Goal: Book appointment/travel/reservation

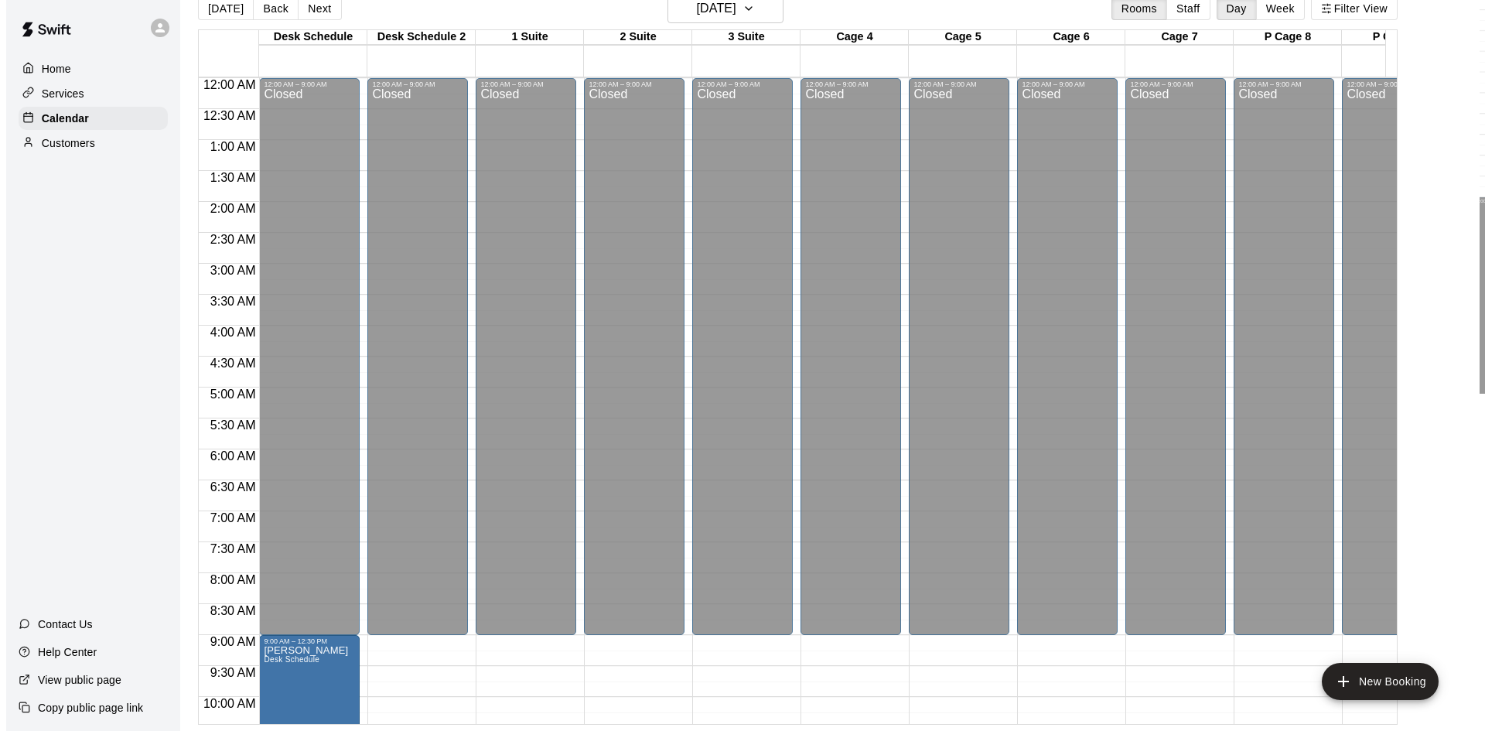
scroll to position [543, 0]
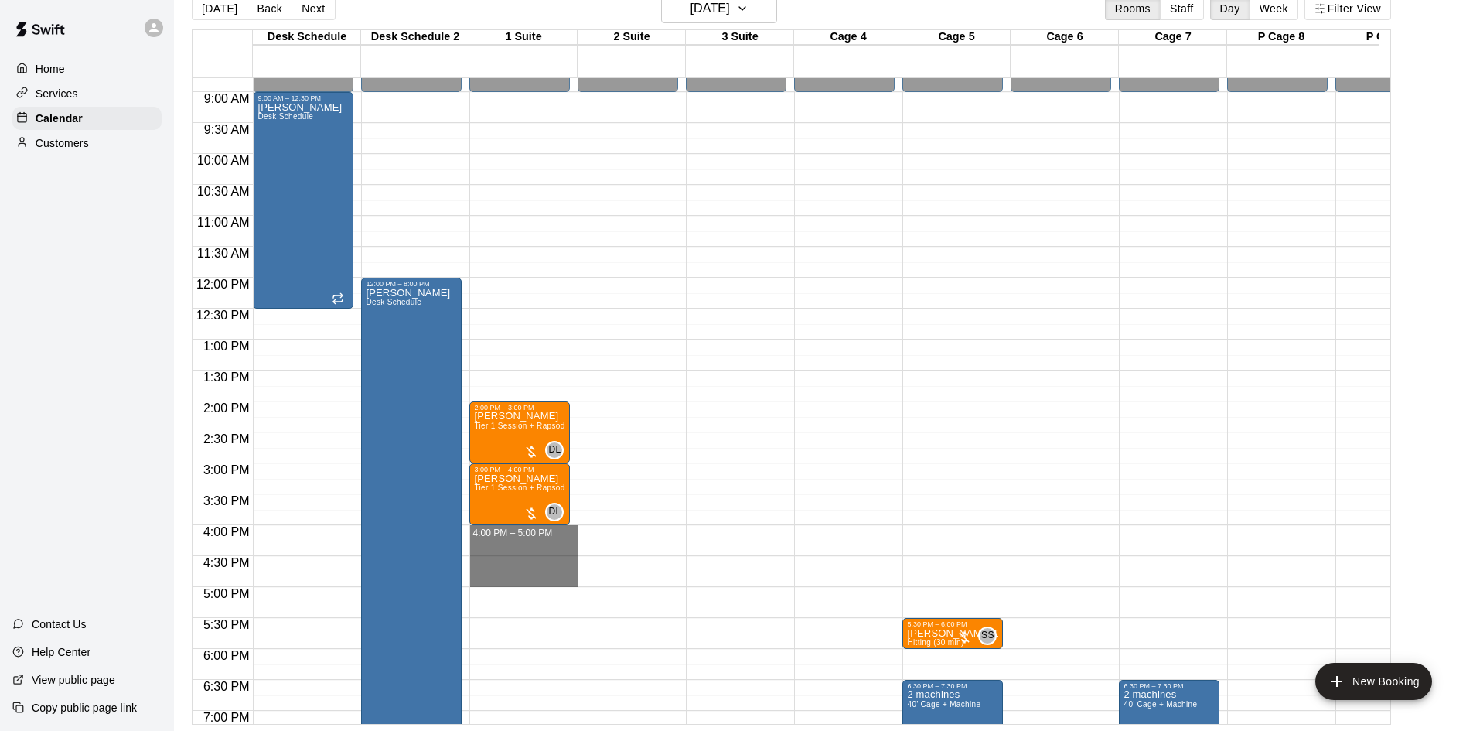
drag, startPoint x: 487, startPoint y: 534, endPoint x: 486, endPoint y: 580, distance: 45.6
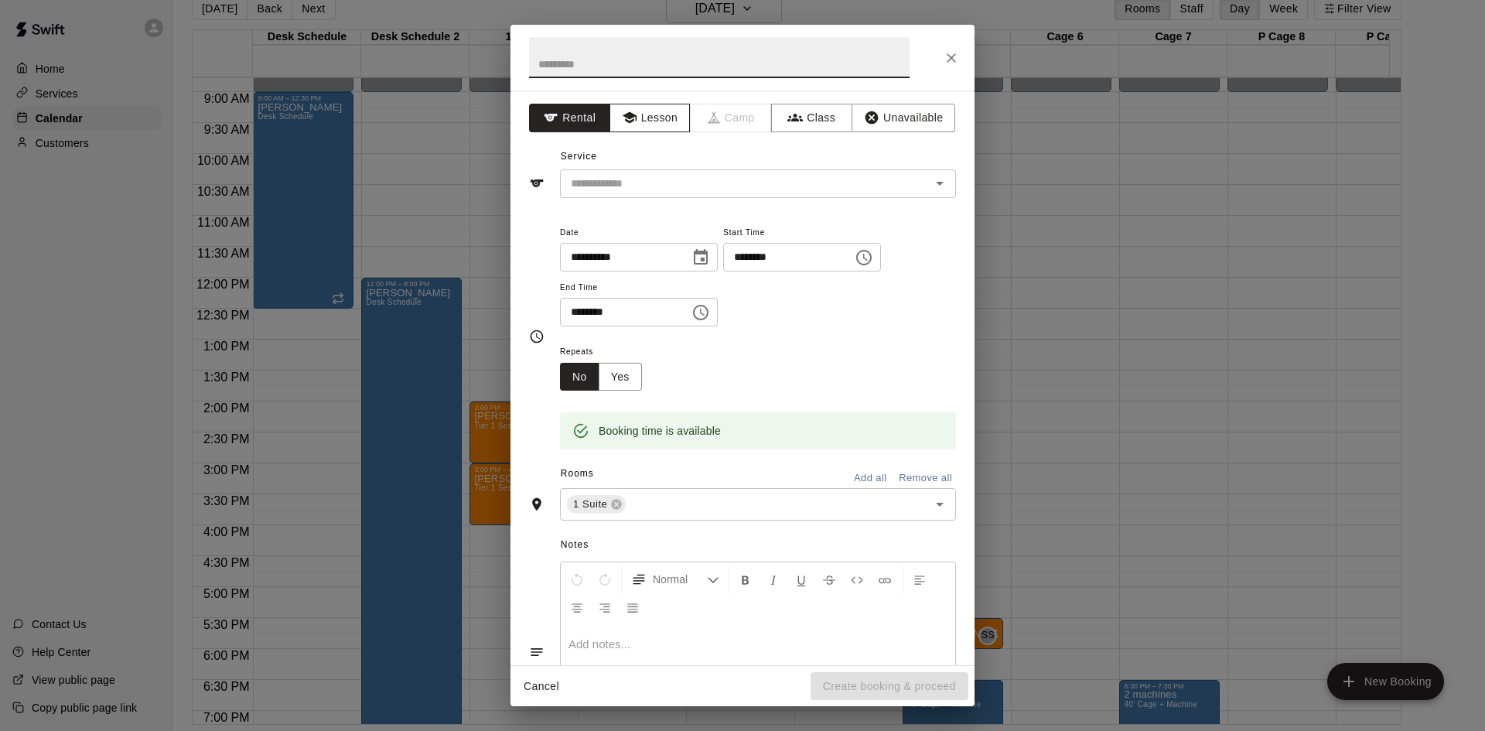
click at [679, 114] on button "Lesson" at bounding box center [649, 118] width 81 height 29
click at [704, 167] on div "Service ​" at bounding box center [742, 171] width 427 height 53
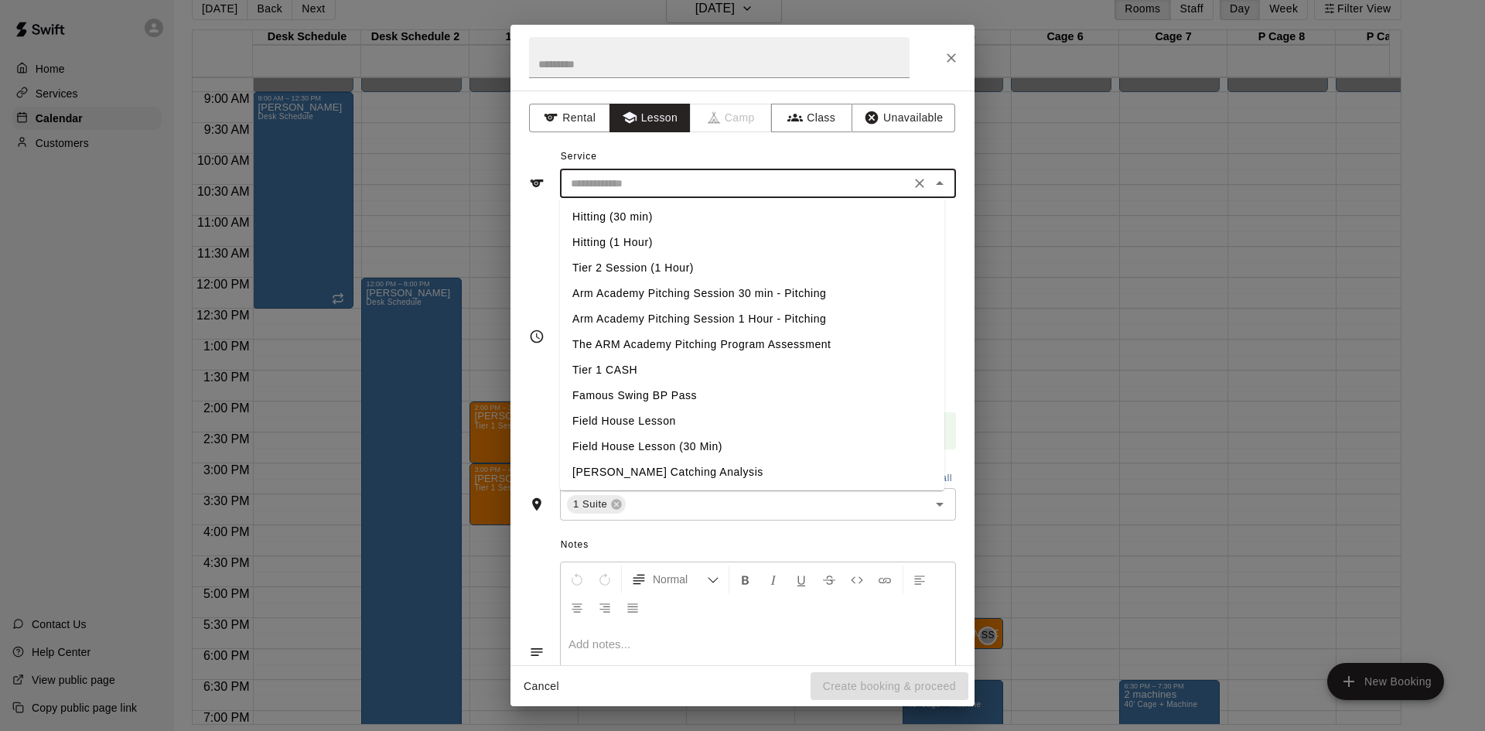
click at [695, 190] on input "text" at bounding box center [734, 183] width 341 height 19
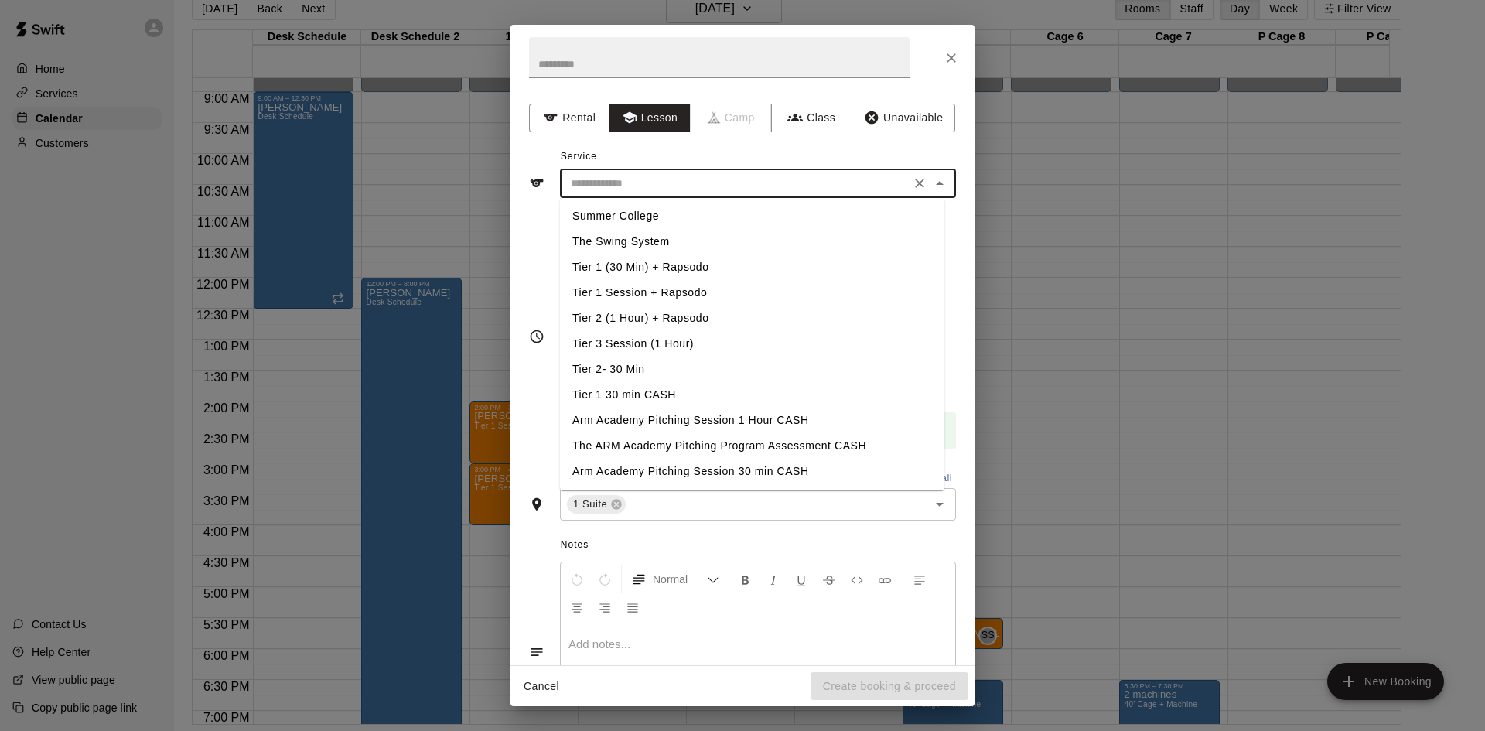
click at [681, 288] on li "Tier 1 Session + Rapsodo" at bounding box center [752, 293] width 384 height 26
type input "**********"
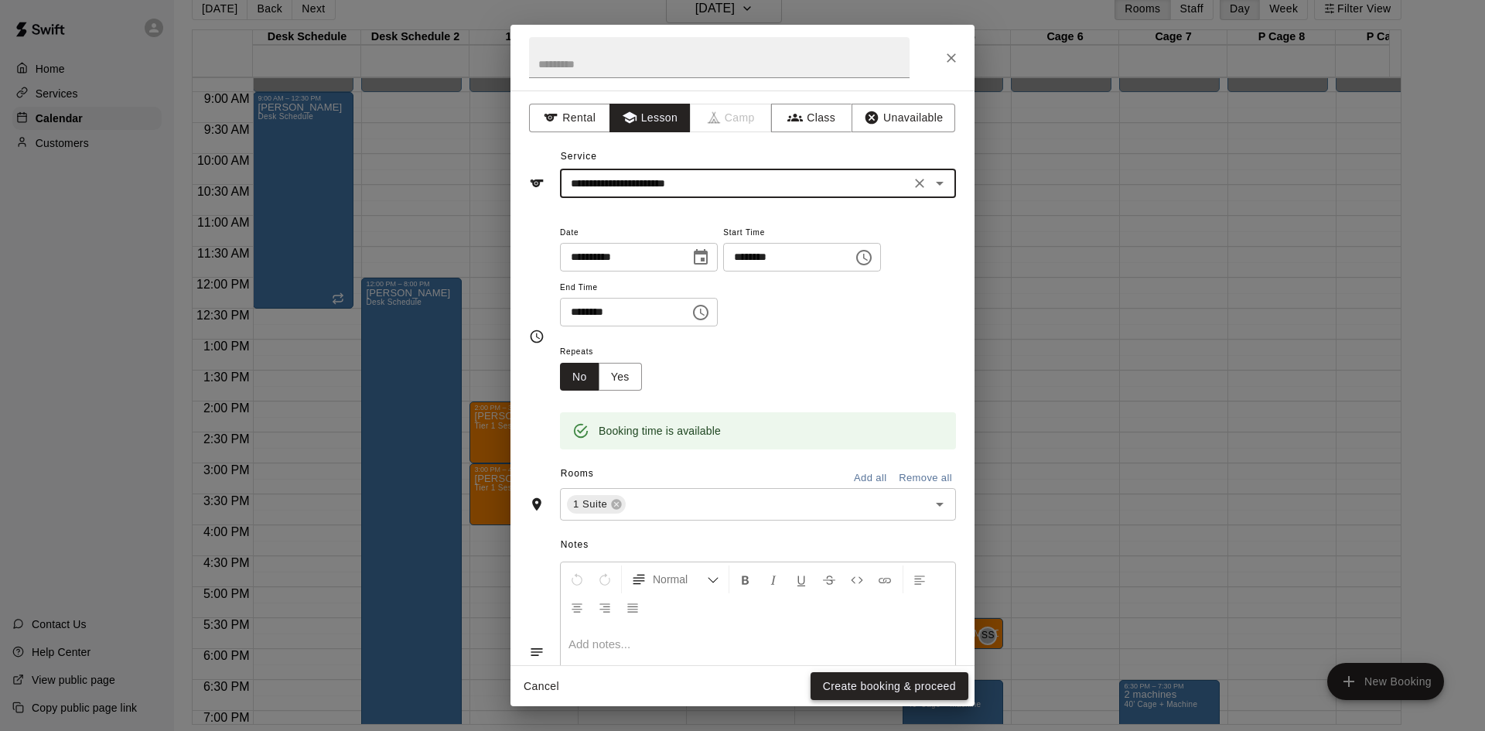
click at [884, 684] on button "Create booking & proceed" at bounding box center [889, 686] width 158 height 29
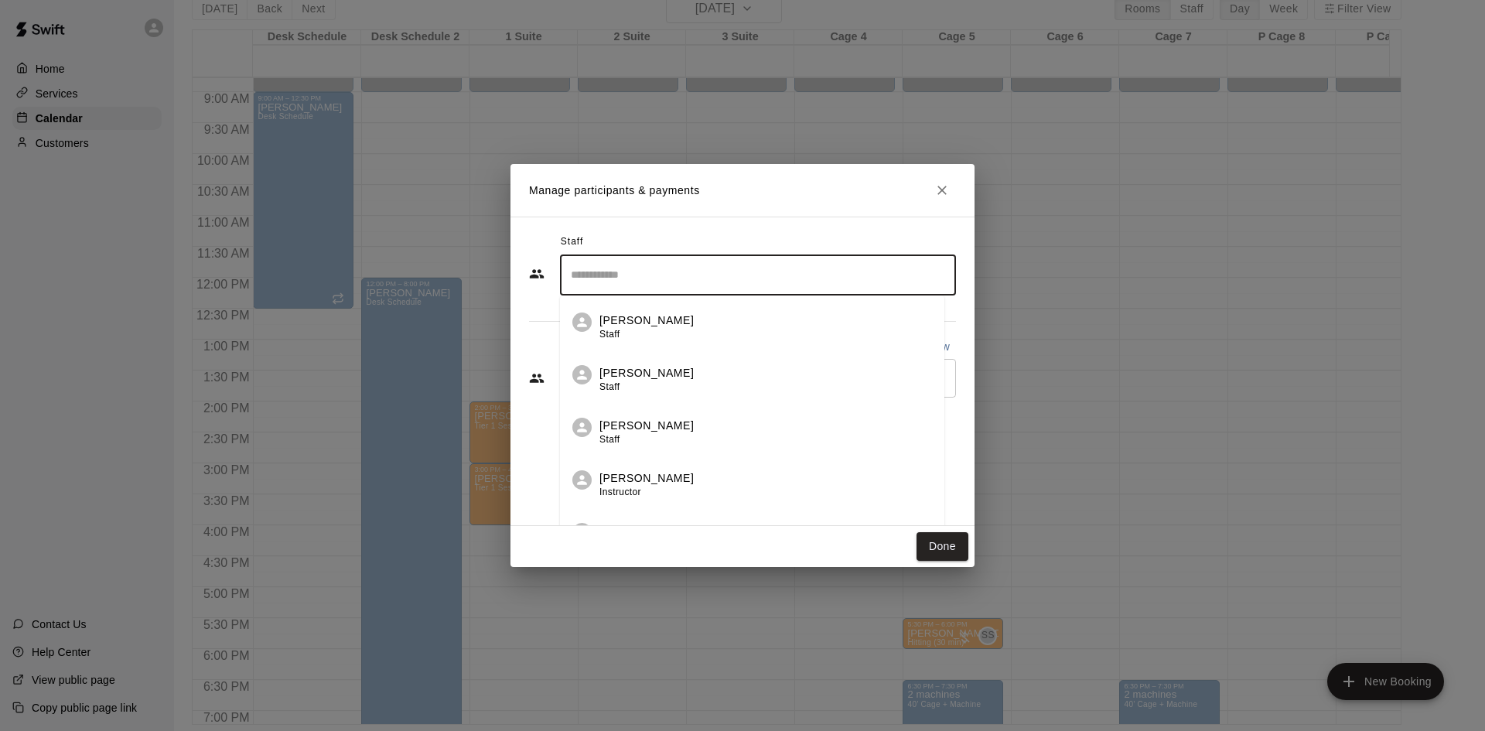
drag, startPoint x: 671, startPoint y: 314, endPoint x: 675, endPoint y: 268, distance: 46.6
click at [675, 268] on input "Search staff" at bounding box center [758, 274] width 382 height 27
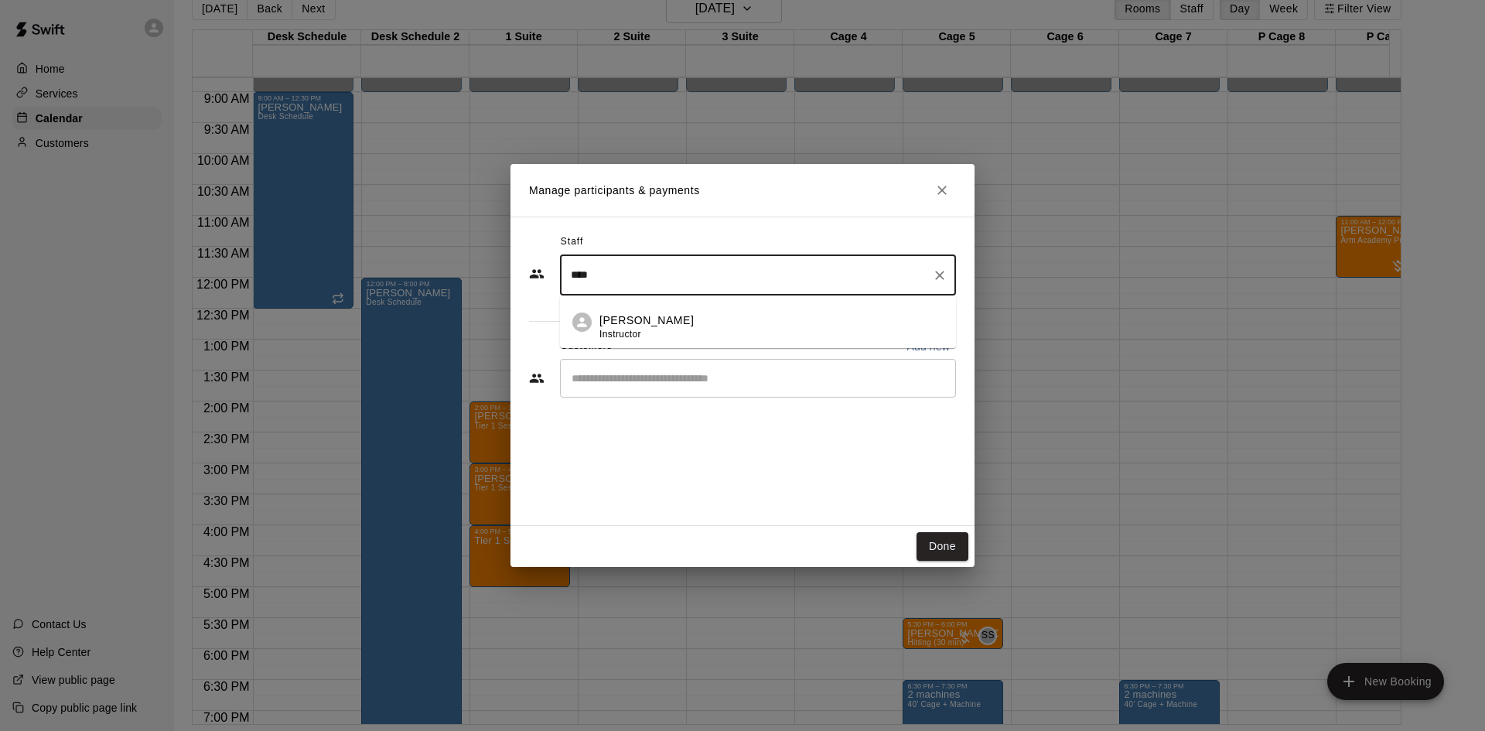
click at [679, 319] on div "[PERSON_NAME] Instructor" at bounding box center [771, 327] width 344 height 30
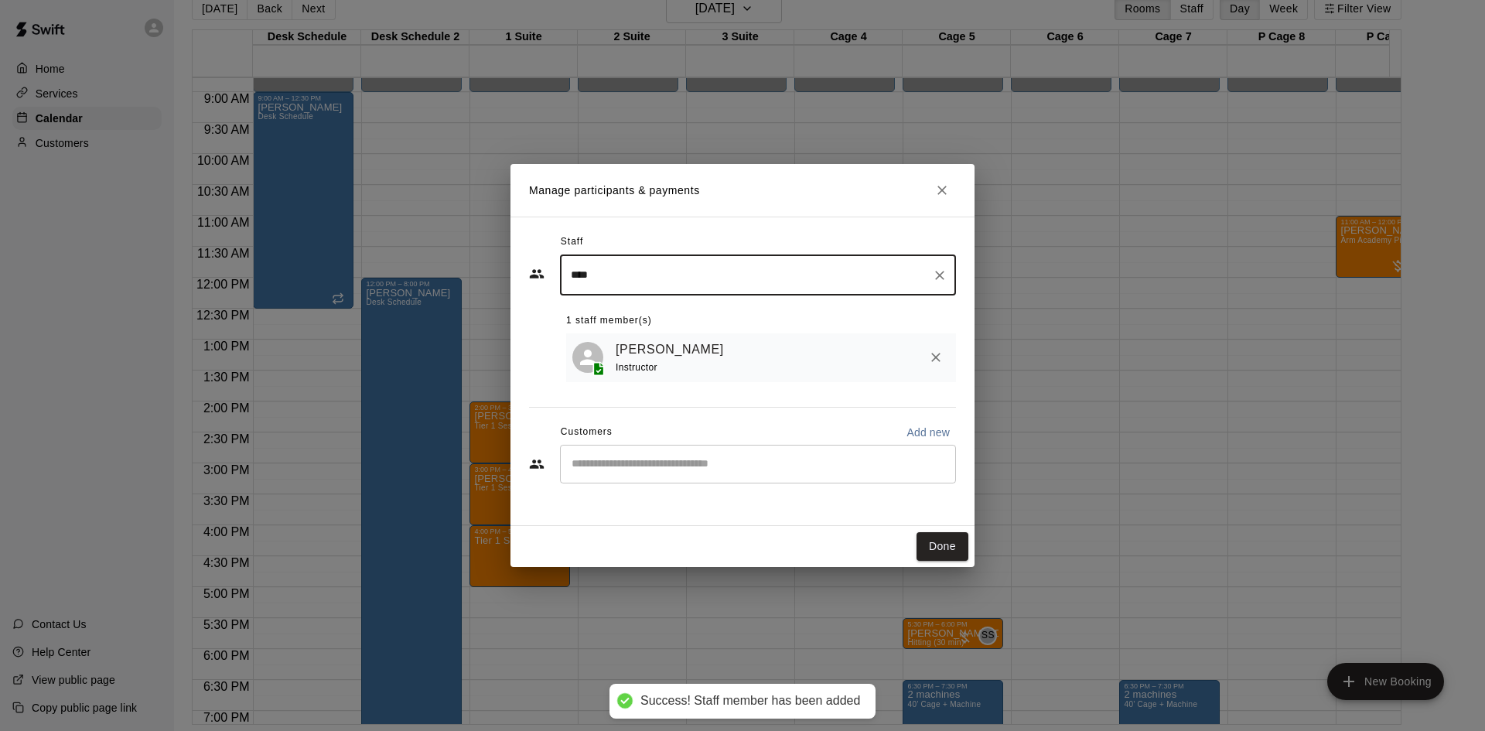
type input "****"
click at [666, 469] on input "Start typing to search customers..." at bounding box center [758, 463] width 382 height 15
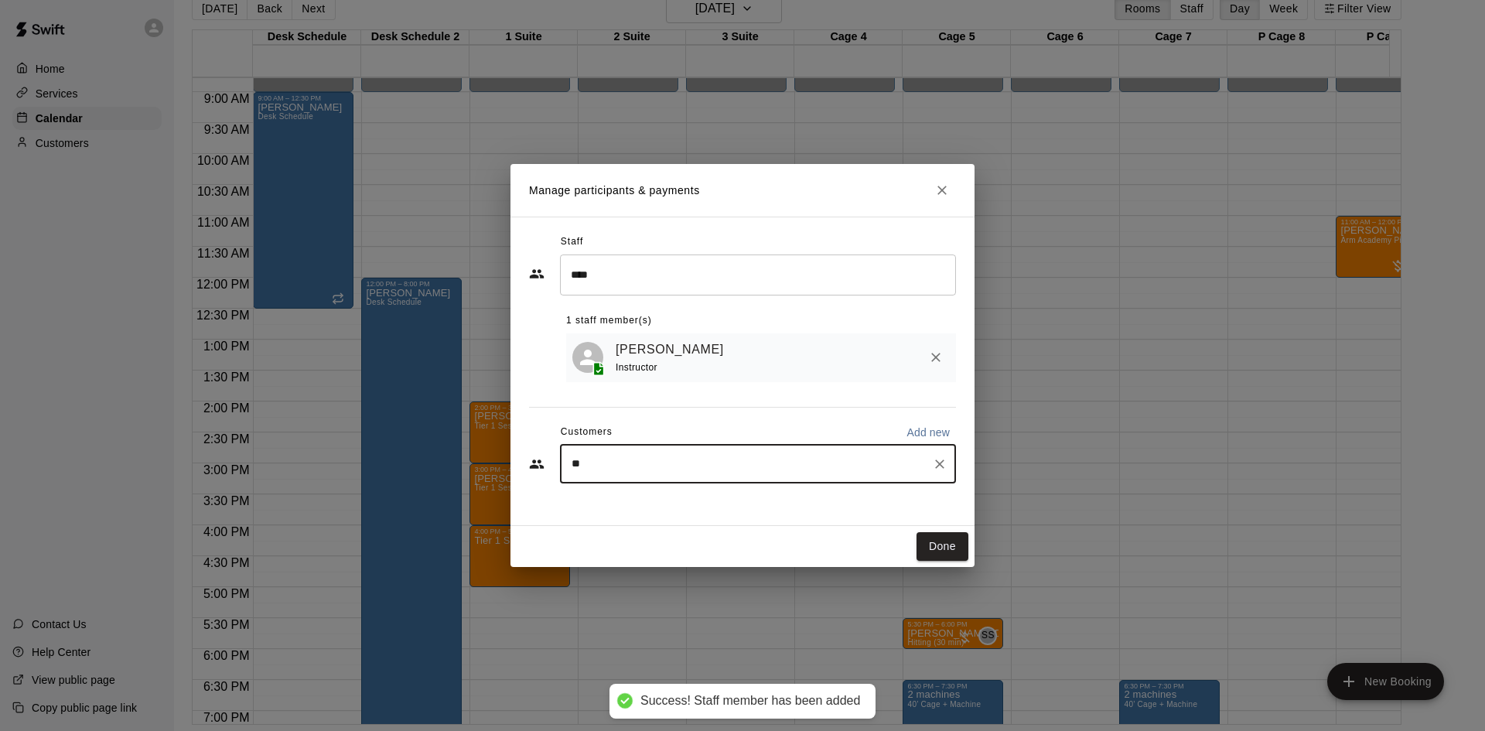
type input "***"
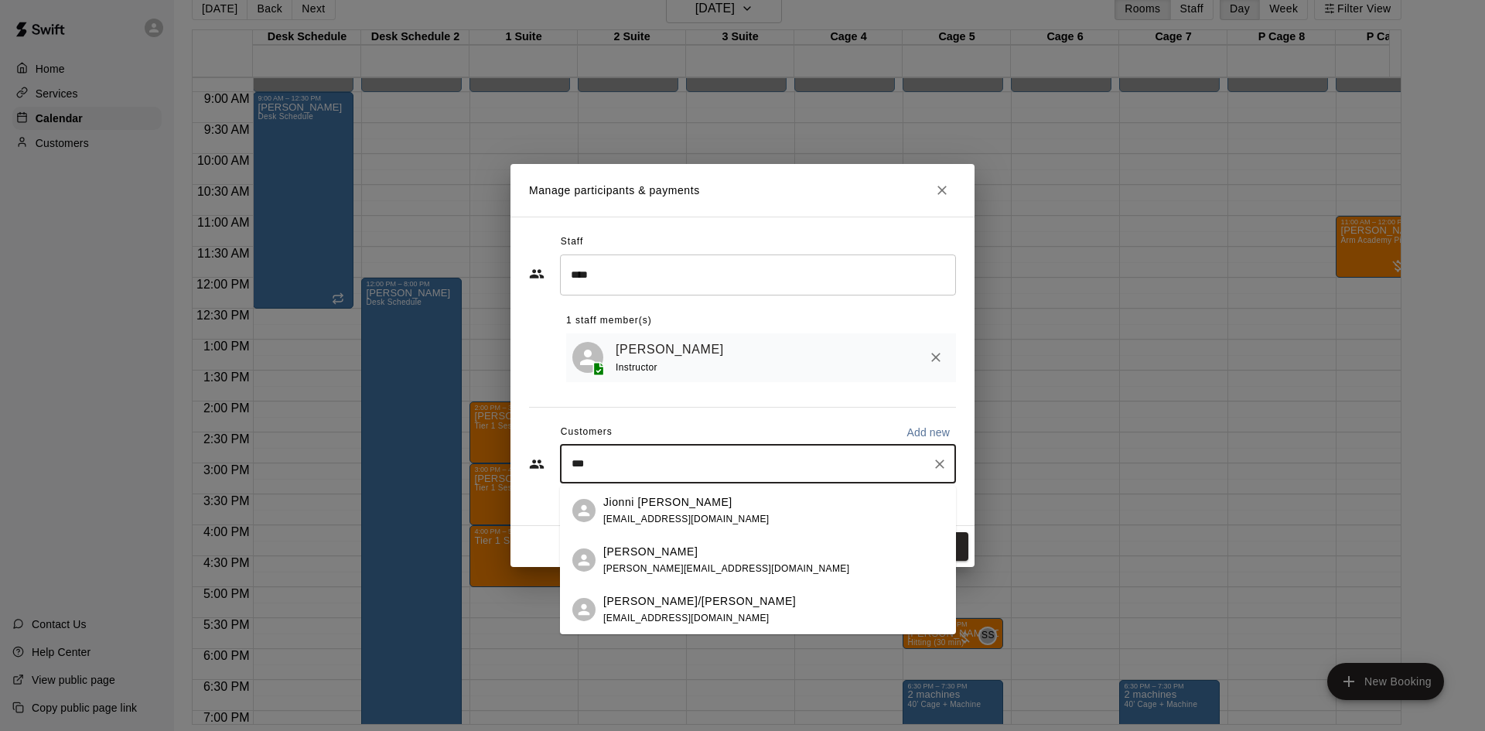
click at [639, 515] on span "[EMAIL_ADDRESS][DOMAIN_NAME]" at bounding box center [686, 518] width 166 height 11
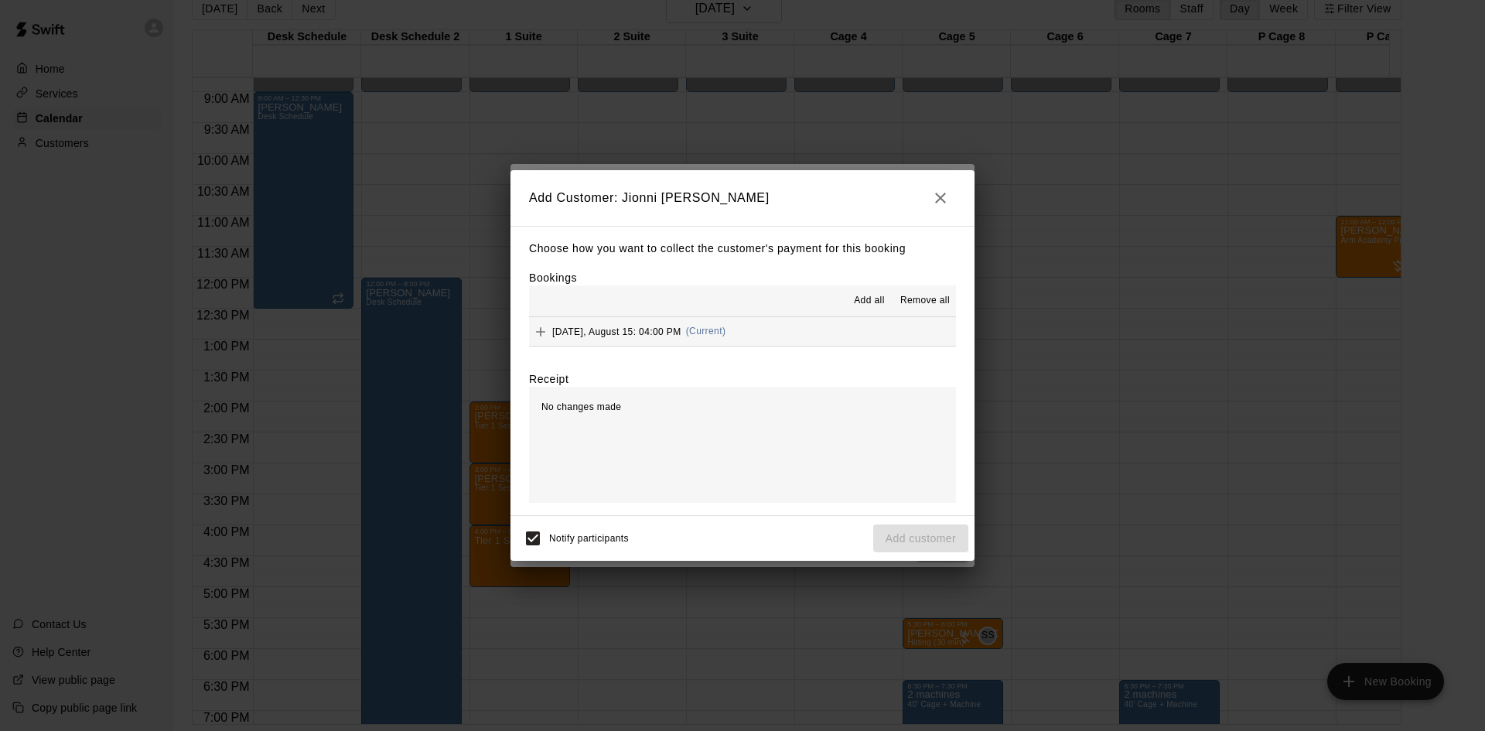
click at [855, 297] on button "Add all" at bounding box center [868, 300] width 49 height 25
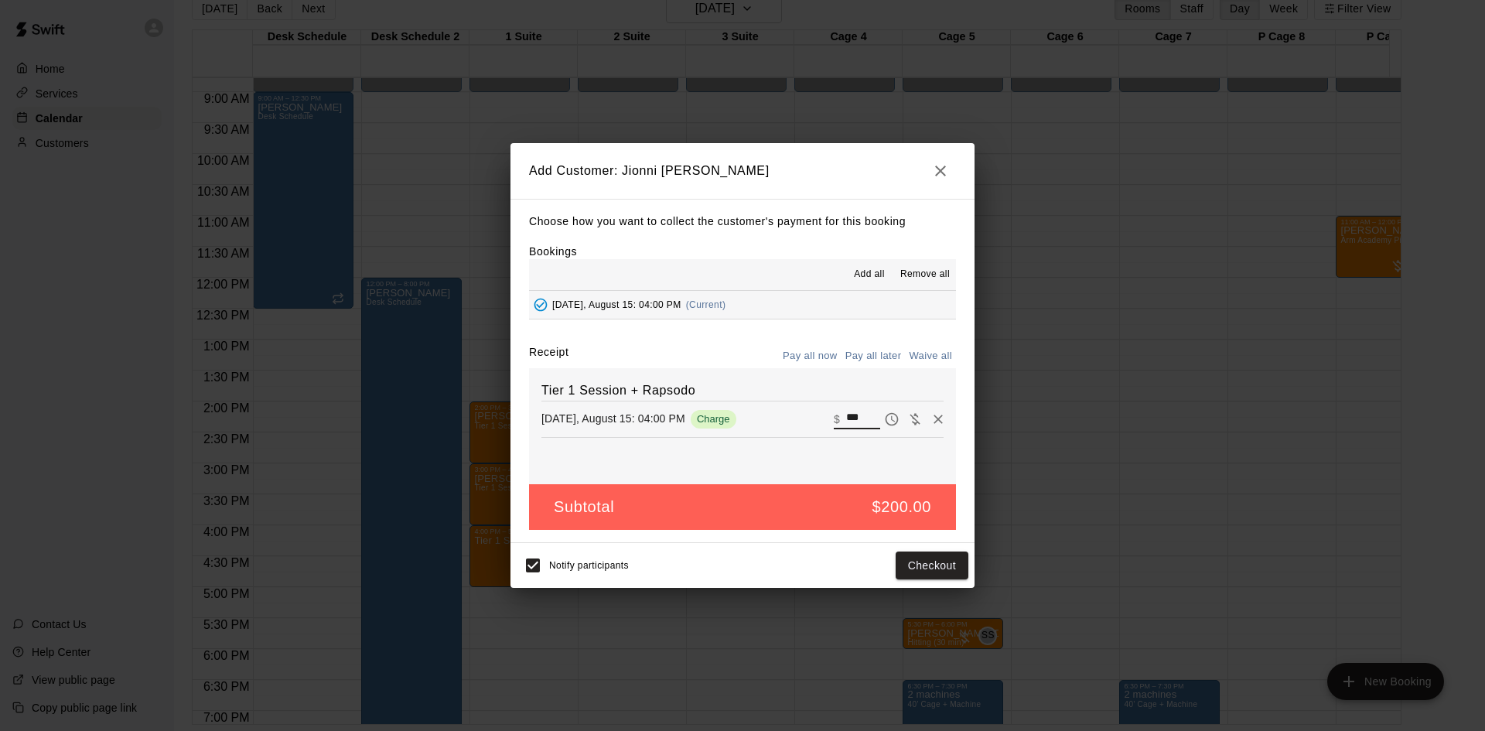
click at [864, 417] on input "***" at bounding box center [863, 419] width 34 height 20
type input "***"
click at [870, 357] on button "Pay all later" at bounding box center [873, 356] width 64 height 24
click at [907, 556] on button "Add customer" at bounding box center [920, 565] width 95 height 29
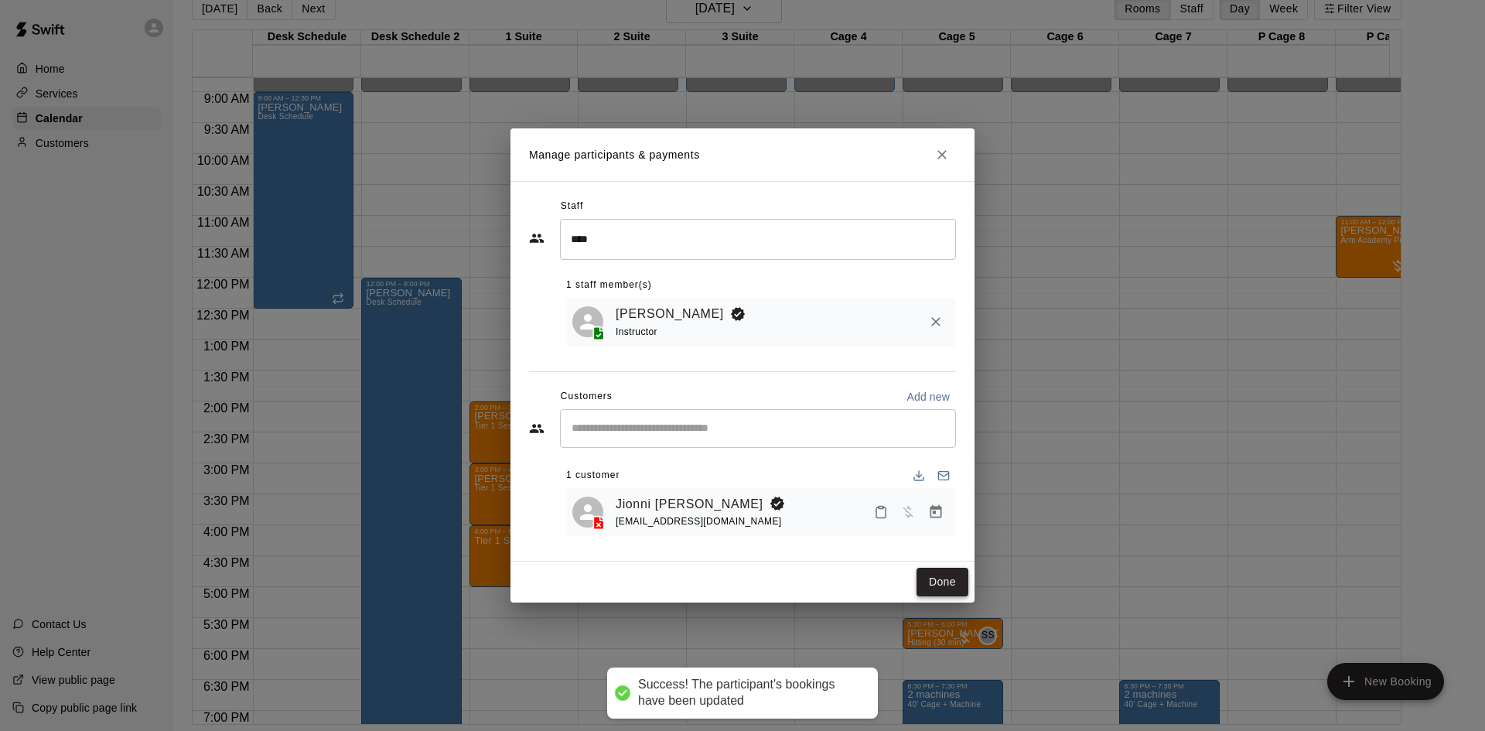
click at [946, 577] on button "Done" at bounding box center [942, 582] width 52 height 29
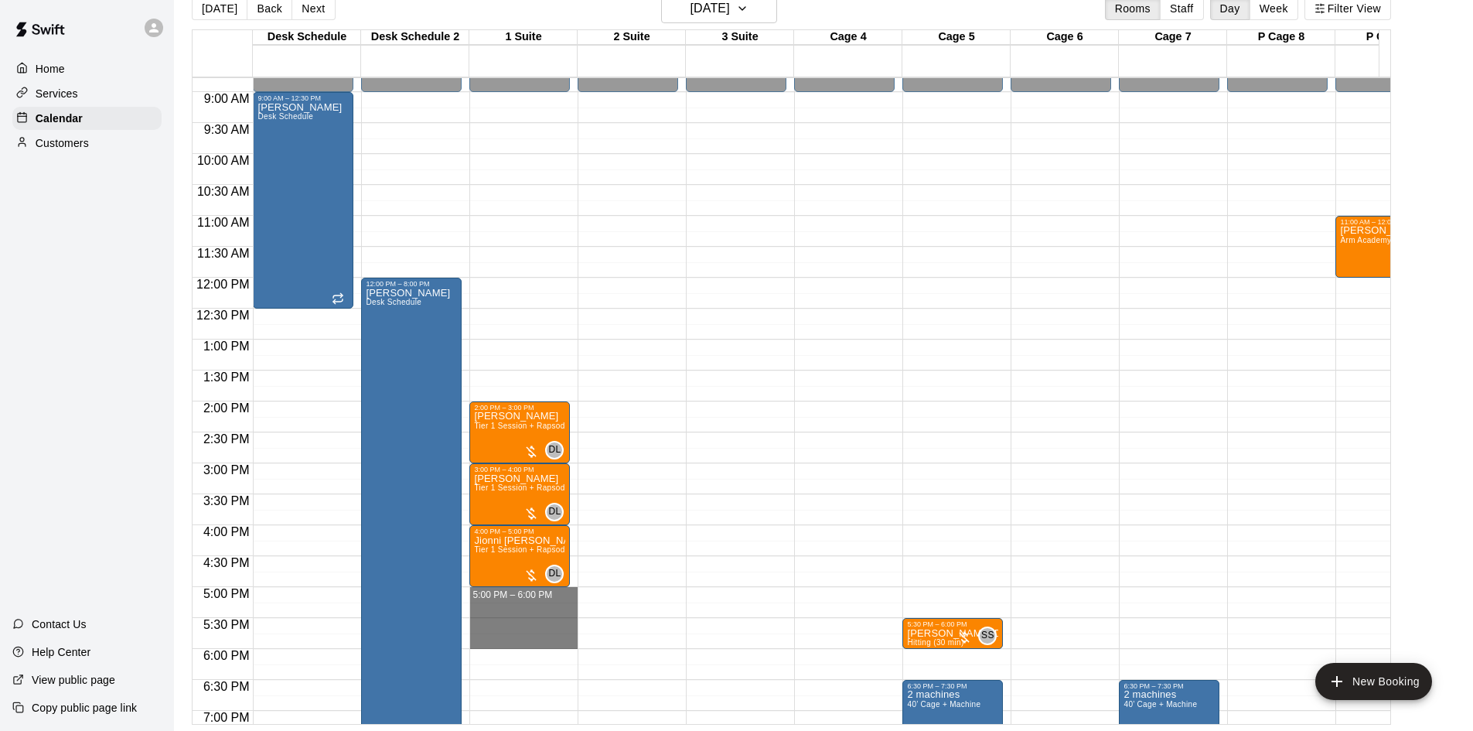
drag, startPoint x: 535, startPoint y: 598, endPoint x: 531, endPoint y: 638, distance: 40.4
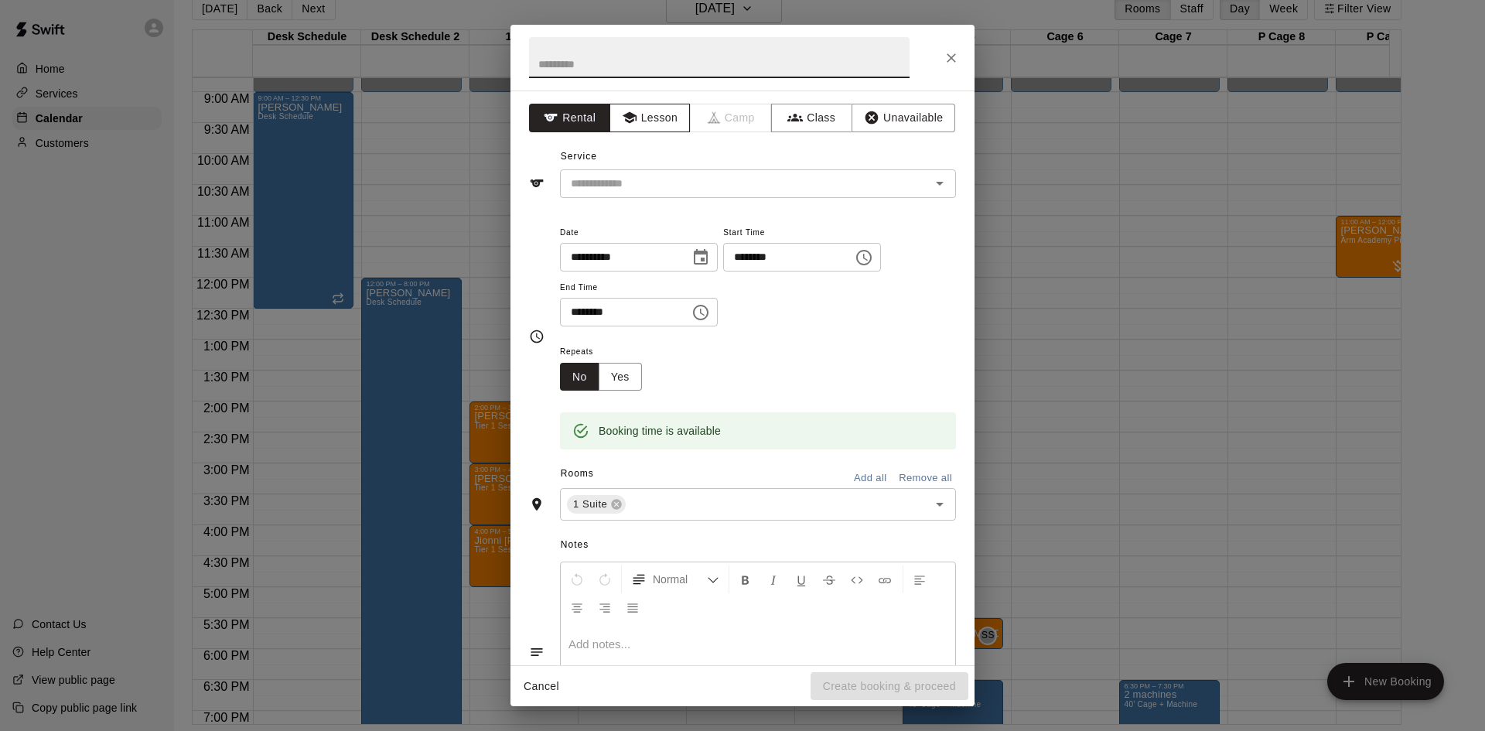
click at [677, 126] on button "Lesson" at bounding box center [649, 118] width 81 height 29
click at [697, 197] on div "​" at bounding box center [758, 183] width 396 height 29
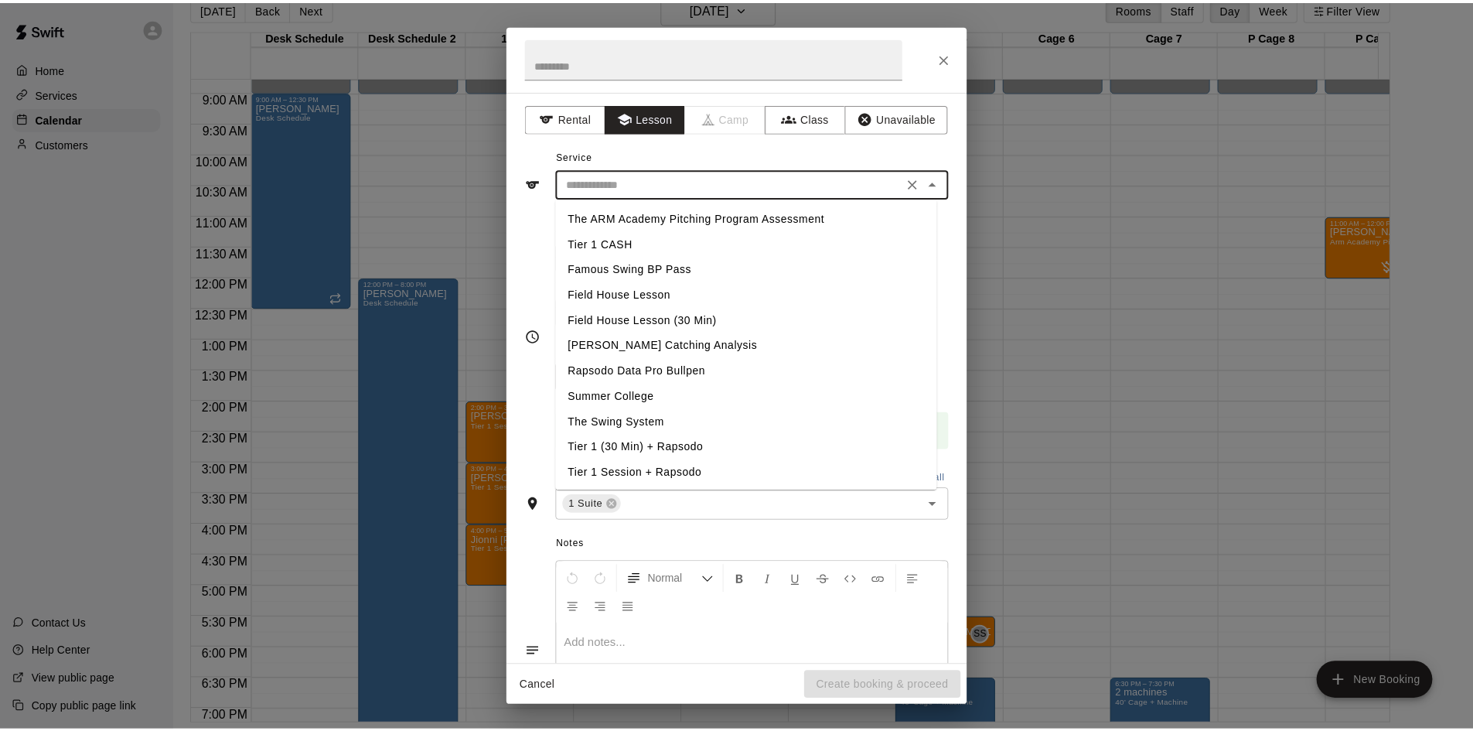
scroll to position [155, 0]
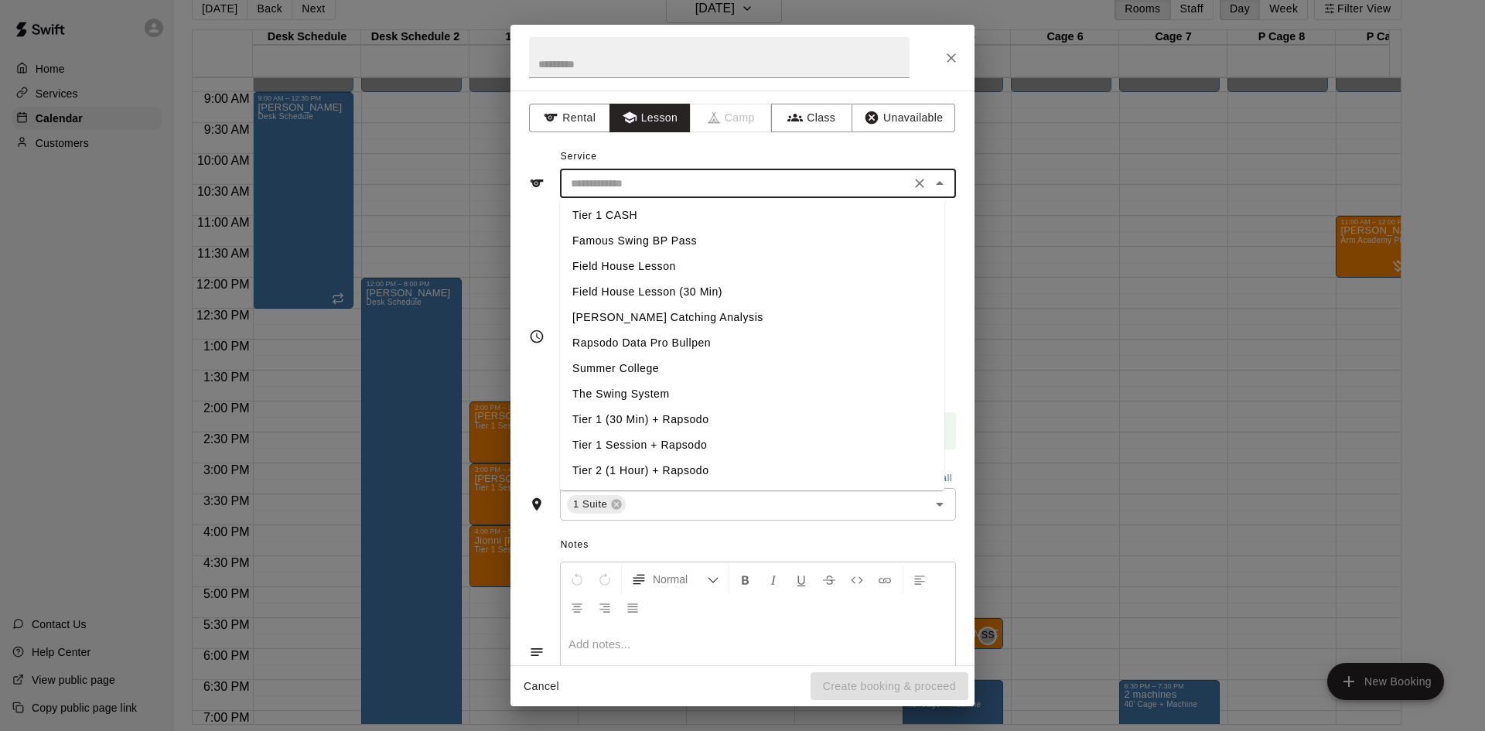
click at [681, 441] on li "Tier 1 Session + Rapsodo" at bounding box center [752, 445] width 384 height 26
type input "**********"
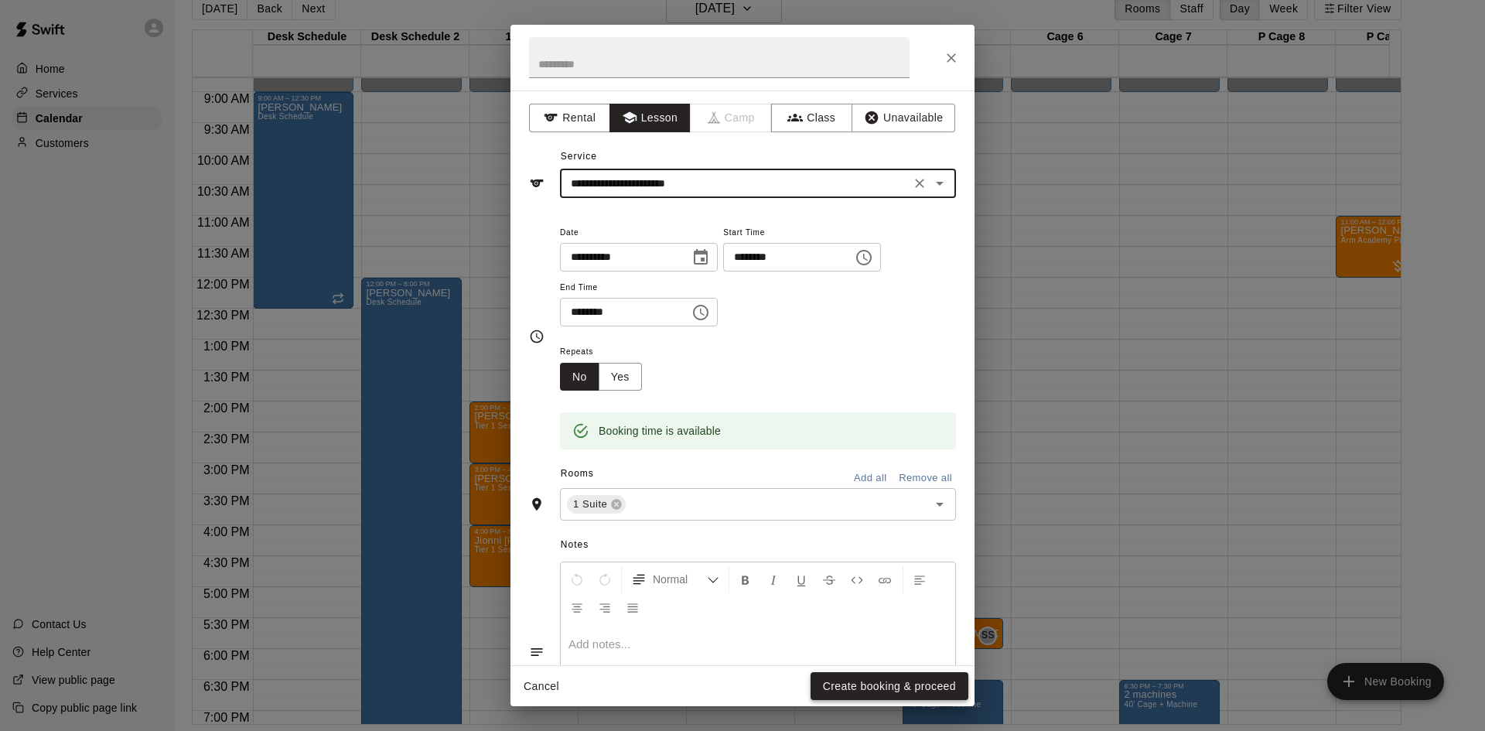
click at [868, 692] on button "Create booking & proceed" at bounding box center [889, 686] width 158 height 29
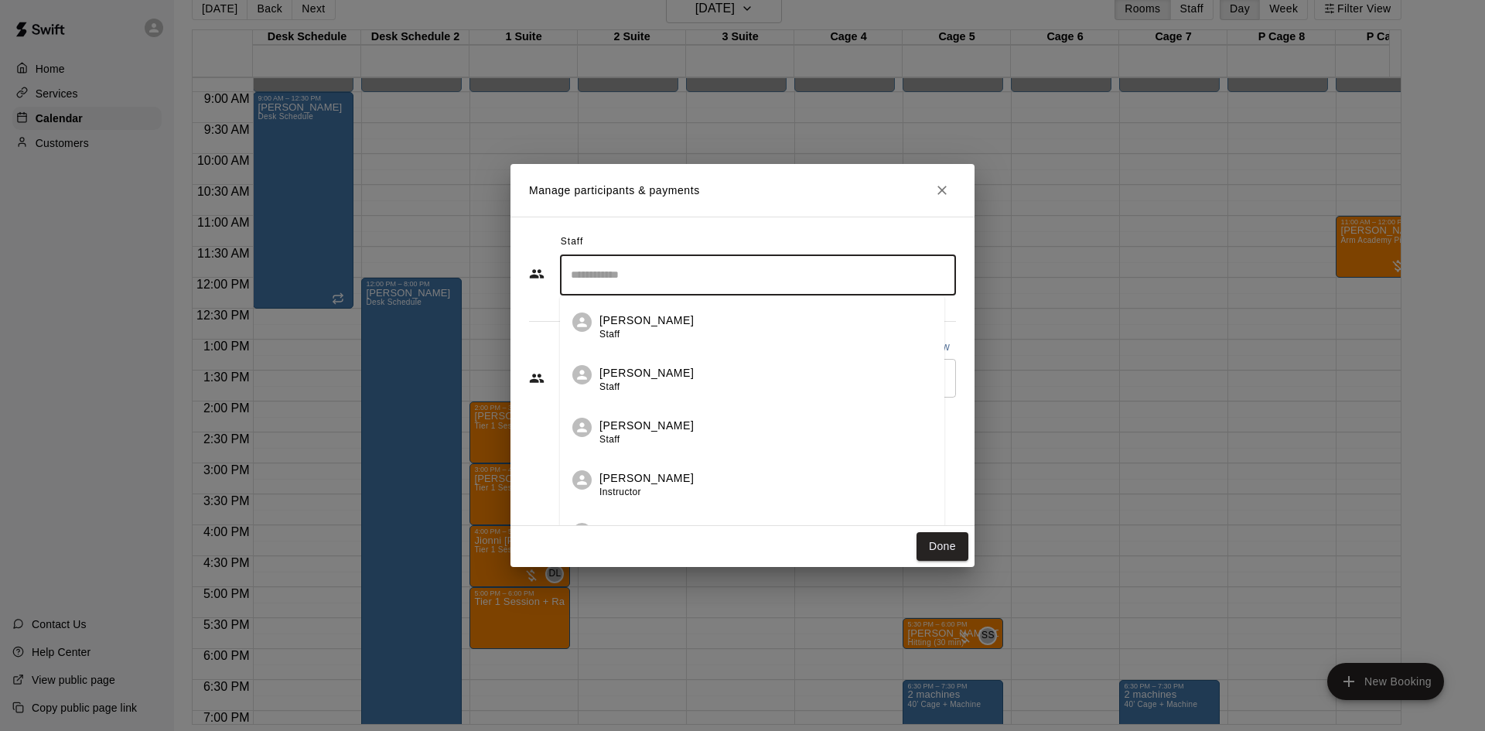
click at [629, 274] on input "Search staff" at bounding box center [758, 274] width 382 height 27
click at [649, 333] on div "[PERSON_NAME] Instructor" at bounding box center [646, 327] width 94 height 30
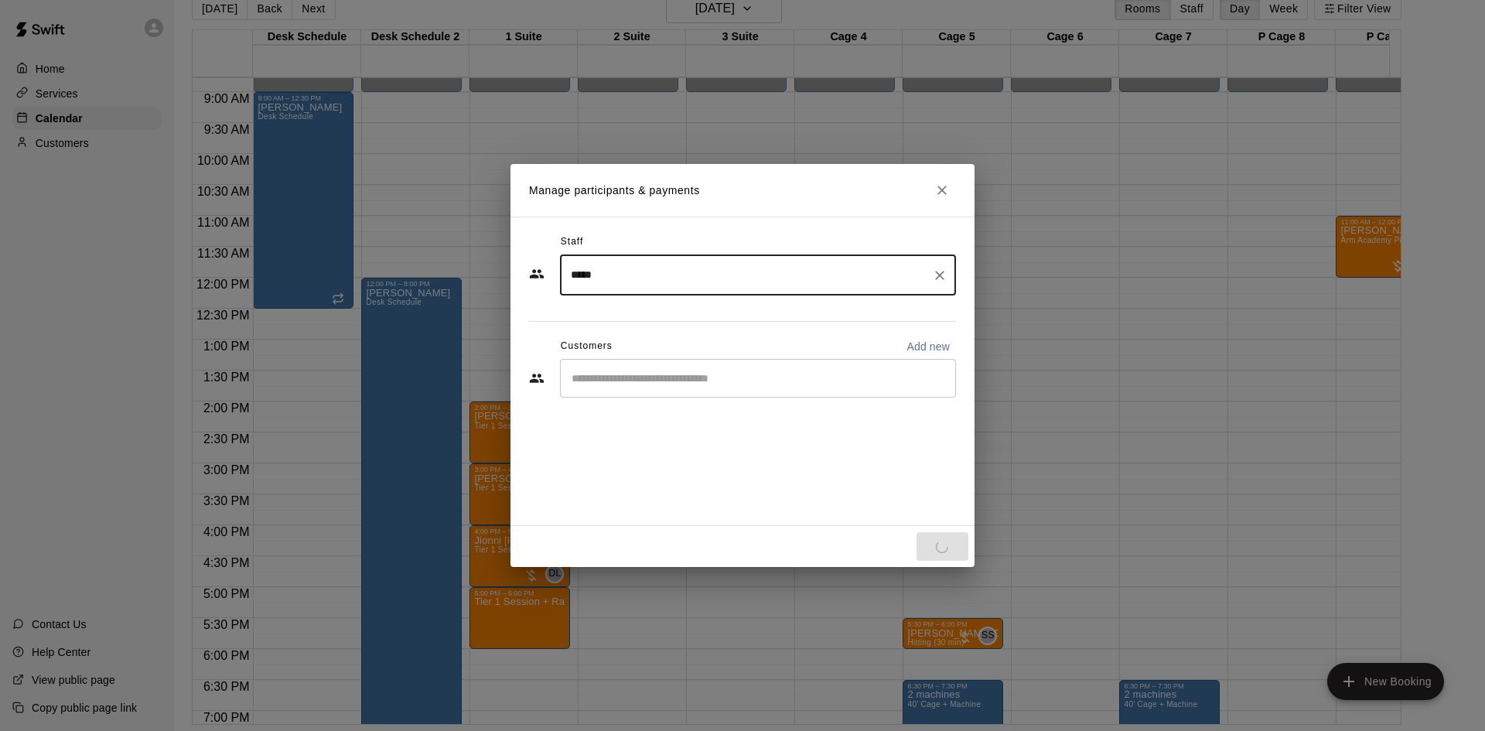
type input "*****"
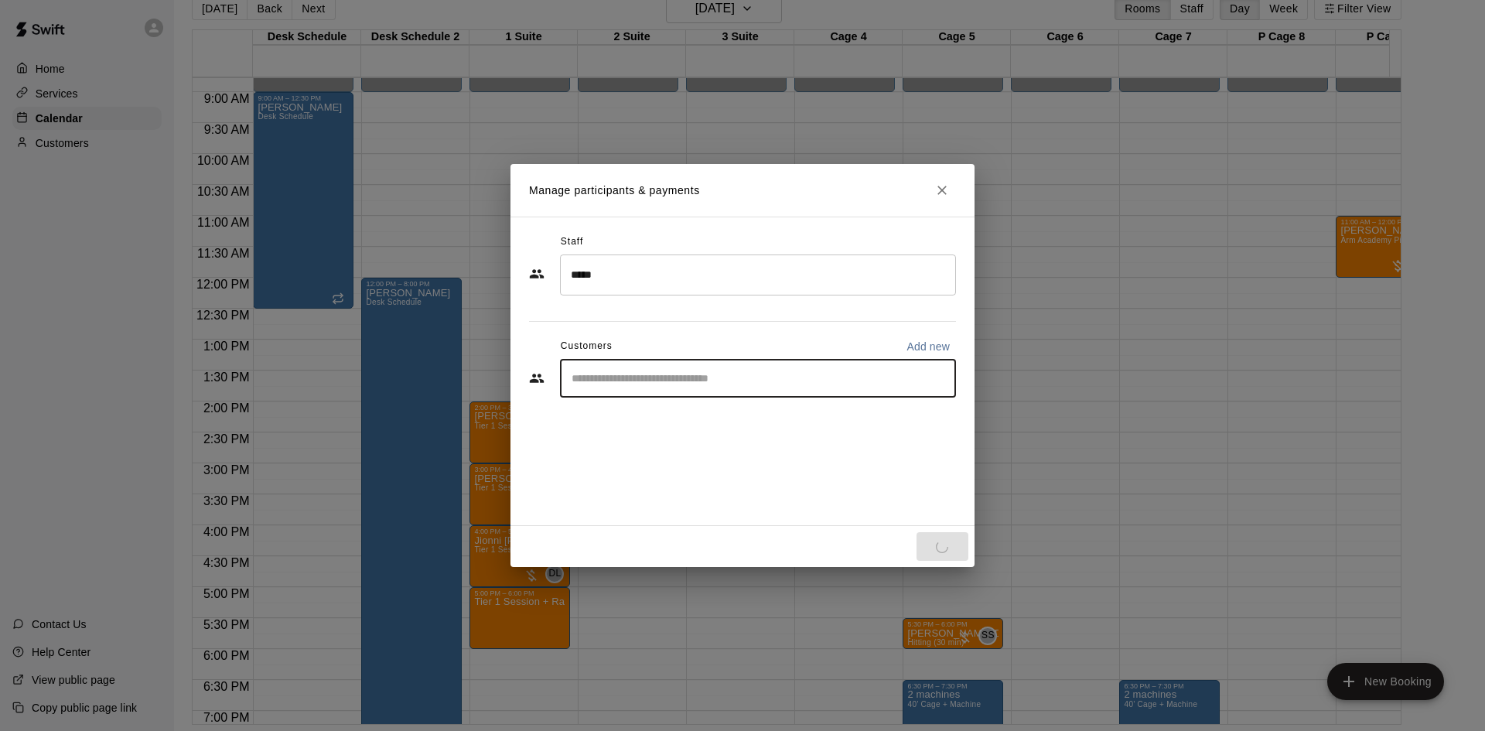
click at [660, 375] on input "Start typing to search customers..." at bounding box center [758, 377] width 382 height 15
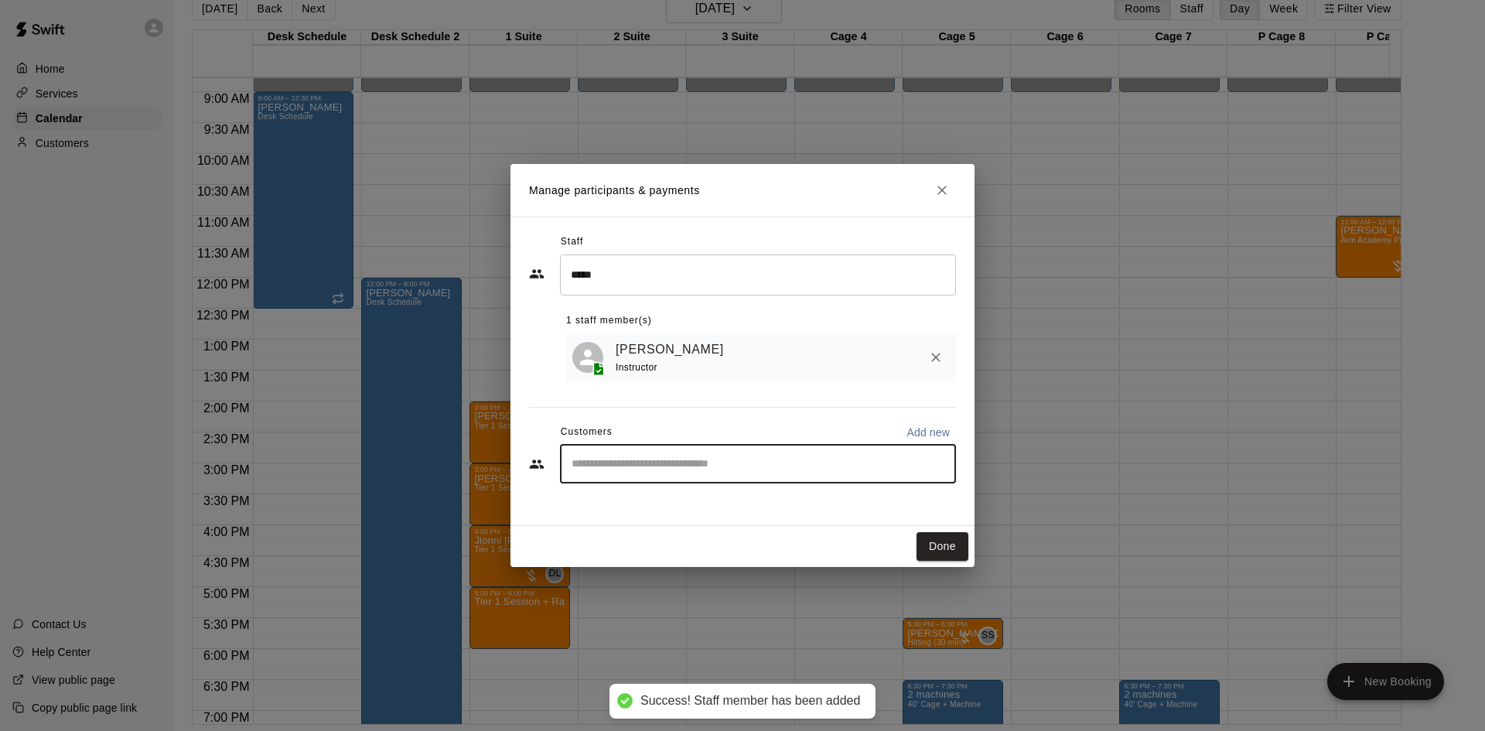
click at [625, 464] on input "Start typing to search customers..." at bounding box center [758, 463] width 382 height 15
type input "*****"
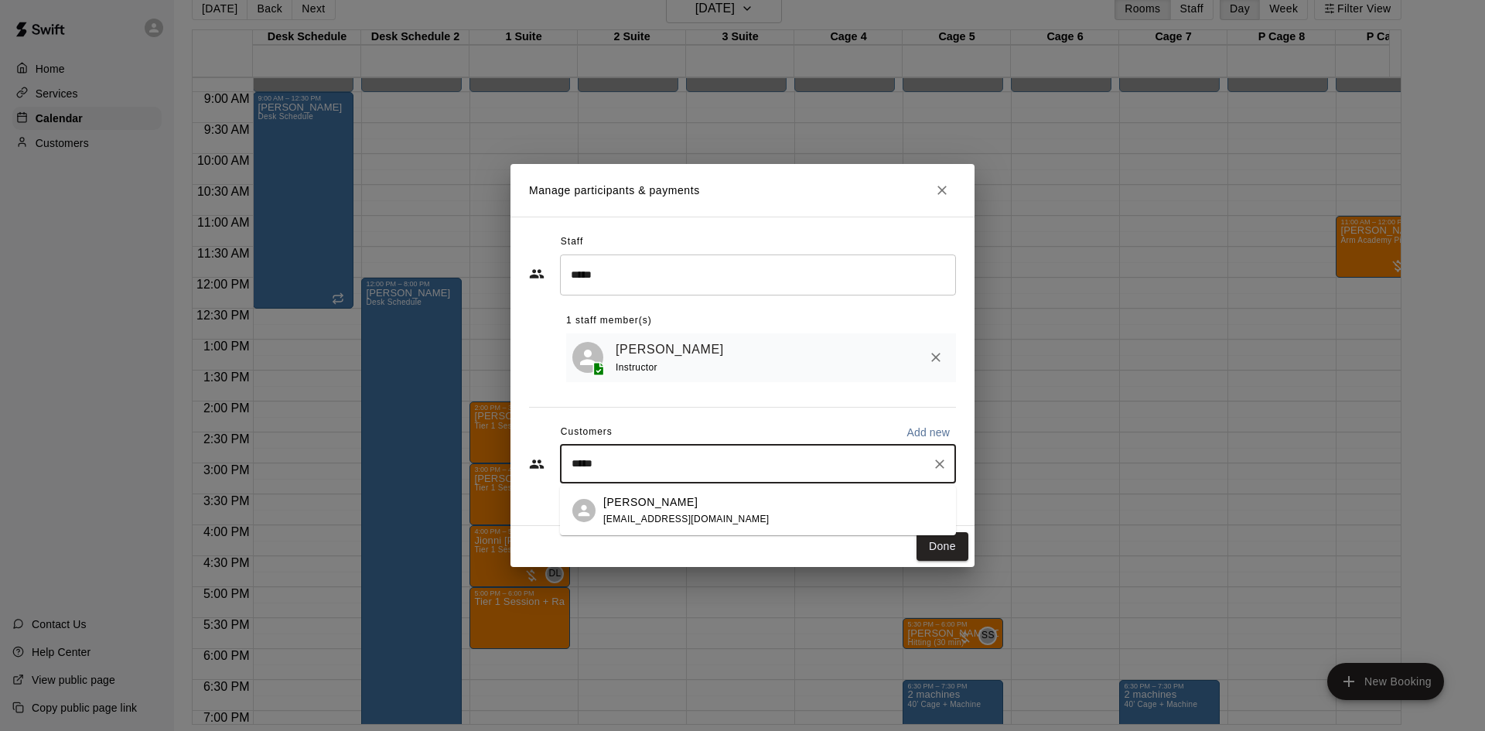
click at [639, 515] on span "[EMAIL_ADDRESS][DOMAIN_NAME]" at bounding box center [686, 518] width 166 height 11
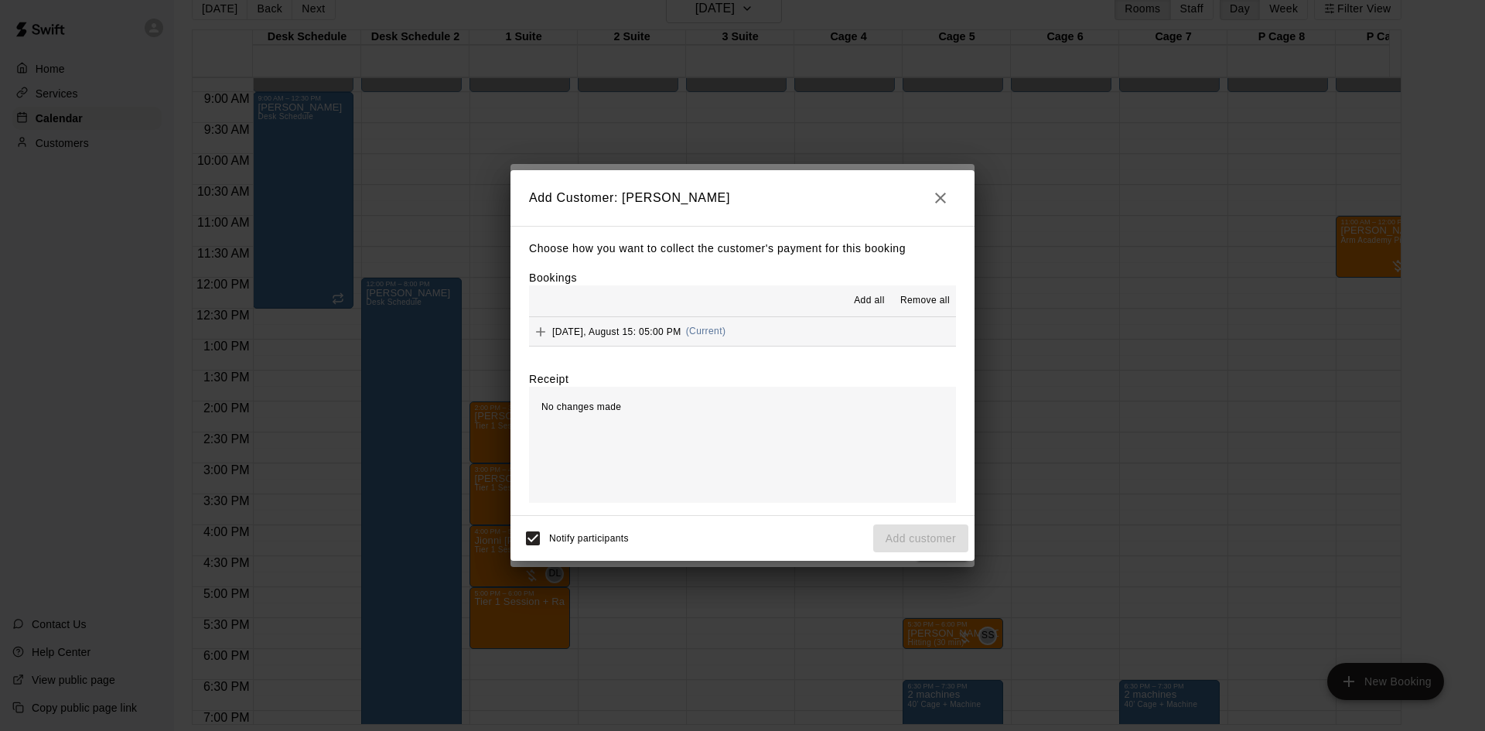
click at [858, 301] on span "Add all" at bounding box center [869, 300] width 31 height 15
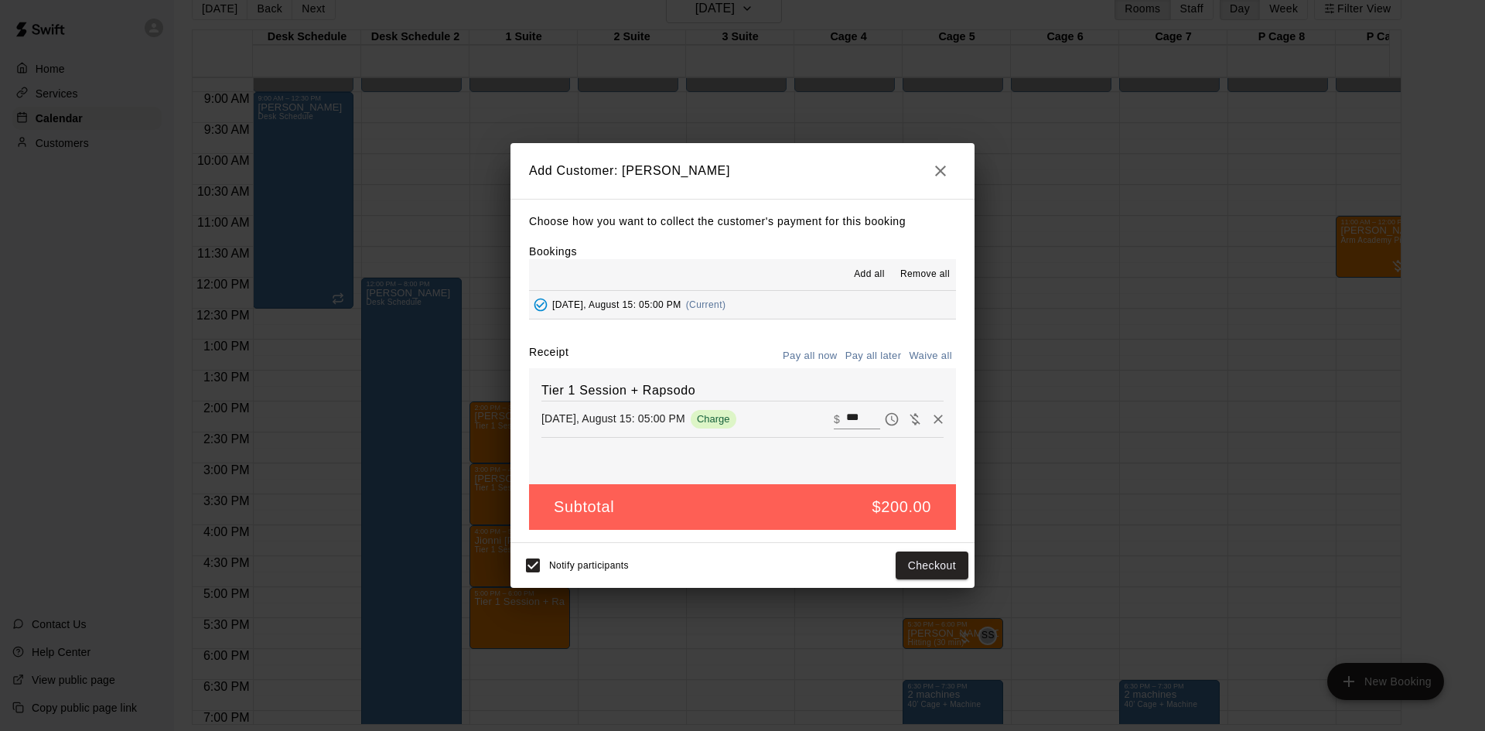
click at [854, 430] on div "​ $ ***" at bounding box center [889, 419] width 110 height 23
click at [854, 423] on input "***" at bounding box center [863, 419] width 34 height 20
type input "***"
click at [858, 350] on button "Pay all later" at bounding box center [873, 356] width 64 height 24
click at [888, 562] on button "Add customer" at bounding box center [920, 565] width 95 height 29
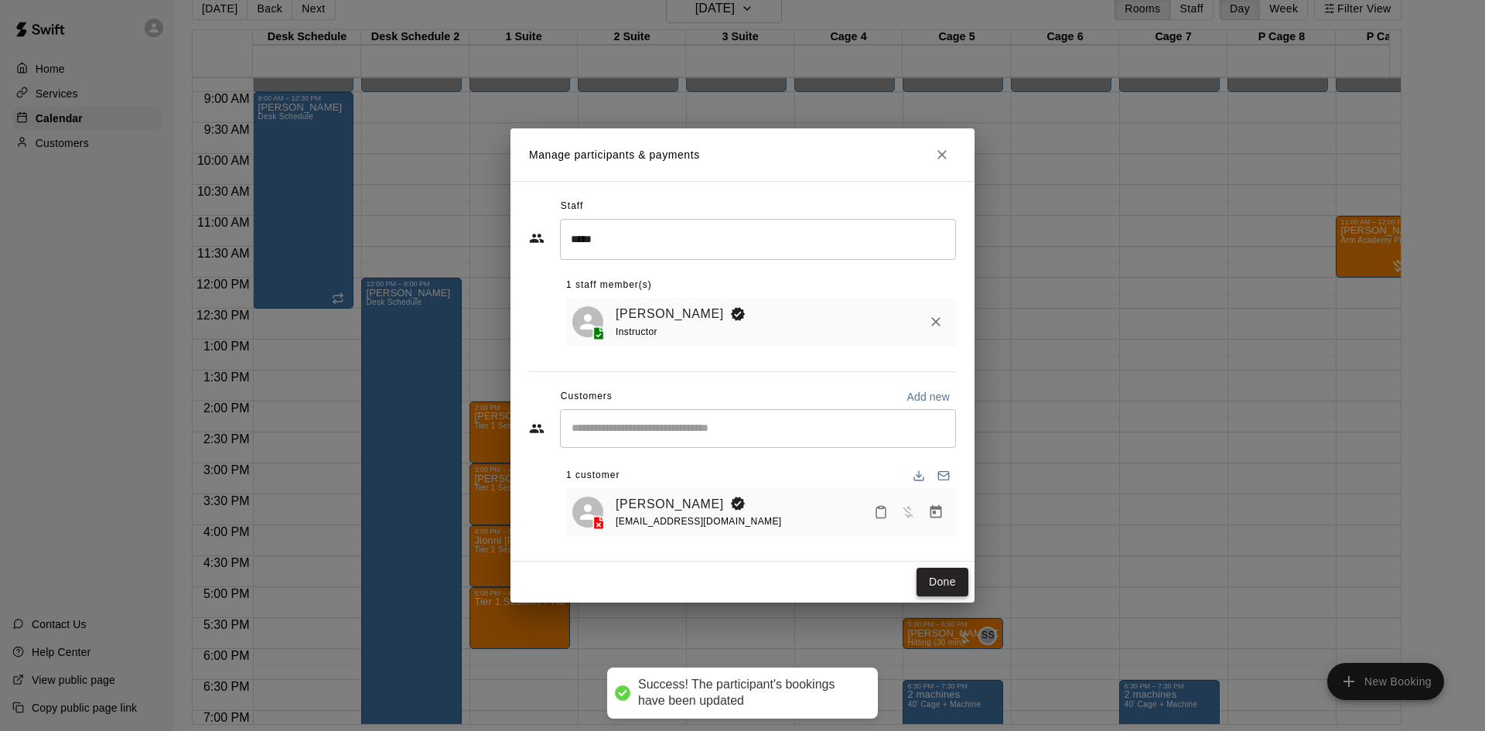
click at [944, 570] on button "Done" at bounding box center [942, 582] width 52 height 29
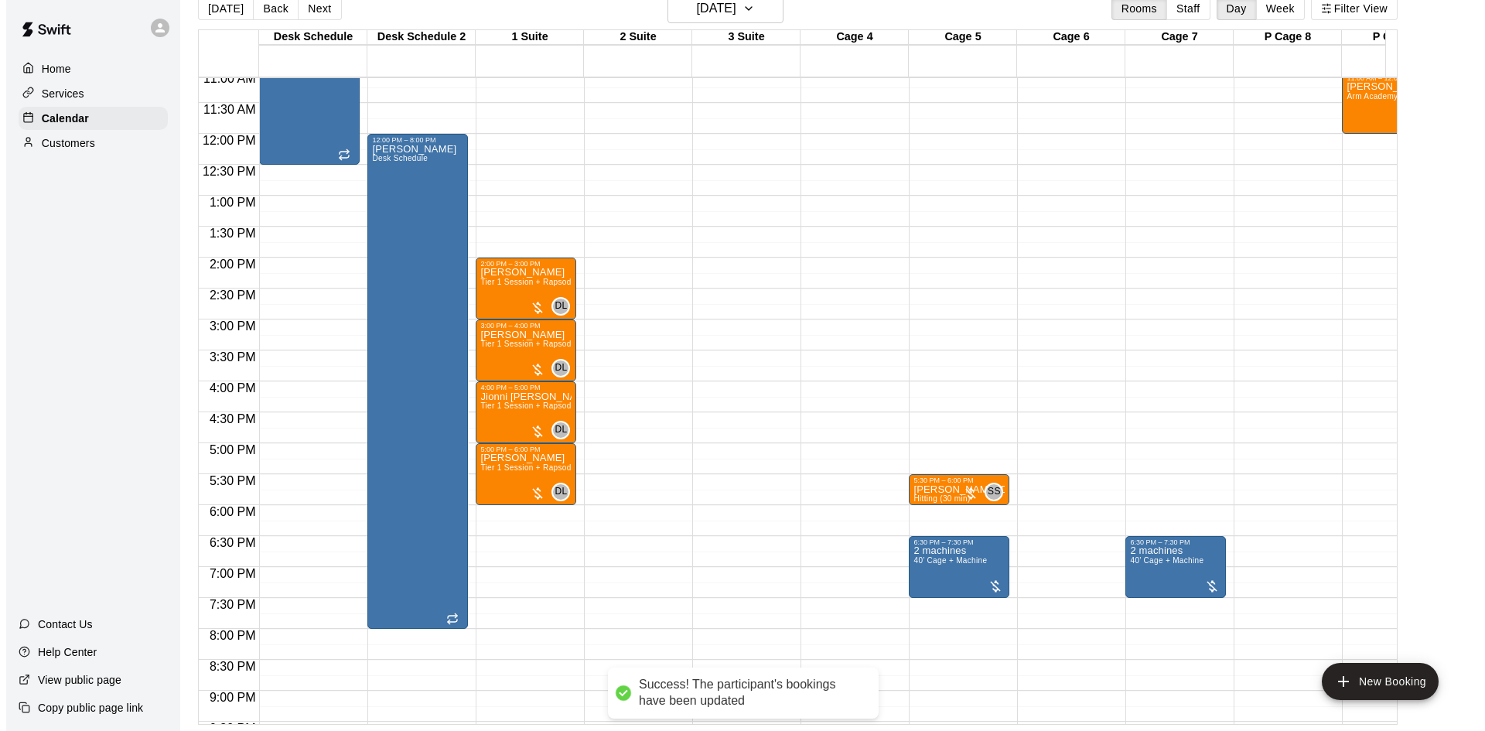
scroll to position [697, 0]
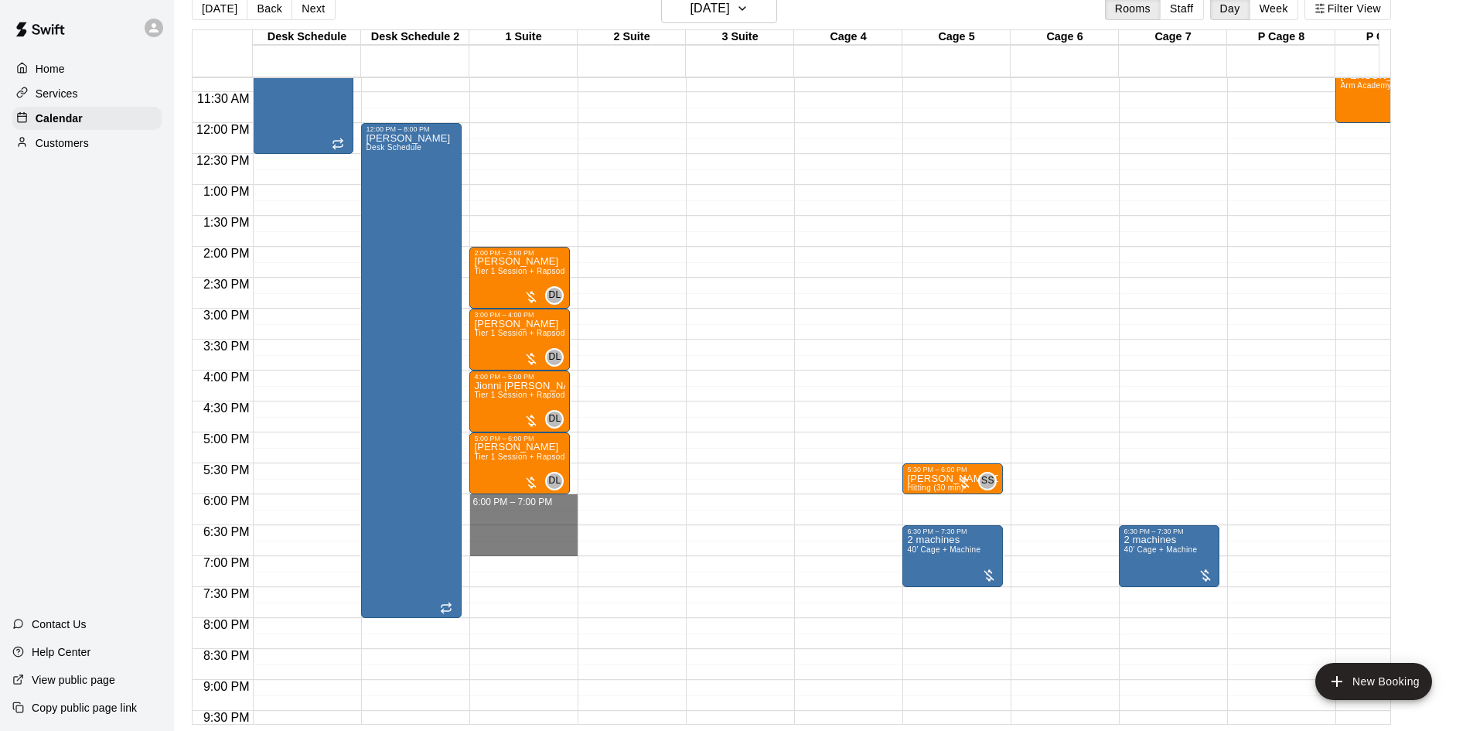
drag, startPoint x: 495, startPoint y: 502, endPoint x: 504, endPoint y: 553, distance: 51.9
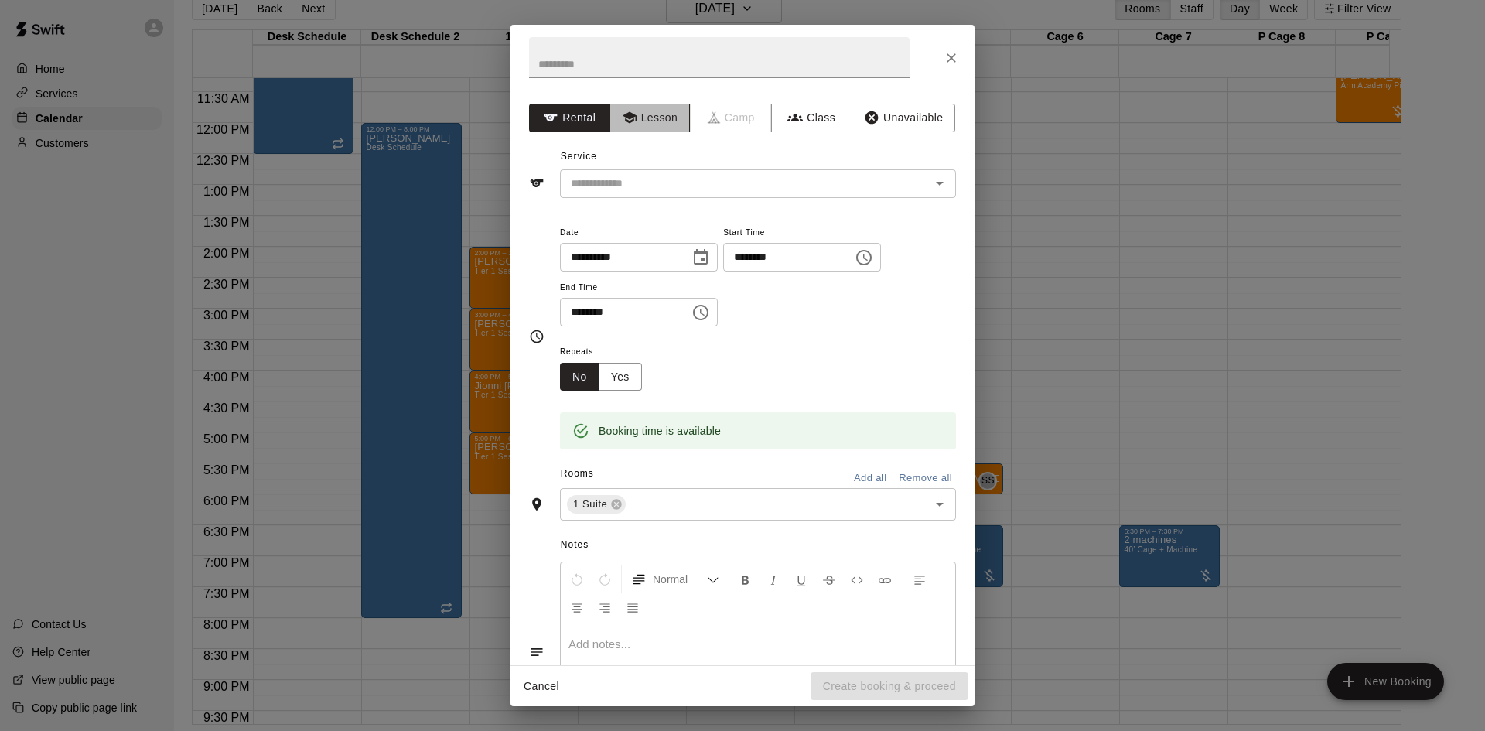
click at [667, 119] on button "Lesson" at bounding box center [649, 118] width 81 height 29
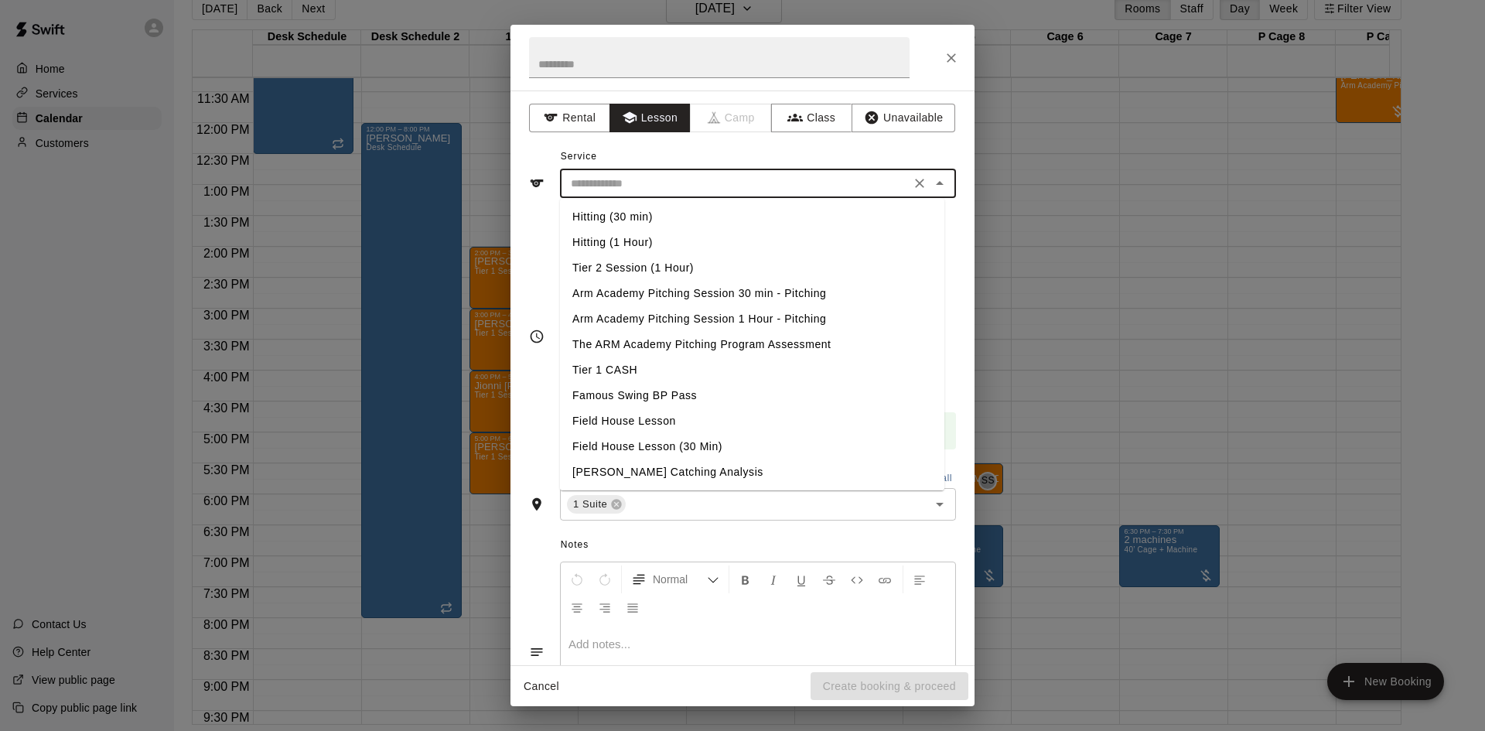
click at [674, 189] on input "text" at bounding box center [734, 183] width 341 height 19
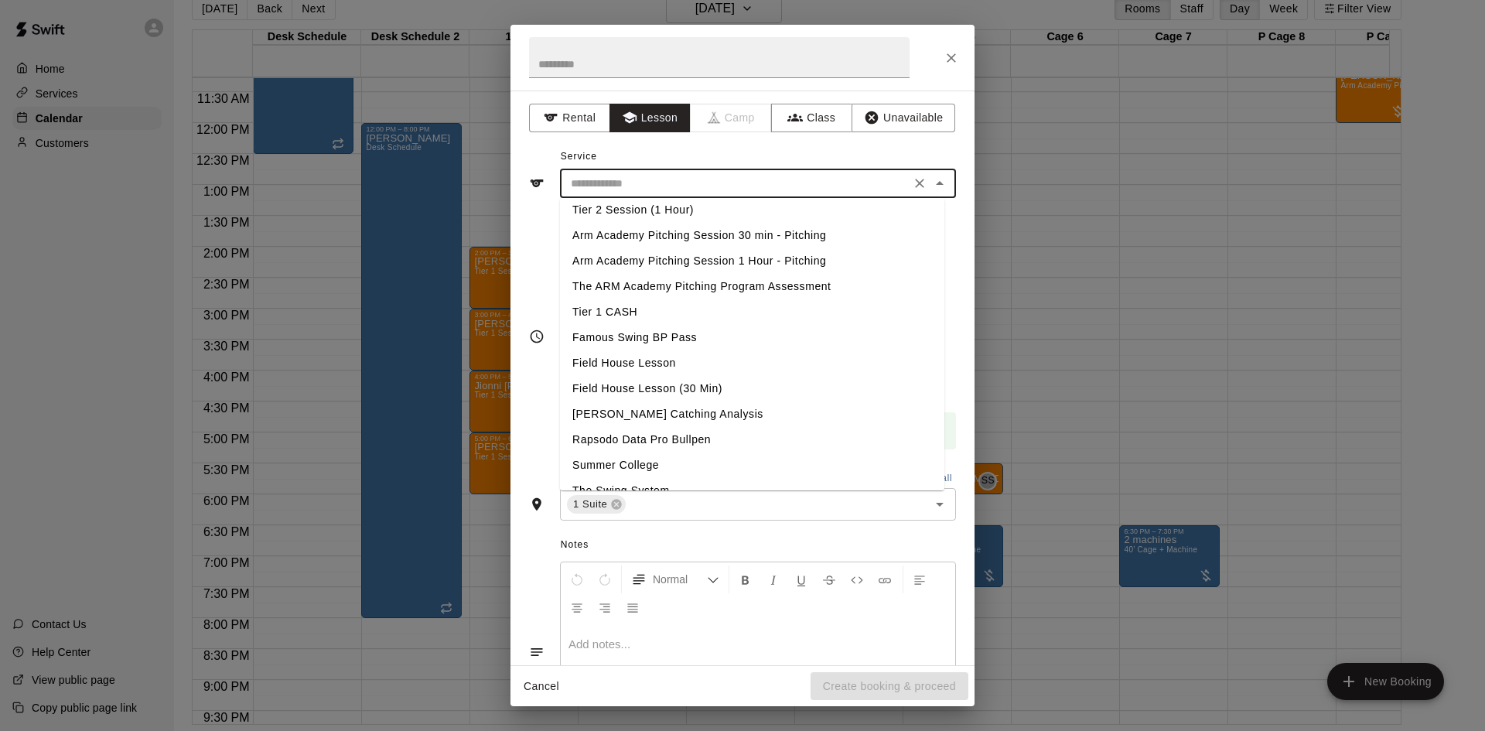
scroll to position [232, 0]
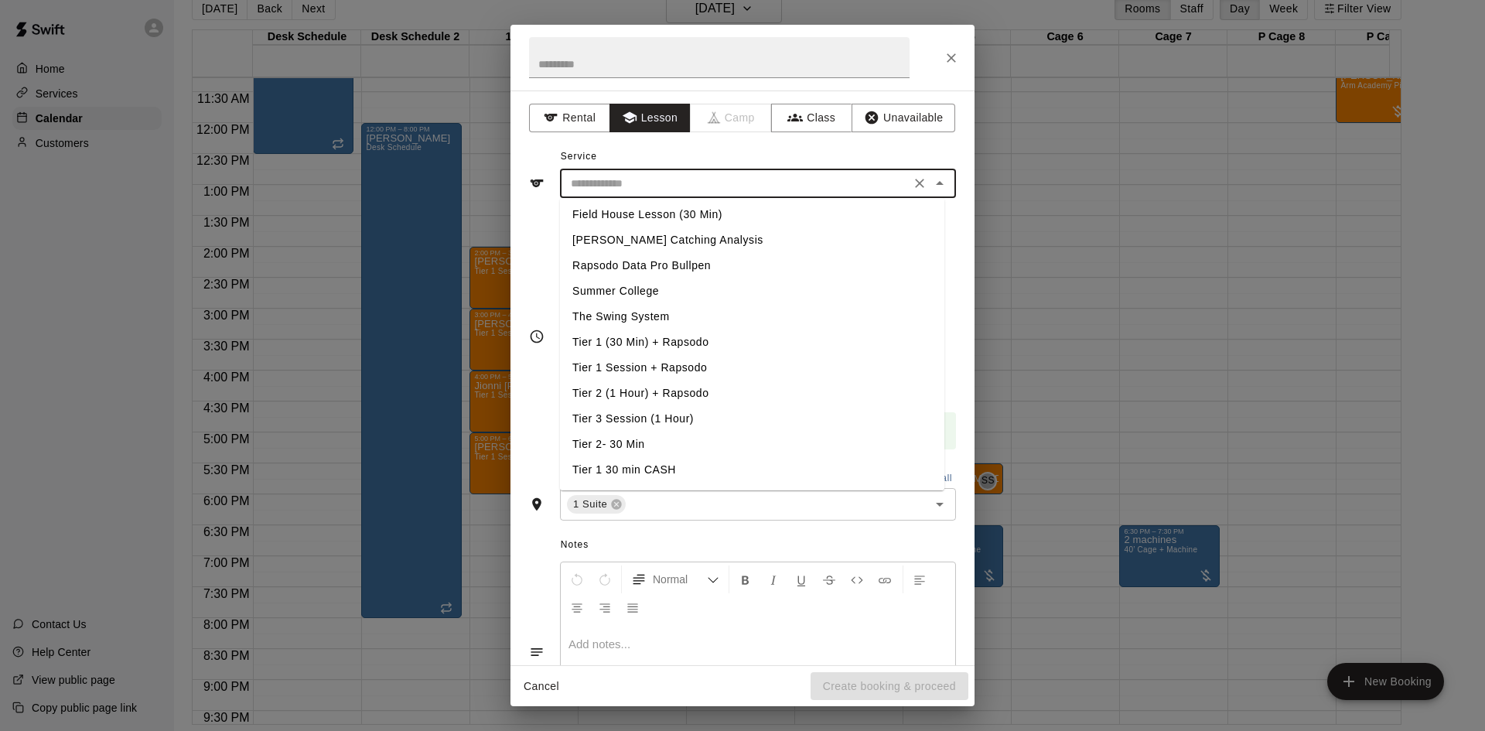
click at [687, 374] on li "Tier 1 Session + Rapsodo" at bounding box center [752, 368] width 384 height 26
type input "**********"
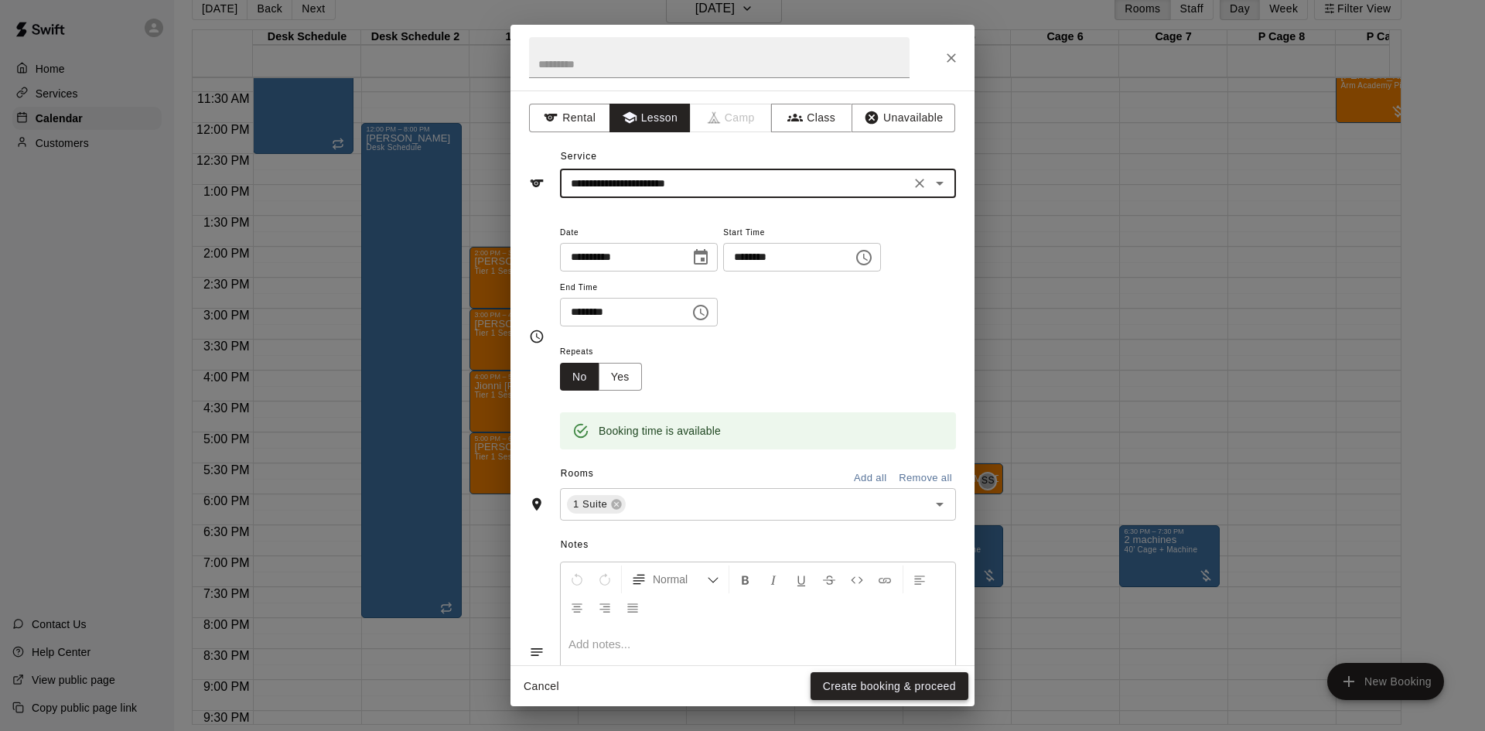
click at [898, 684] on button "Create booking & proceed" at bounding box center [889, 686] width 158 height 29
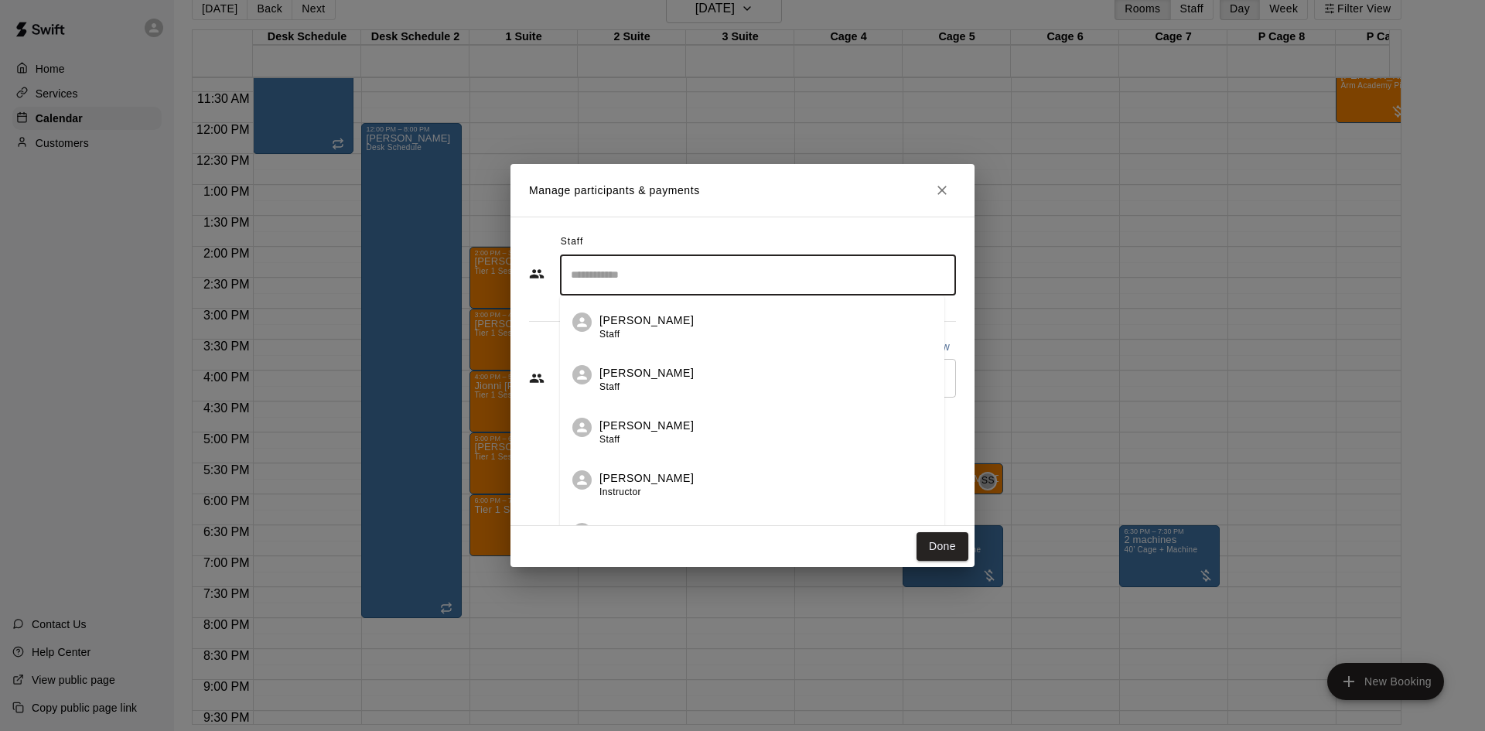
click at [645, 285] on input "Search staff" at bounding box center [758, 274] width 382 height 27
click at [652, 328] on p "[PERSON_NAME]" at bounding box center [652, 320] width 94 height 16
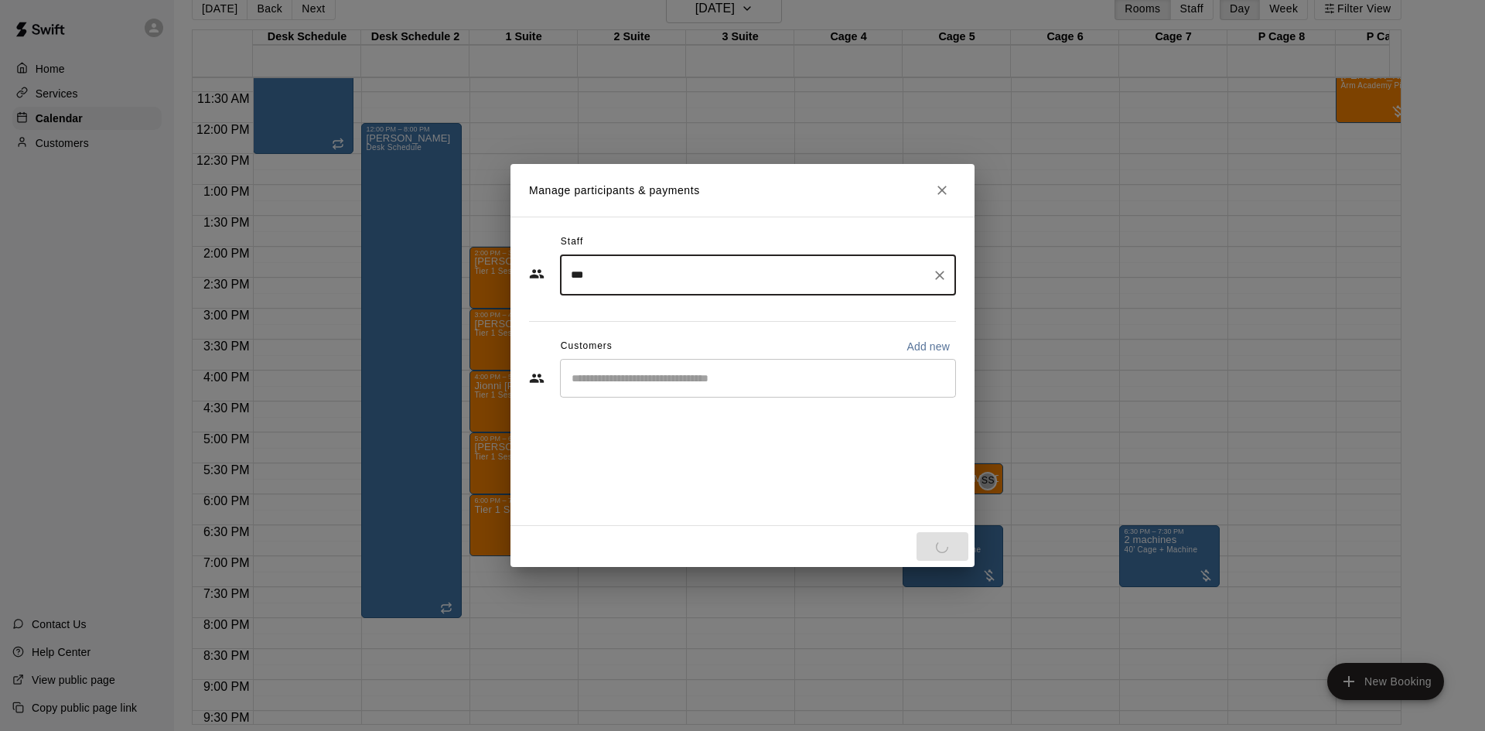
type input "***"
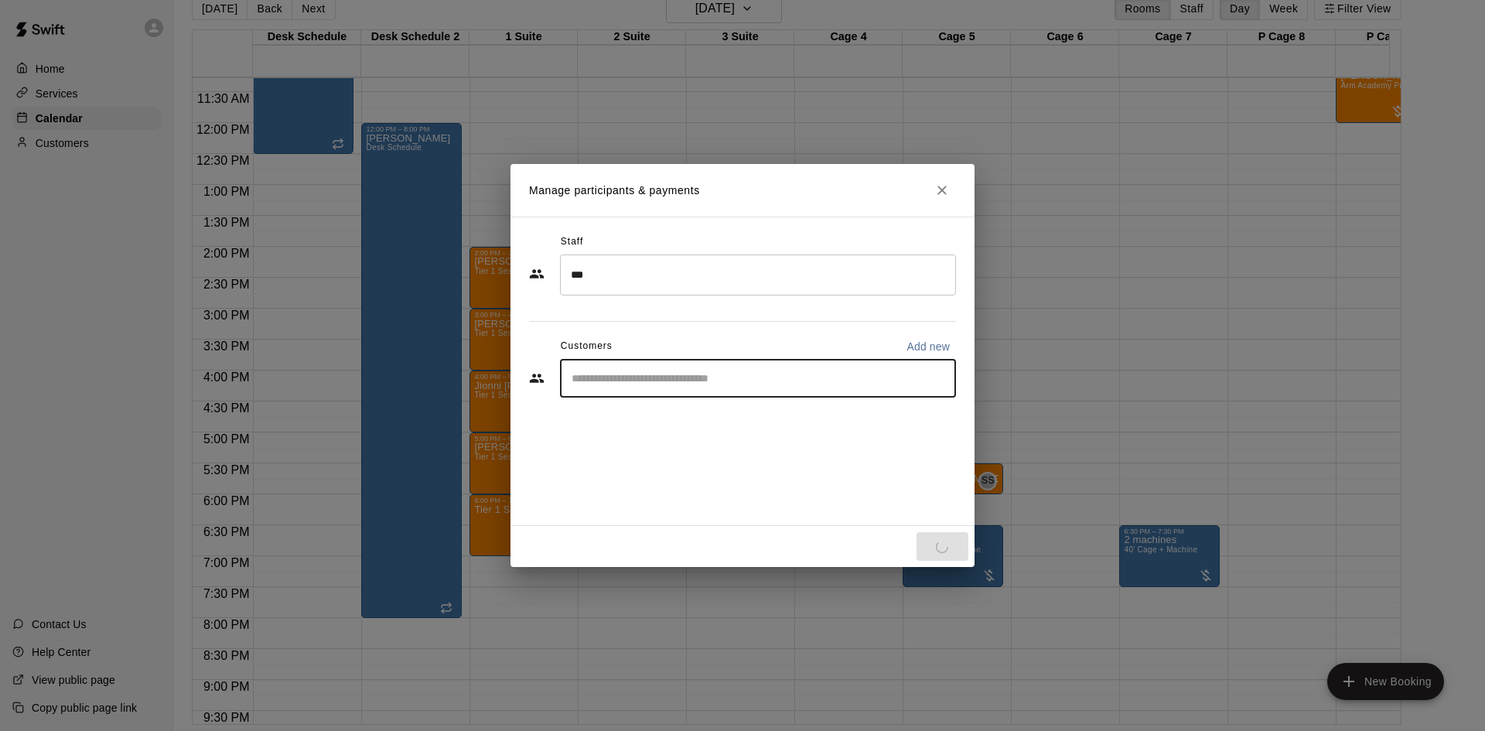
click at [653, 377] on input "Start typing to search customers..." at bounding box center [758, 377] width 382 height 15
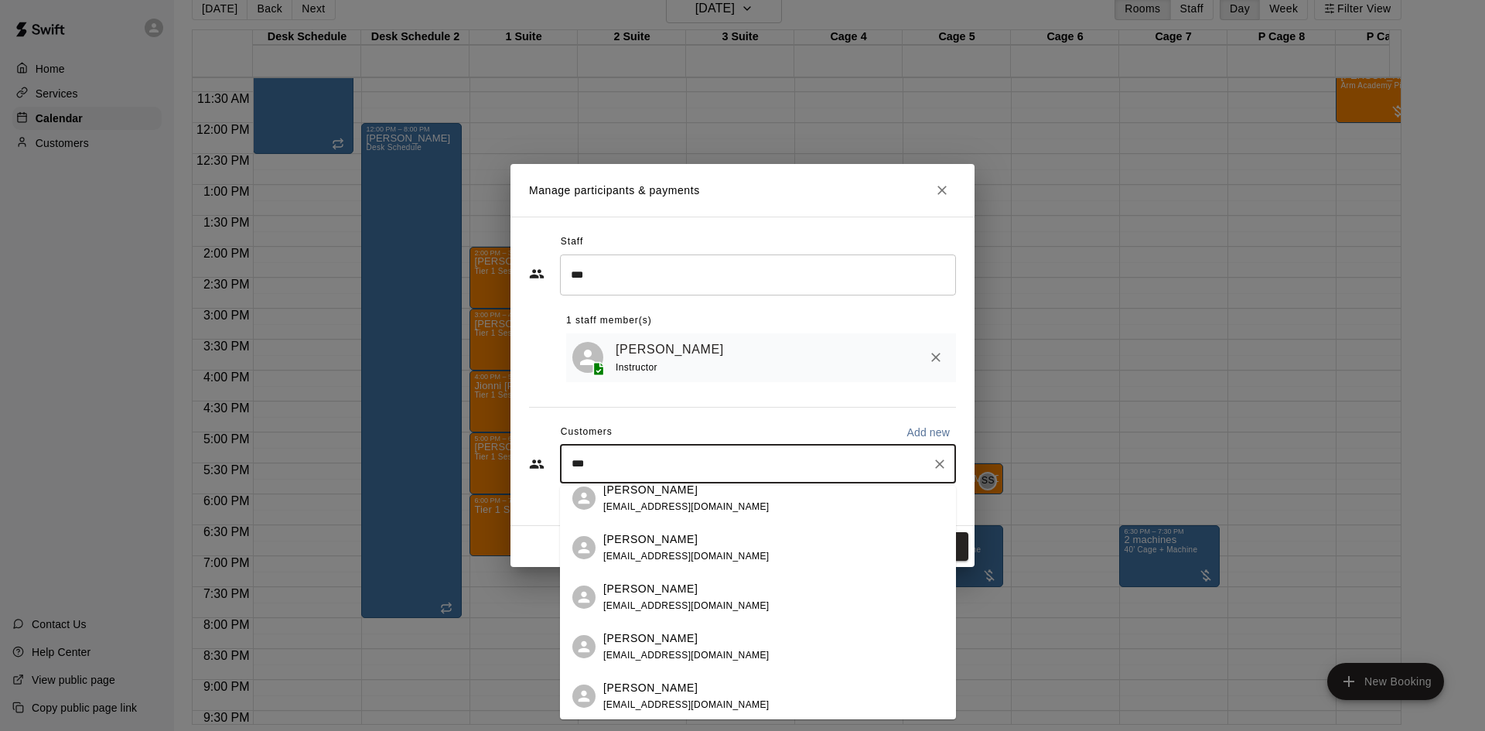
scroll to position [0, 0]
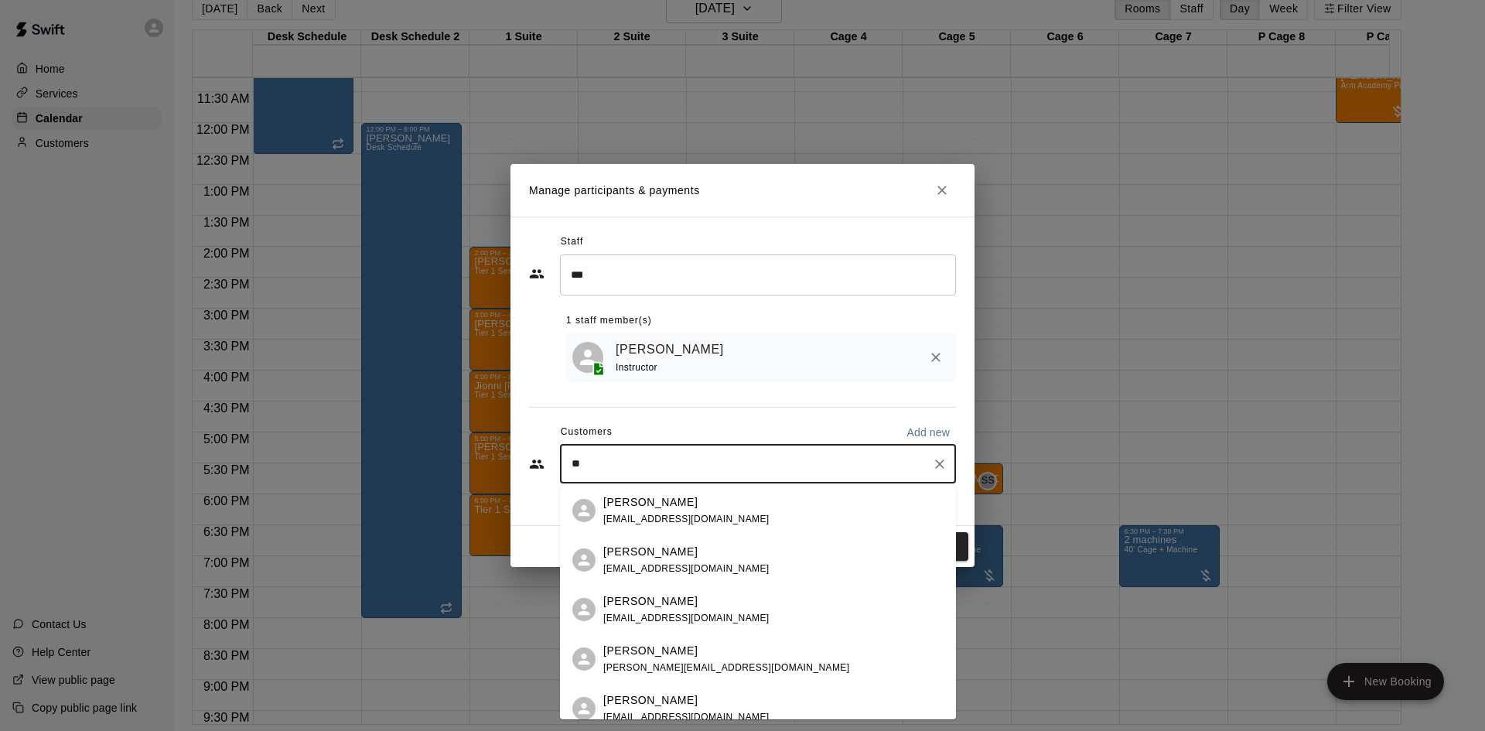
type input "*"
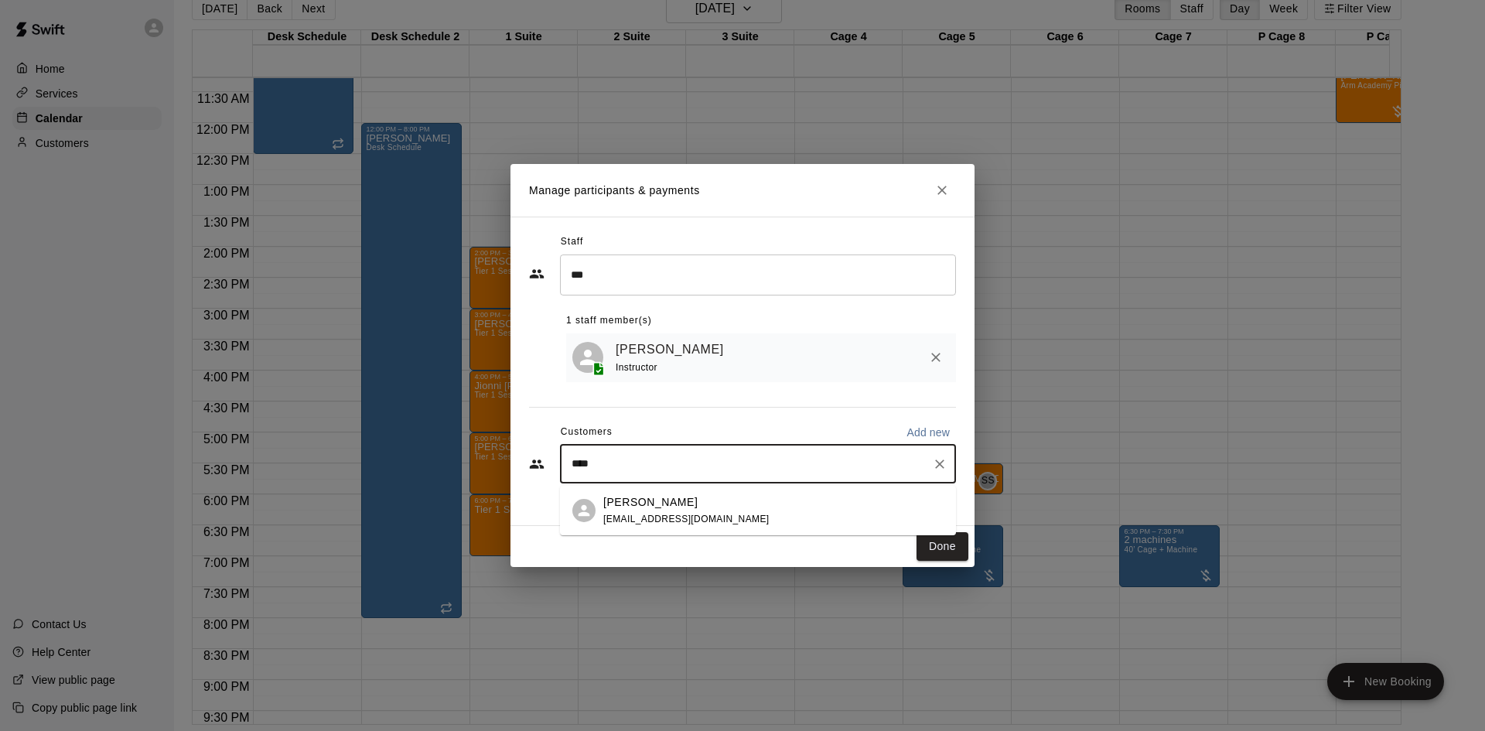
type input "*****"
click at [677, 521] on span "[EMAIL_ADDRESS][DOMAIN_NAME]" at bounding box center [686, 518] width 166 height 11
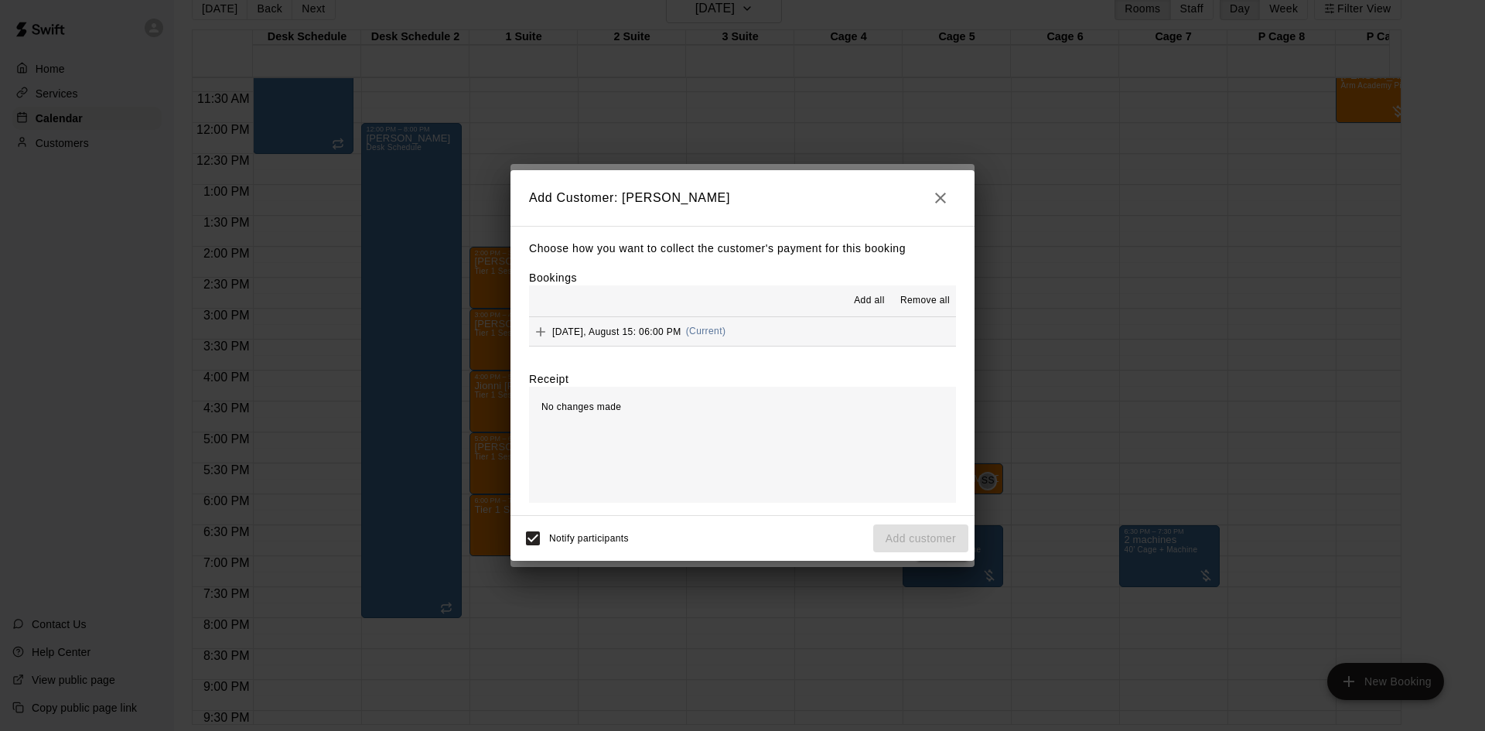
click at [873, 302] on span "Add all" at bounding box center [869, 300] width 31 height 15
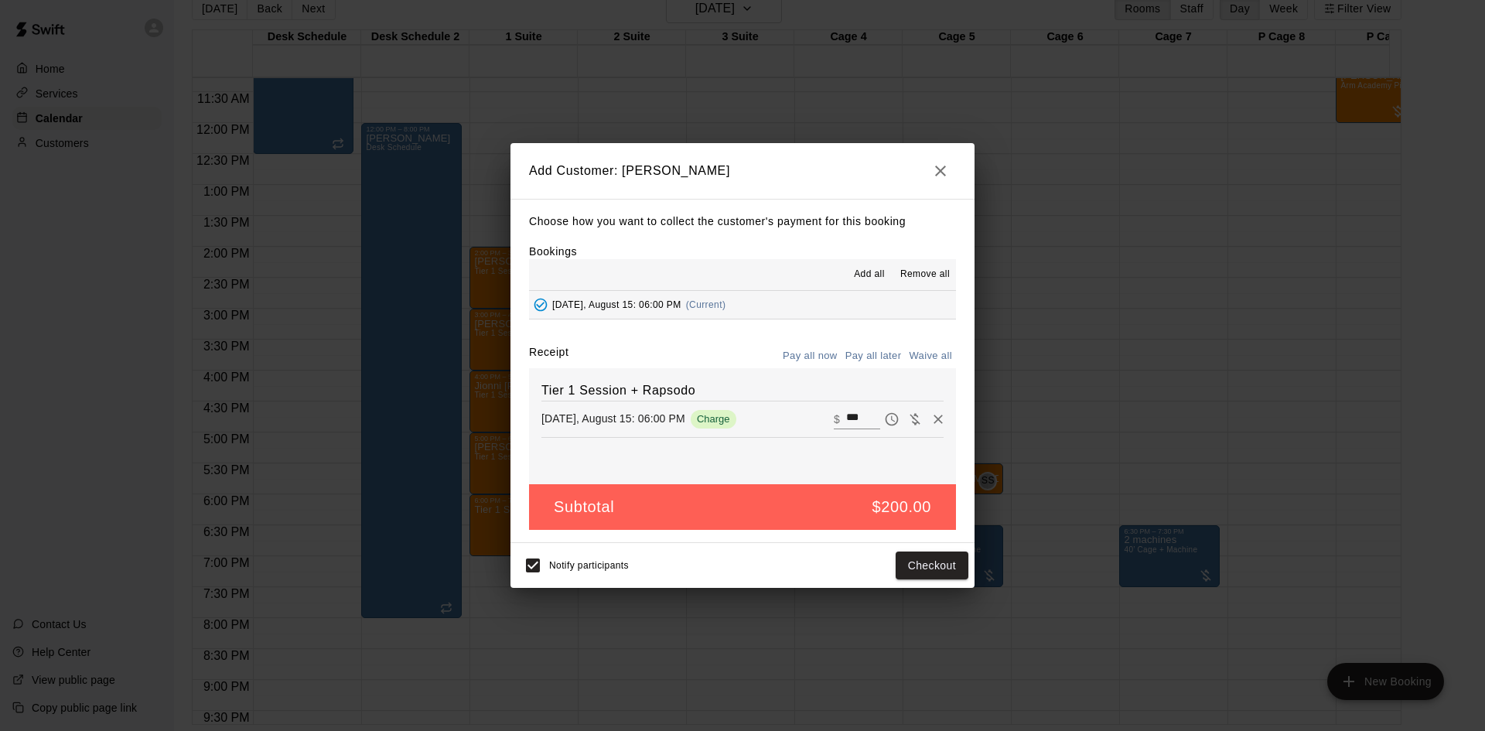
click at [862, 416] on input "***" at bounding box center [863, 419] width 34 height 20
type input "***"
click at [878, 349] on button "Pay all later" at bounding box center [873, 356] width 64 height 24
click at [940, 552] on button "Add customer" at bounding box center [920, 565] width 95 height 29
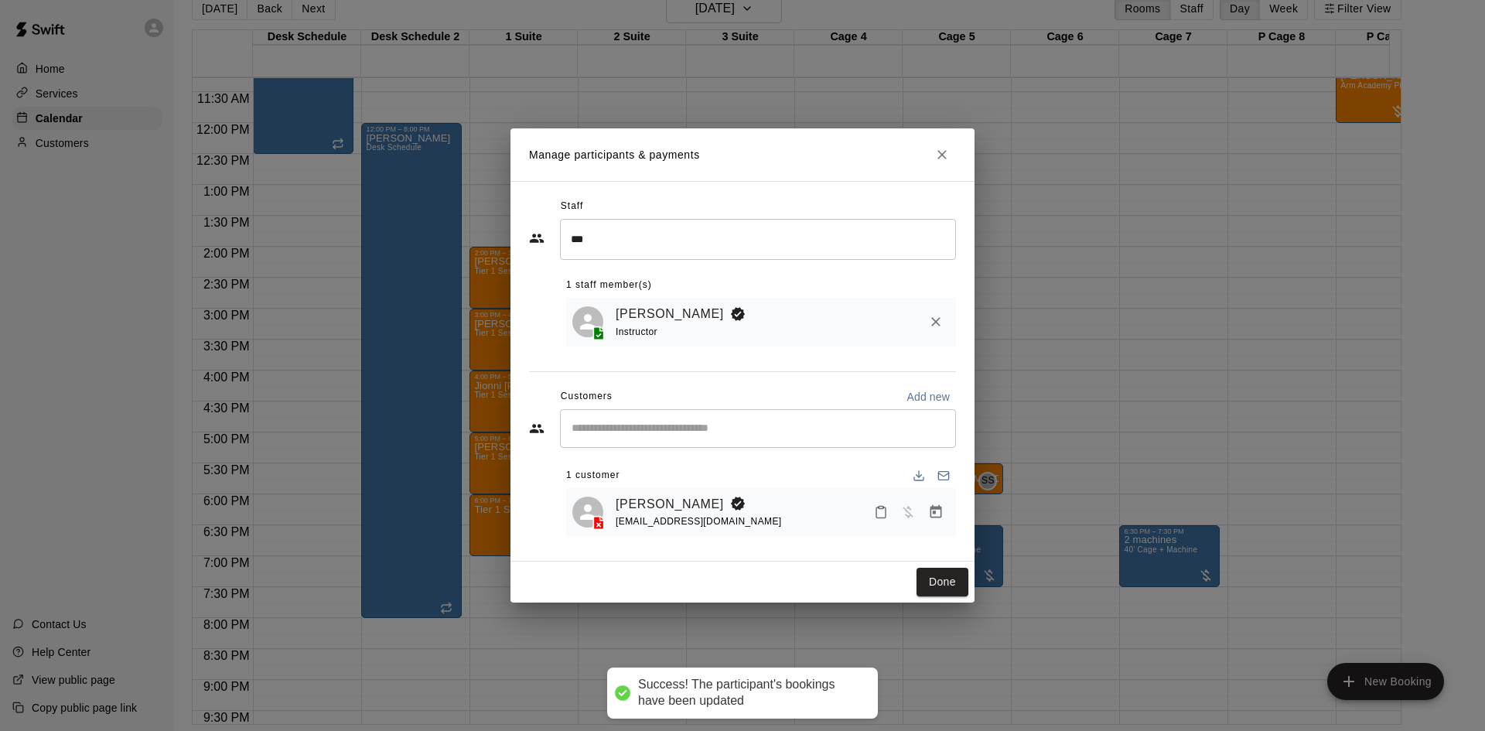
click at [940, 552] on div "Staff *** ​ 1 staff member(s) [PERSON_NAME] Instructor Customers Add new ​ 1 cu…" at bounding box center [742, 371] width 464 height 380
click at [940, 571] on button "Done" at bounding box center [942, 582] width 52 height 29
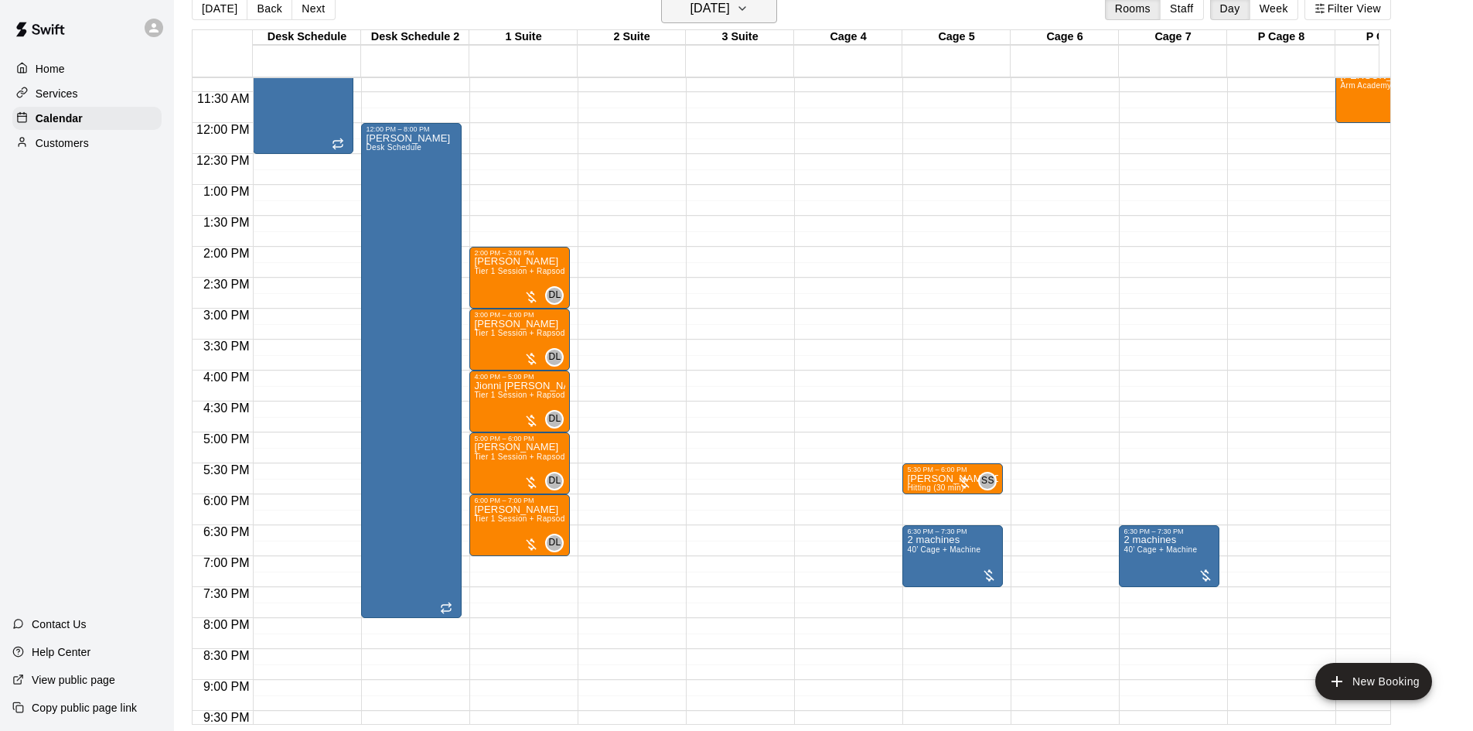
click at [700, 13] on h6 "[DATE]" at bounding box center [710, 9] width 39 height 22
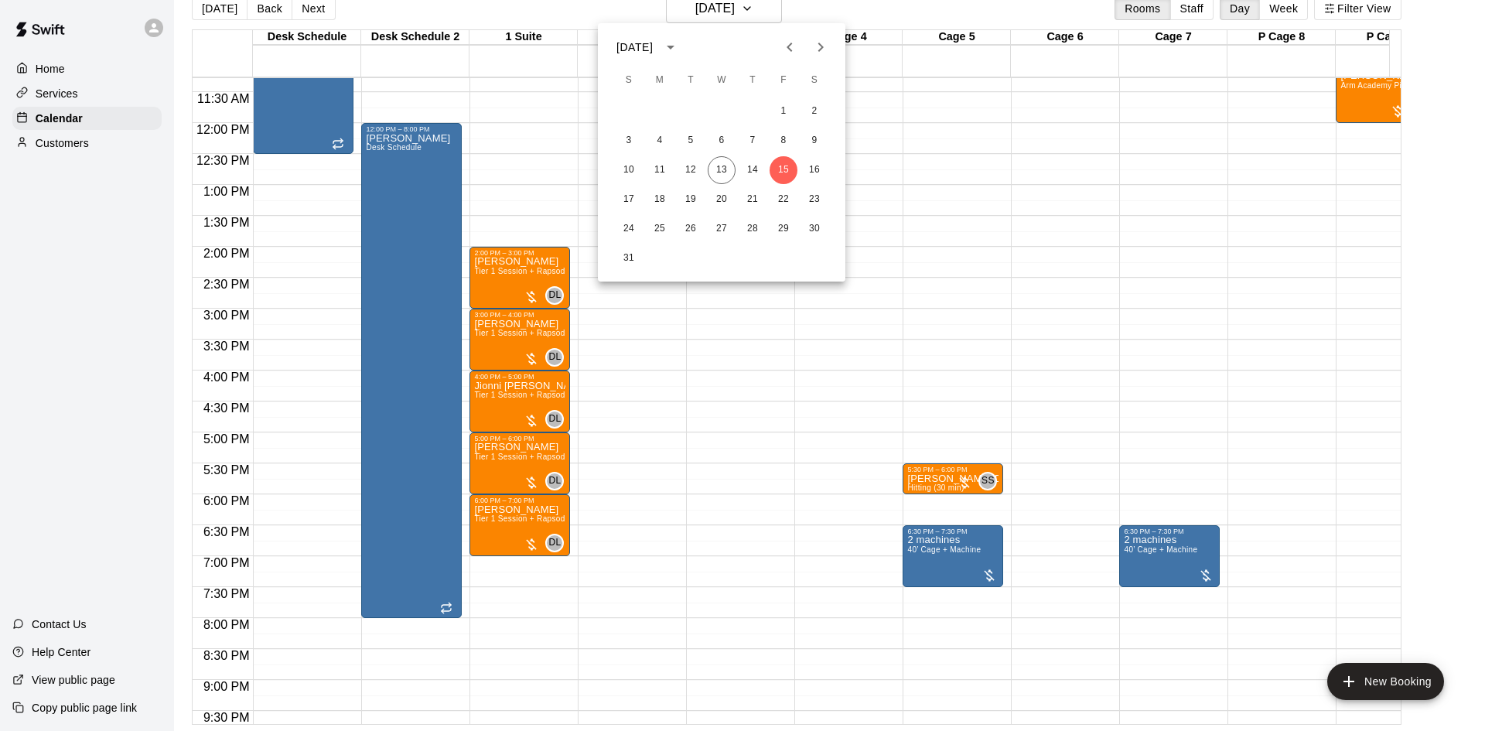
click at [823, 49] on icon "Next month" at bounding box center [820, 47] width 19 height 19
click at [786, 116] on button "5" at bounding box center [783, 111] width 28 height 28
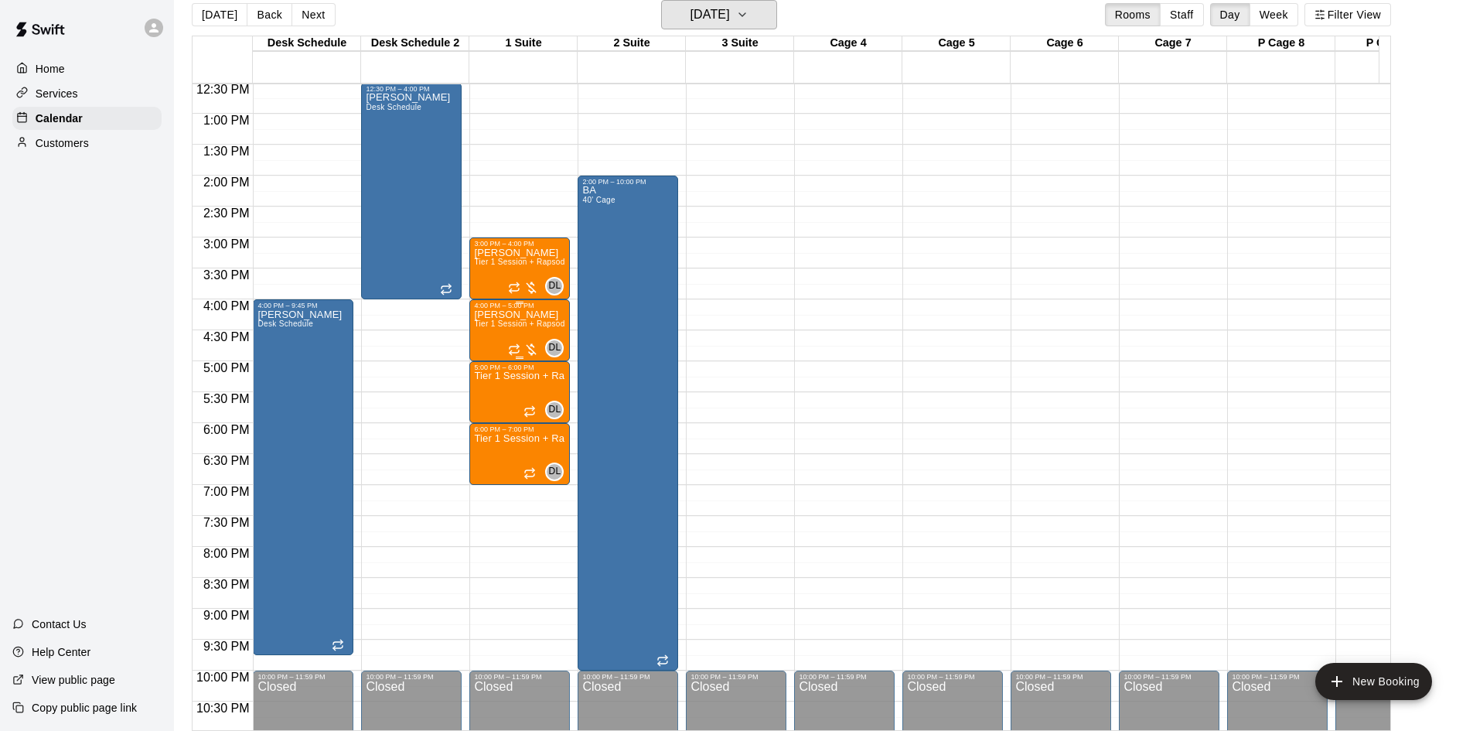
scroll to position [620, 0]
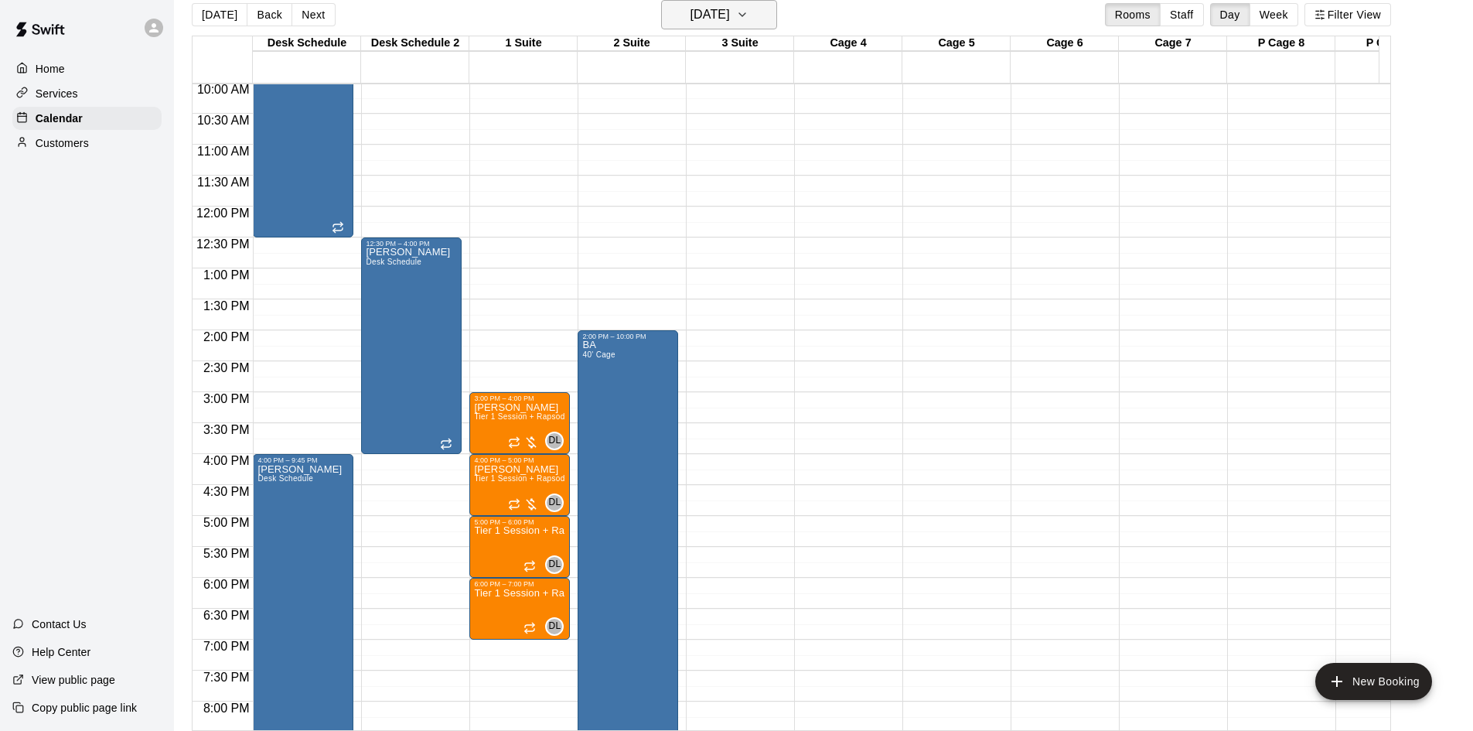
click at [691, 25] on h6 "[DATE]" at bounding box center [710, 15] width 39 height 22
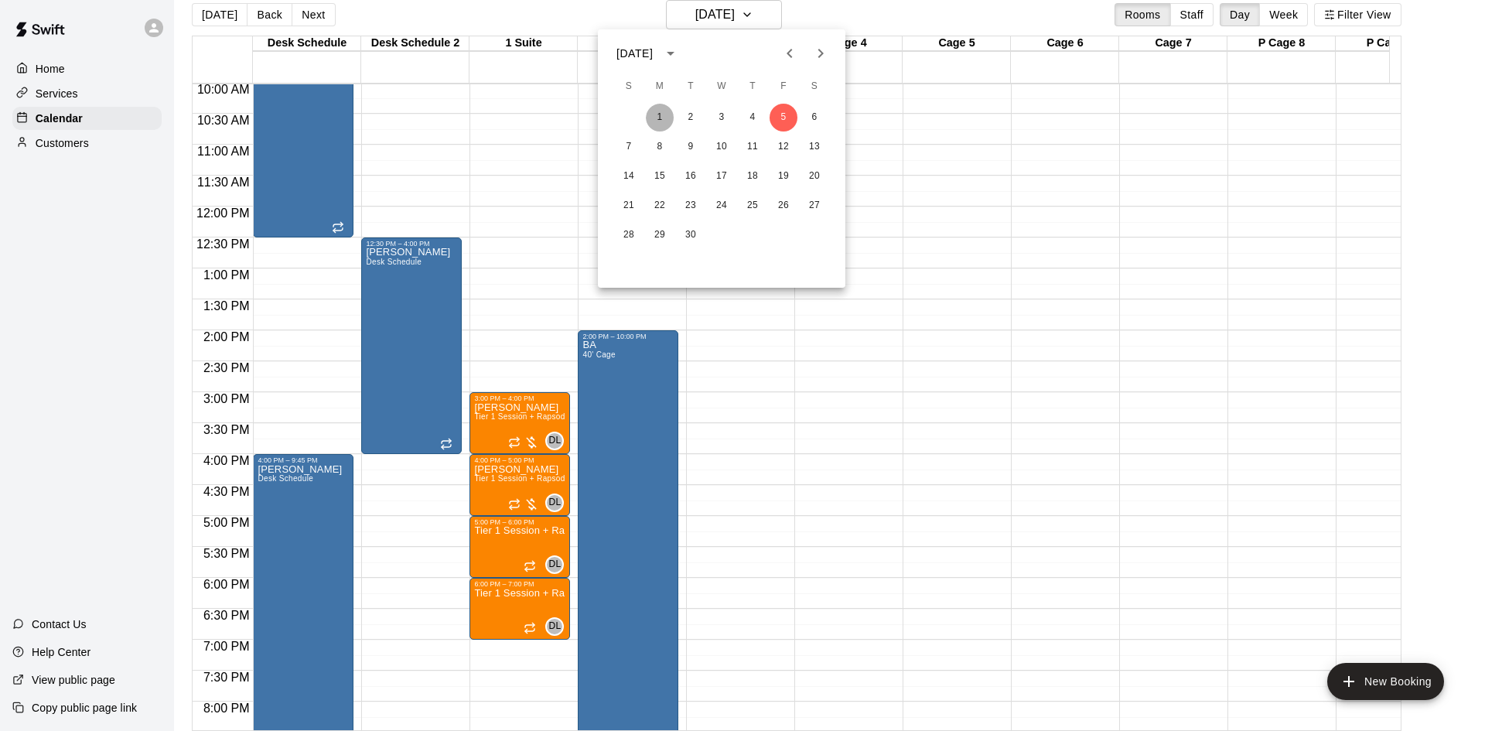
click at [663, 119] on button "1" at bounding box center [660, 118] width 28 height 28
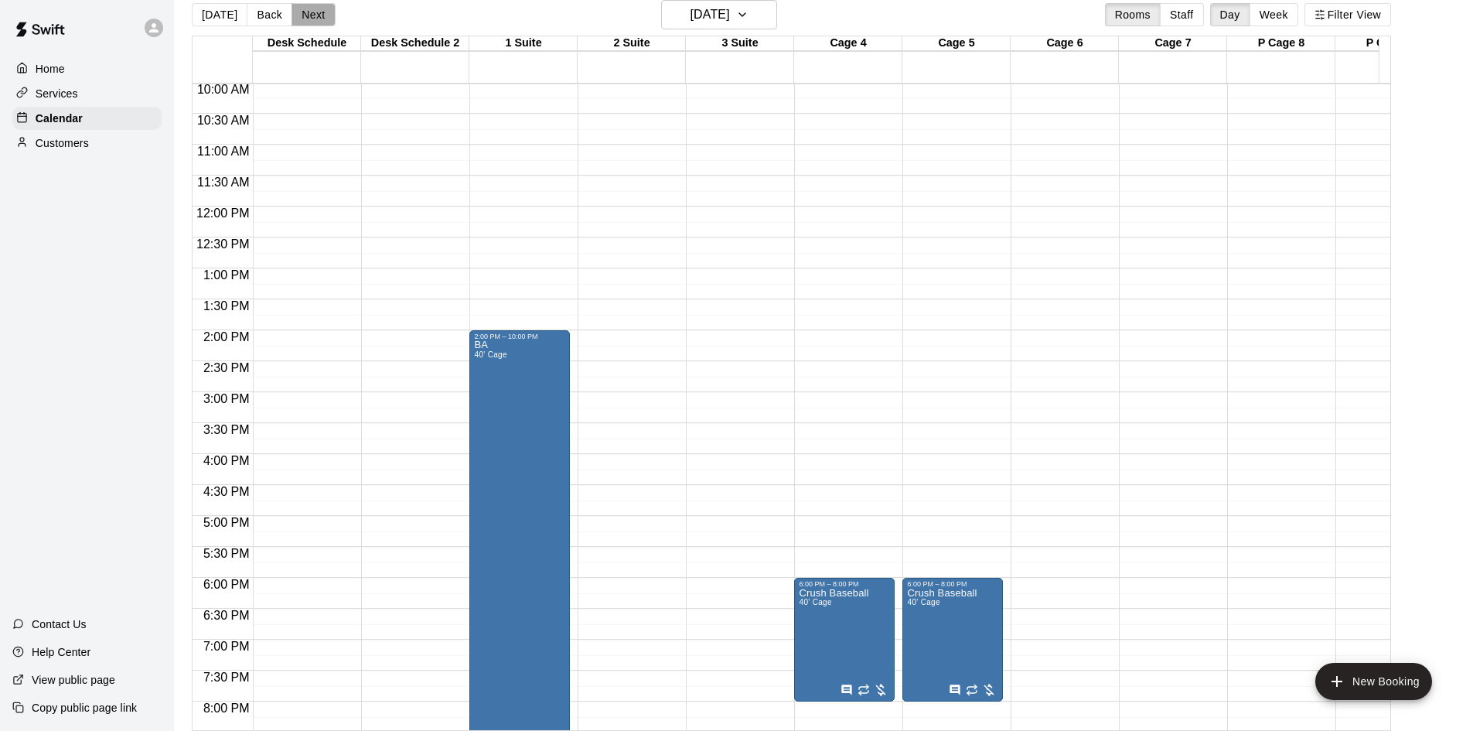
click at [312, 12] on button "Next" at bounding box center [313, 14] width 43 height 23
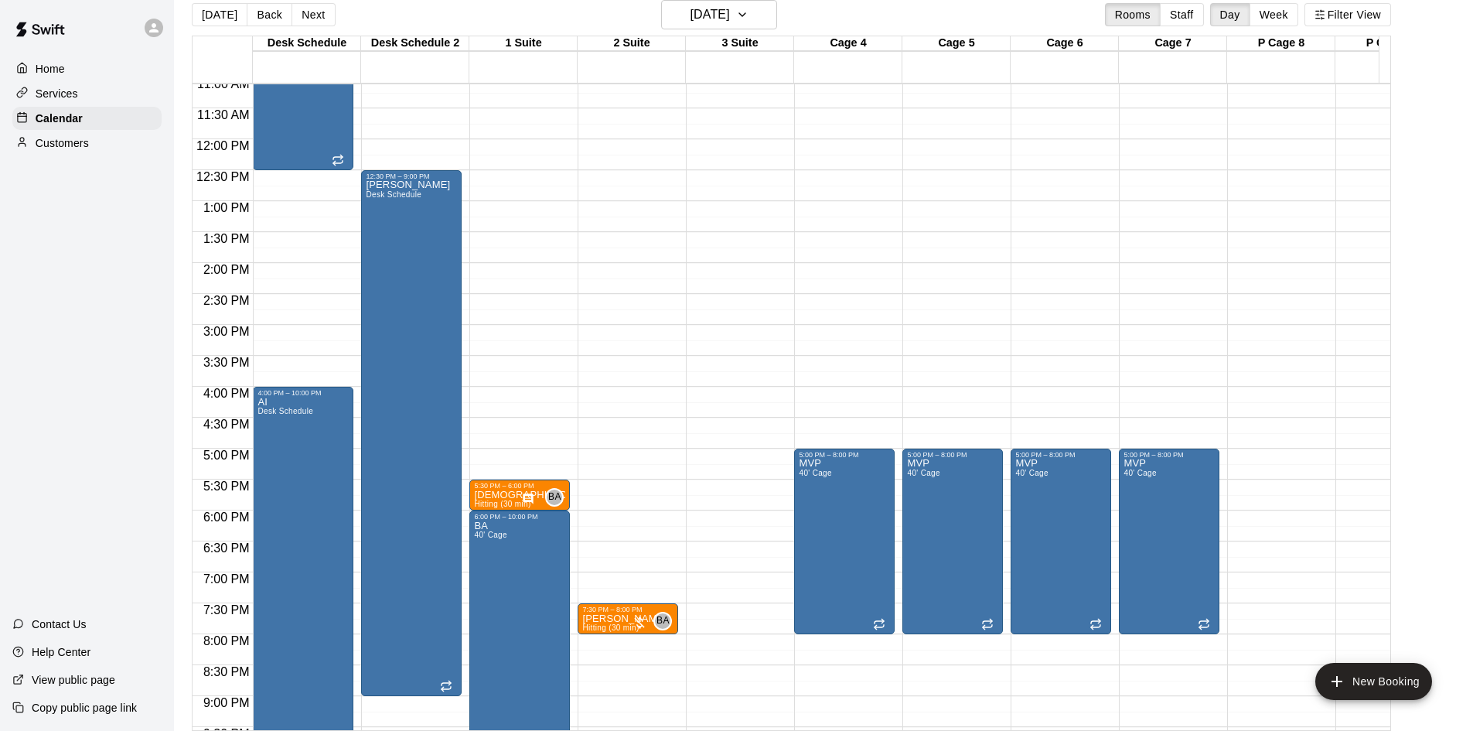
scroll to position [775, 0]
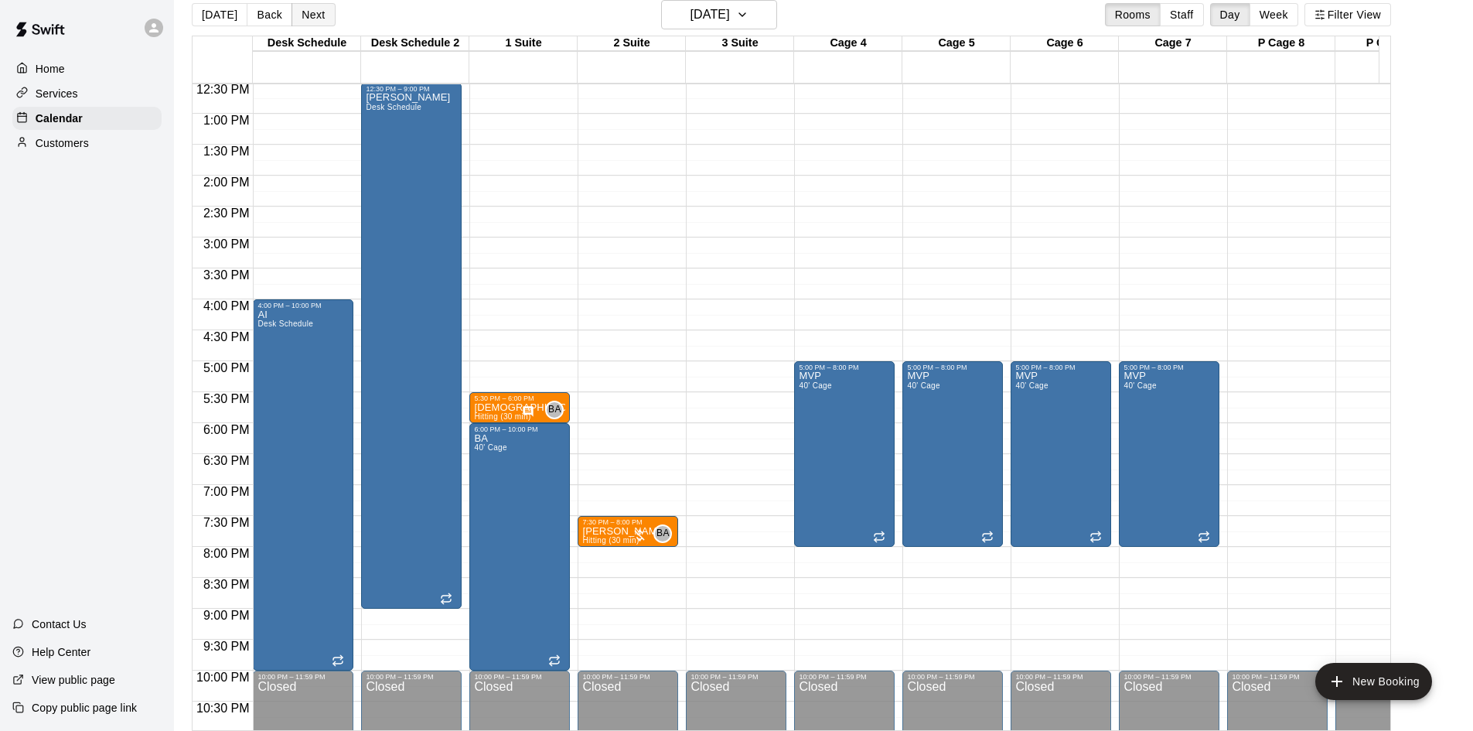
click at [315, 15] on button "Next" at bounding box center [313, 14] width 43 height 23
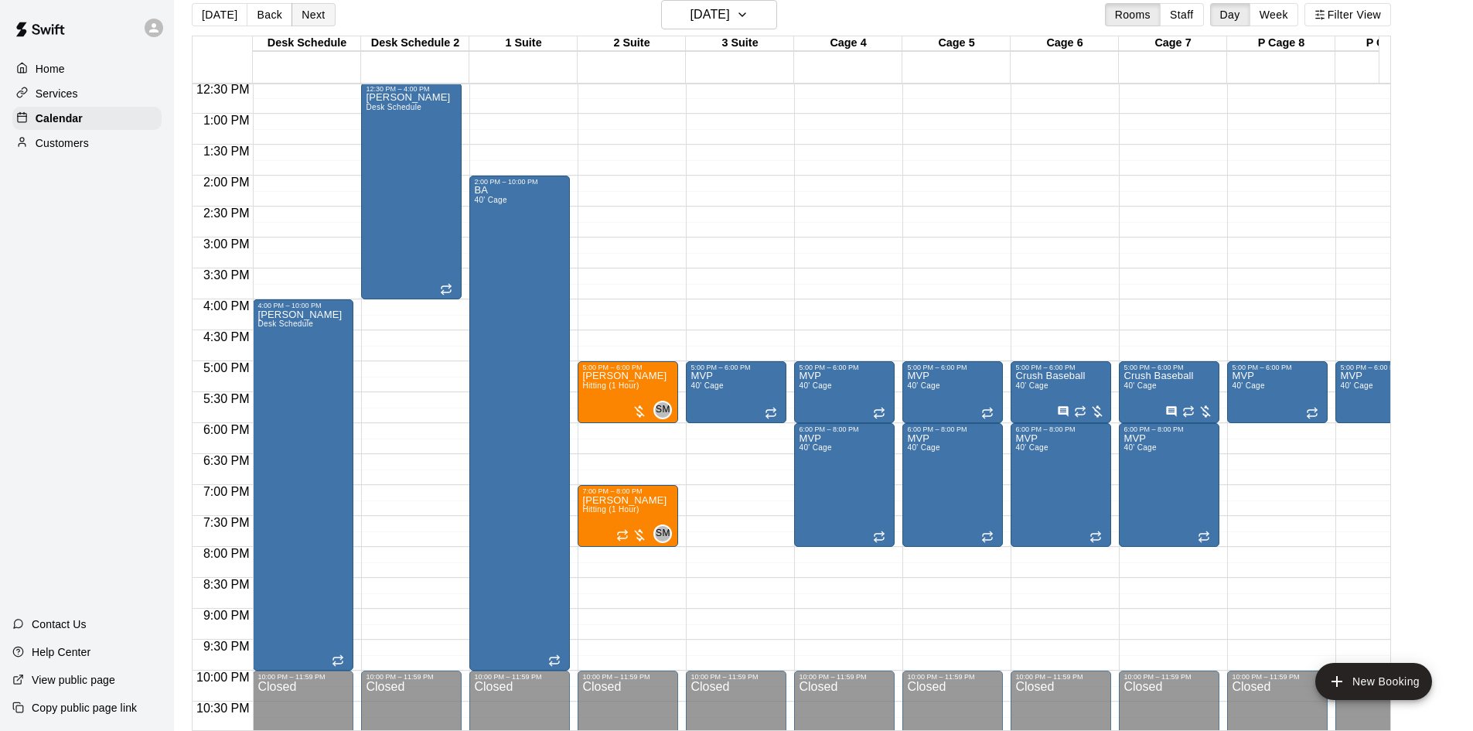
click at [315, 15] on button "Next" at bounding box center [313, 14] width 43 height 23
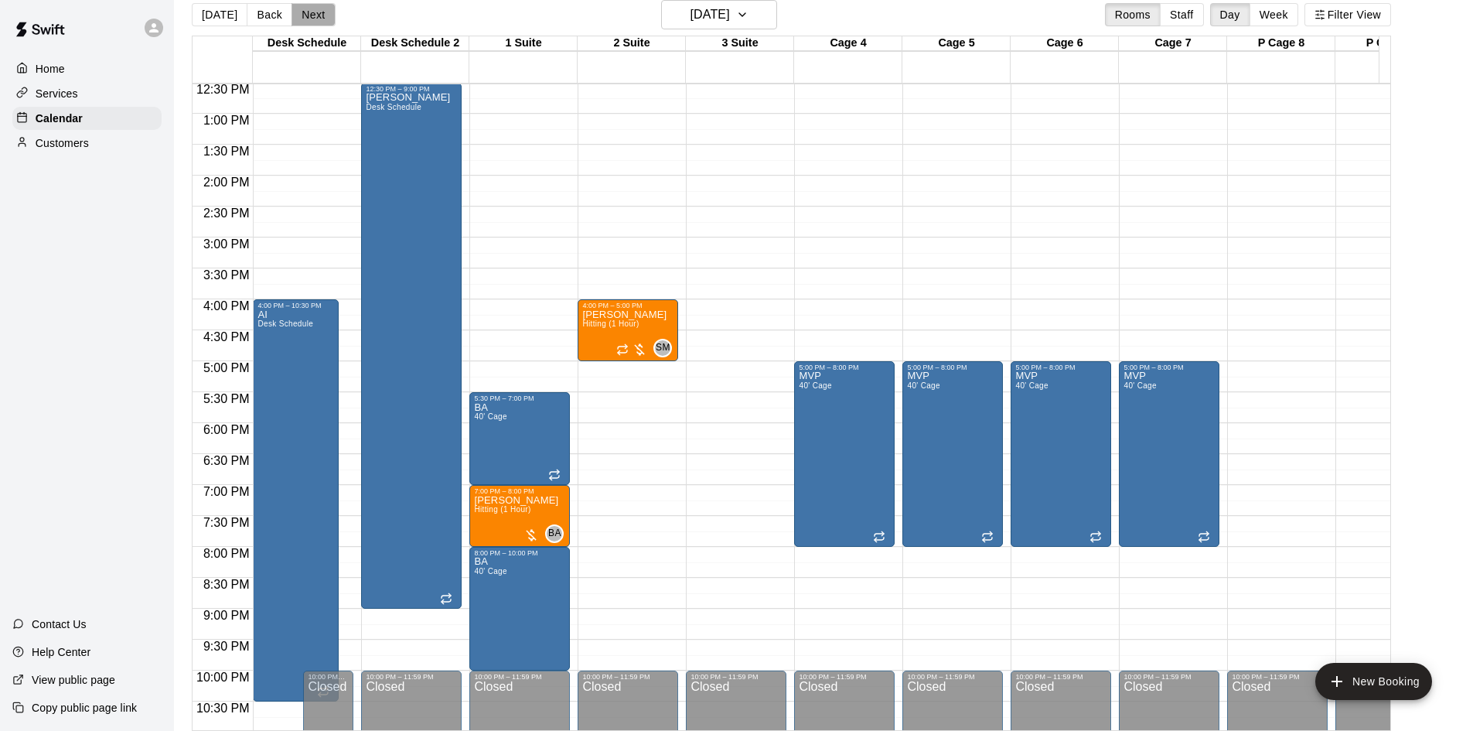
click at [315, 15] on button "Next" at bounding box center [313, 14] width 43 height 23
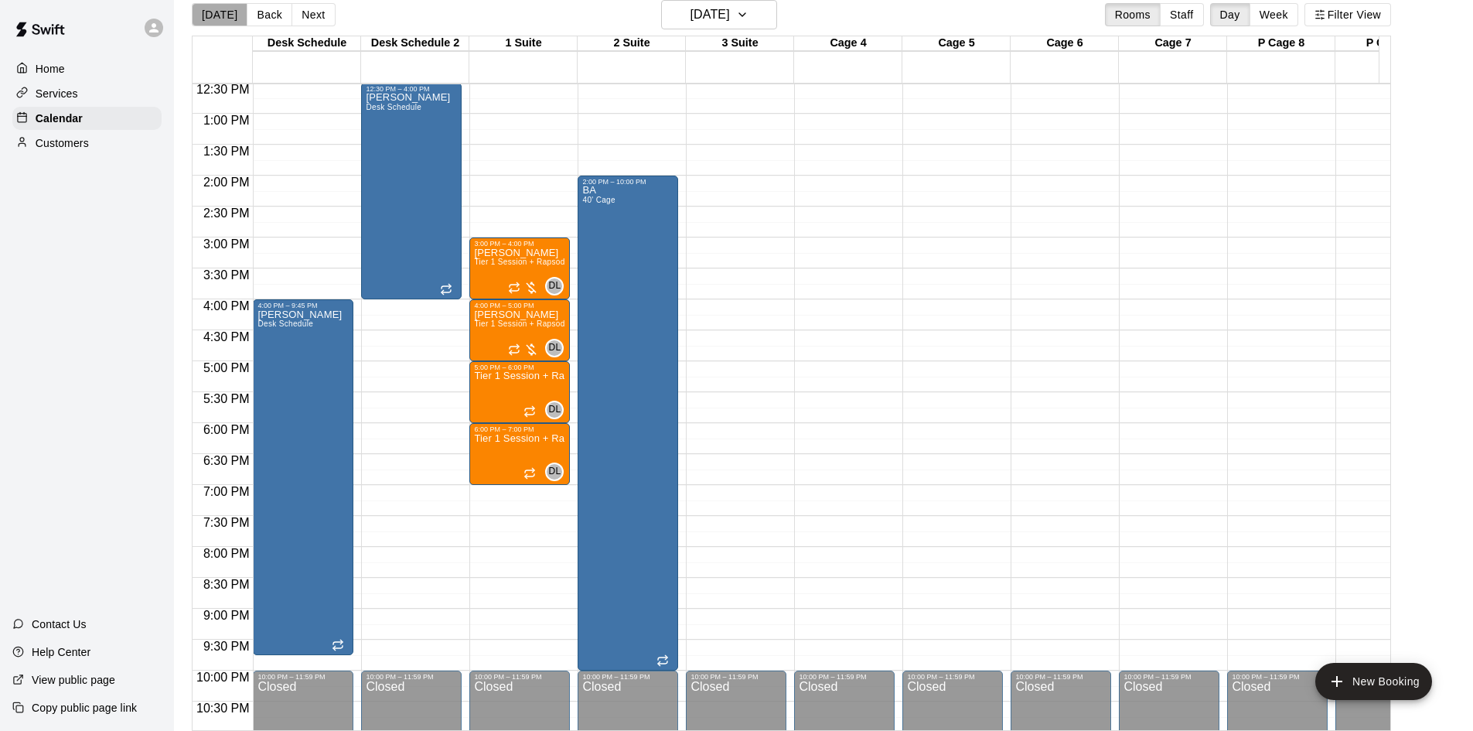
click at [221, 6] on button "[DATE]" at bounding box center [220, 14] width 56 height 23
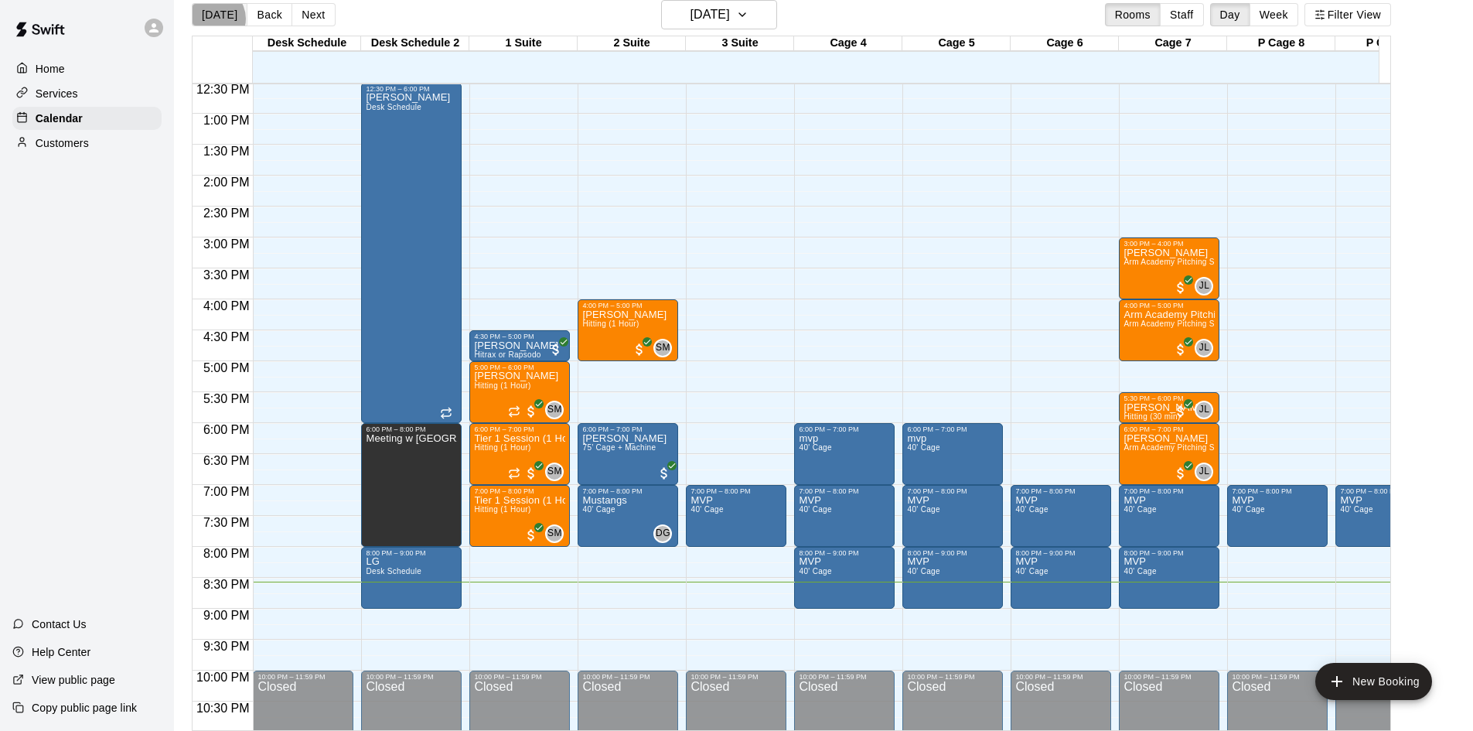
click at [213, 19] on button "[DATE]" at bounding box center [220, 14] width 56 height 23
click at [316, 22] on button "Next" at bounding box center [313, 14] width 43 height 23
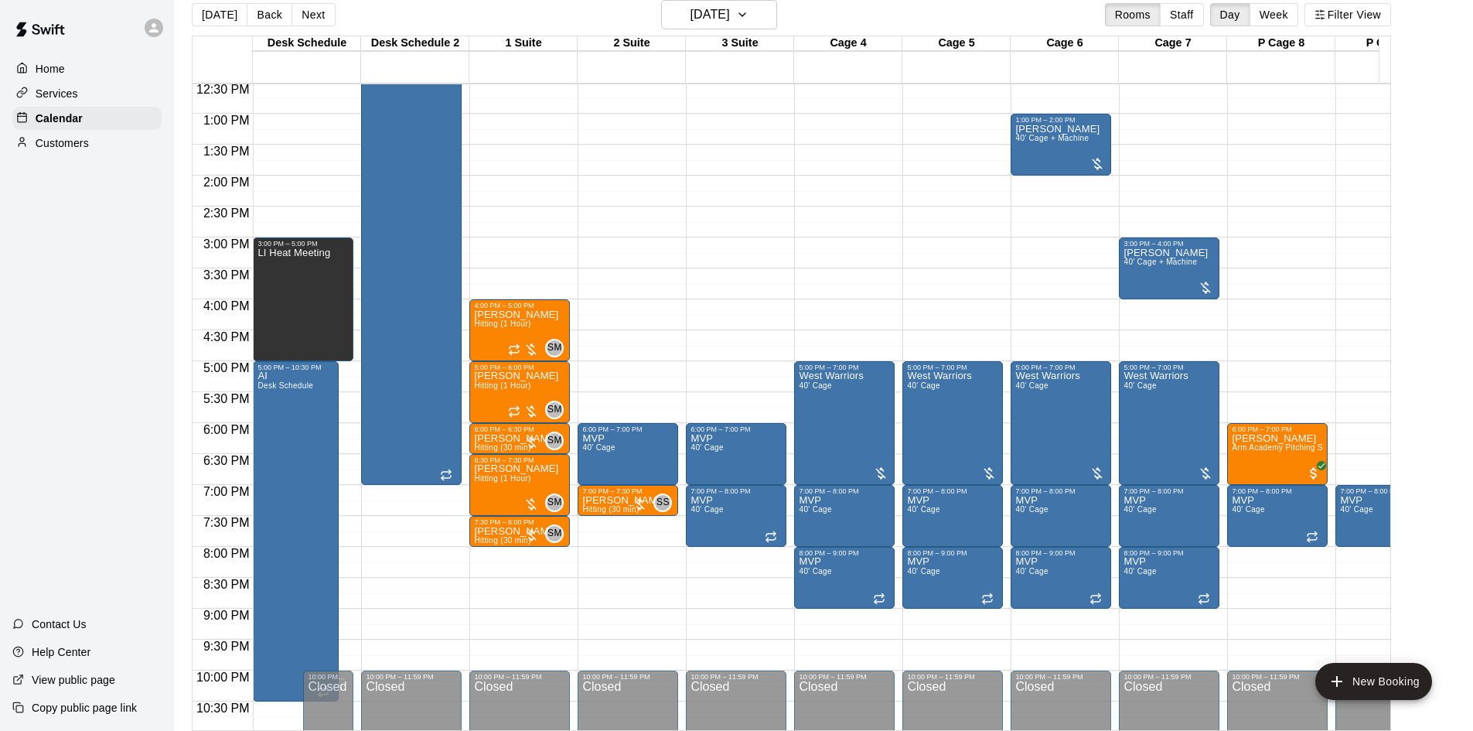
click at [220, 29] on div "[DATE] Back [DATE][DATE] Rooms Staff Day Week Filter View" at bounding box center [791, 18] width 1199 height 36
click at [225, 22] on button "[DATE]" at bounding box center [220, 14] width 56 height 23
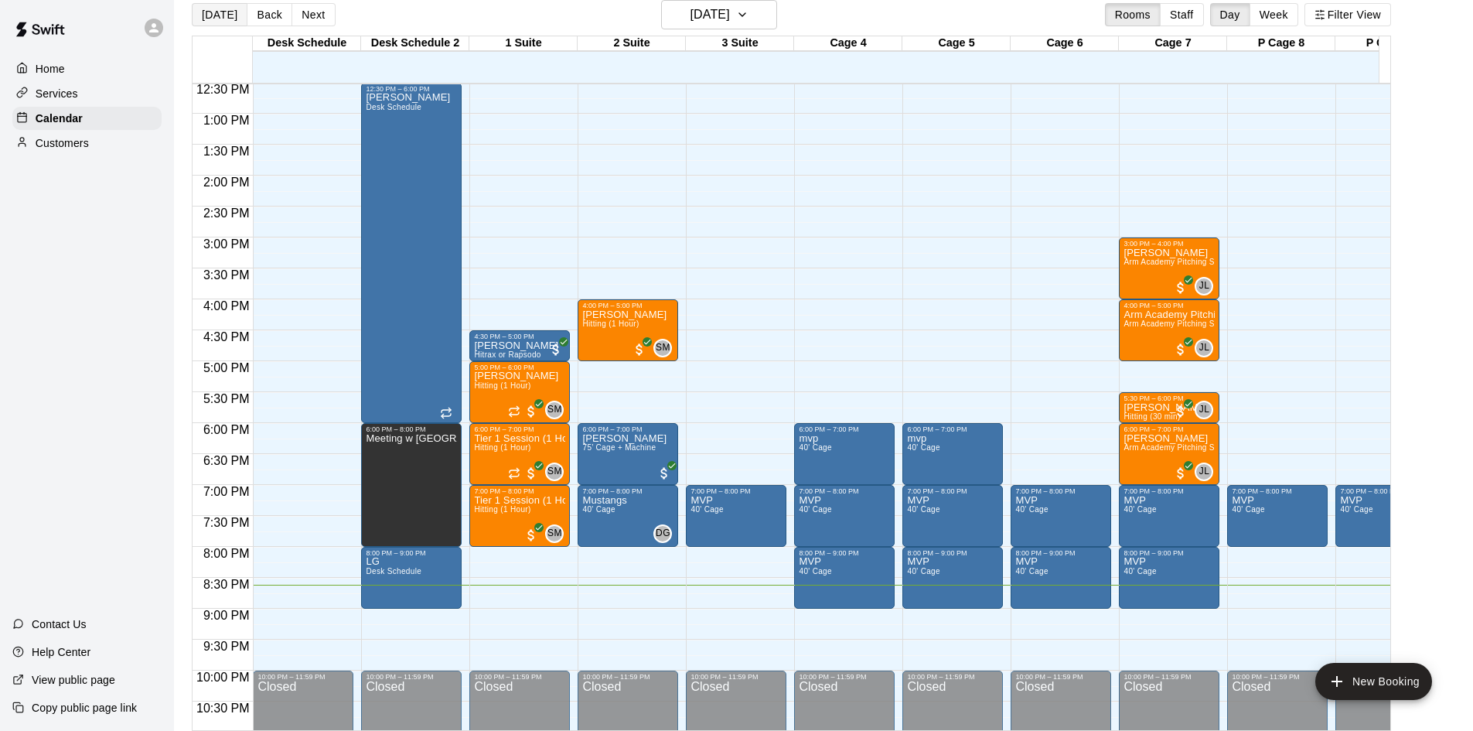
click at [213, 22] on button "[DATE]" at bounding box center [220, 14] width 56 height 23
click at [299, 13] on button "Next" at bounding box center [313, 14] width 43 height 23
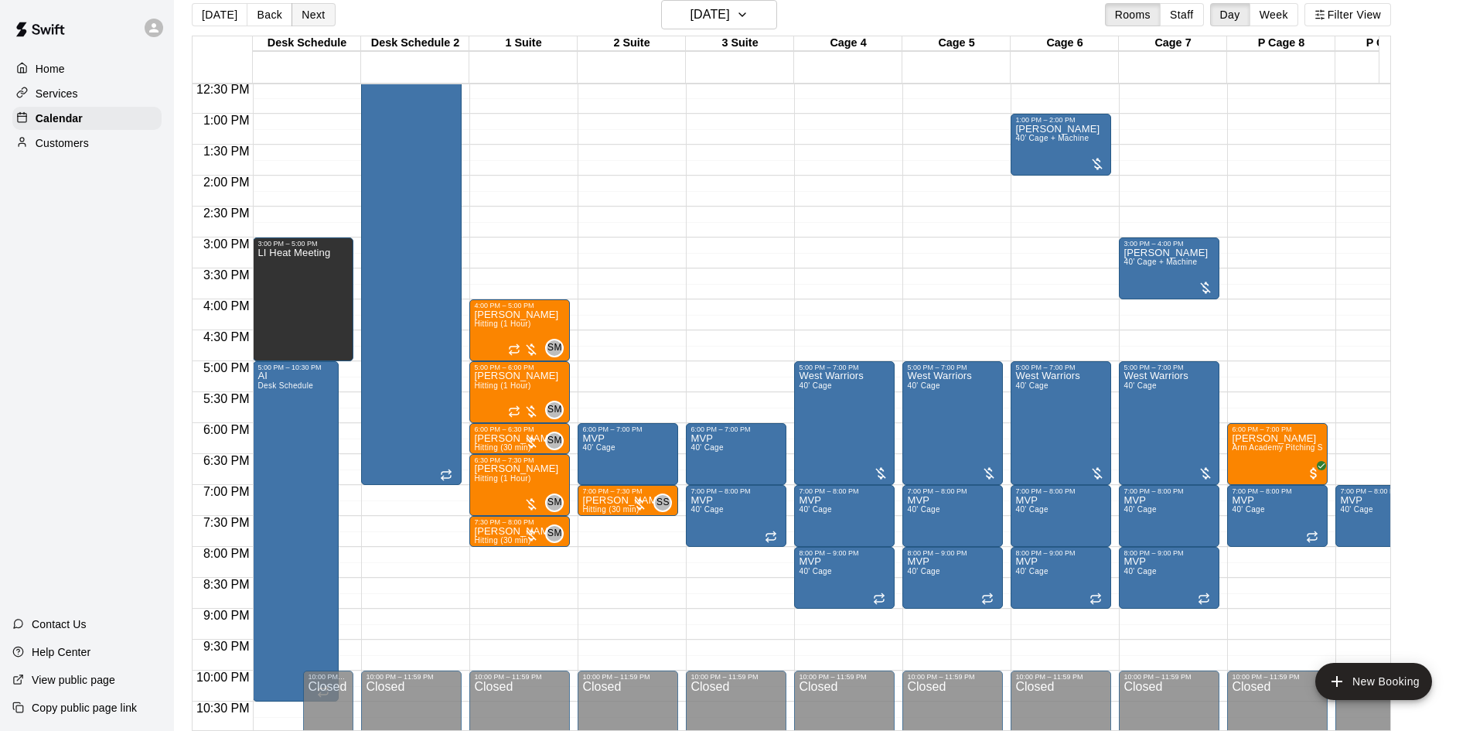
click at [310, 14] on button "Next" at bounding box center [313, 14] width 43 height 23
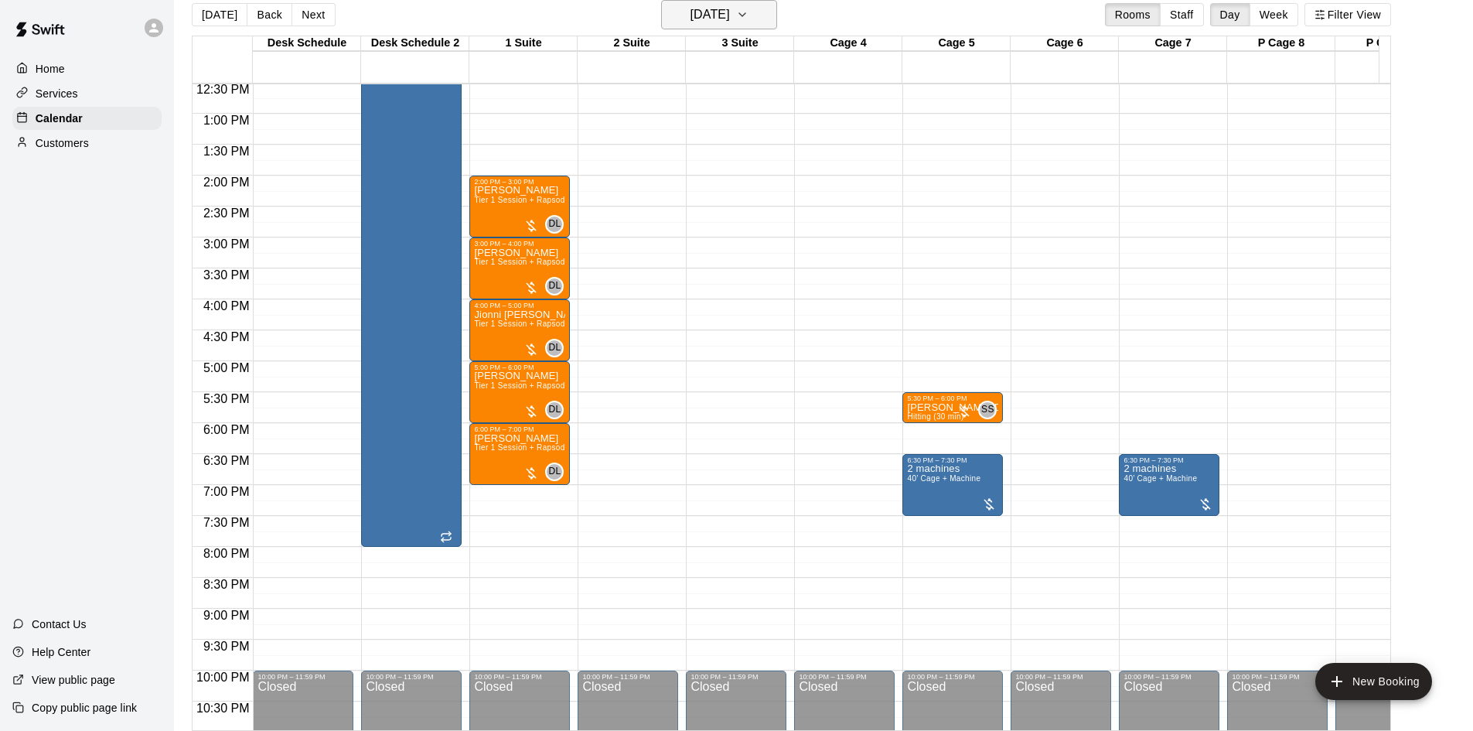
click at [695, 15] on h6 "[DATE]" at bounding box center [710, 15] width 39 height 22
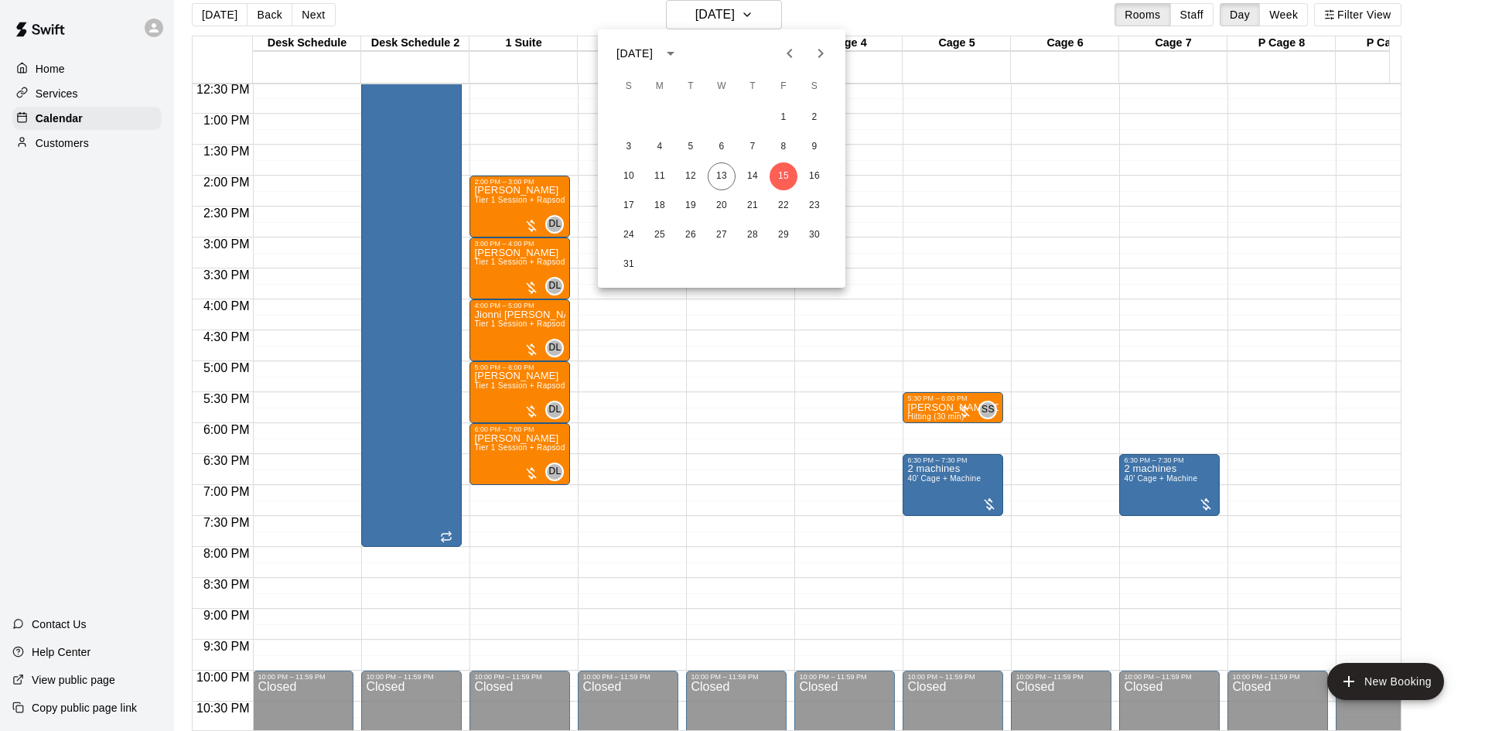
click at [633, 363] on div at bounding box center [742, 365] width 1485 height 731
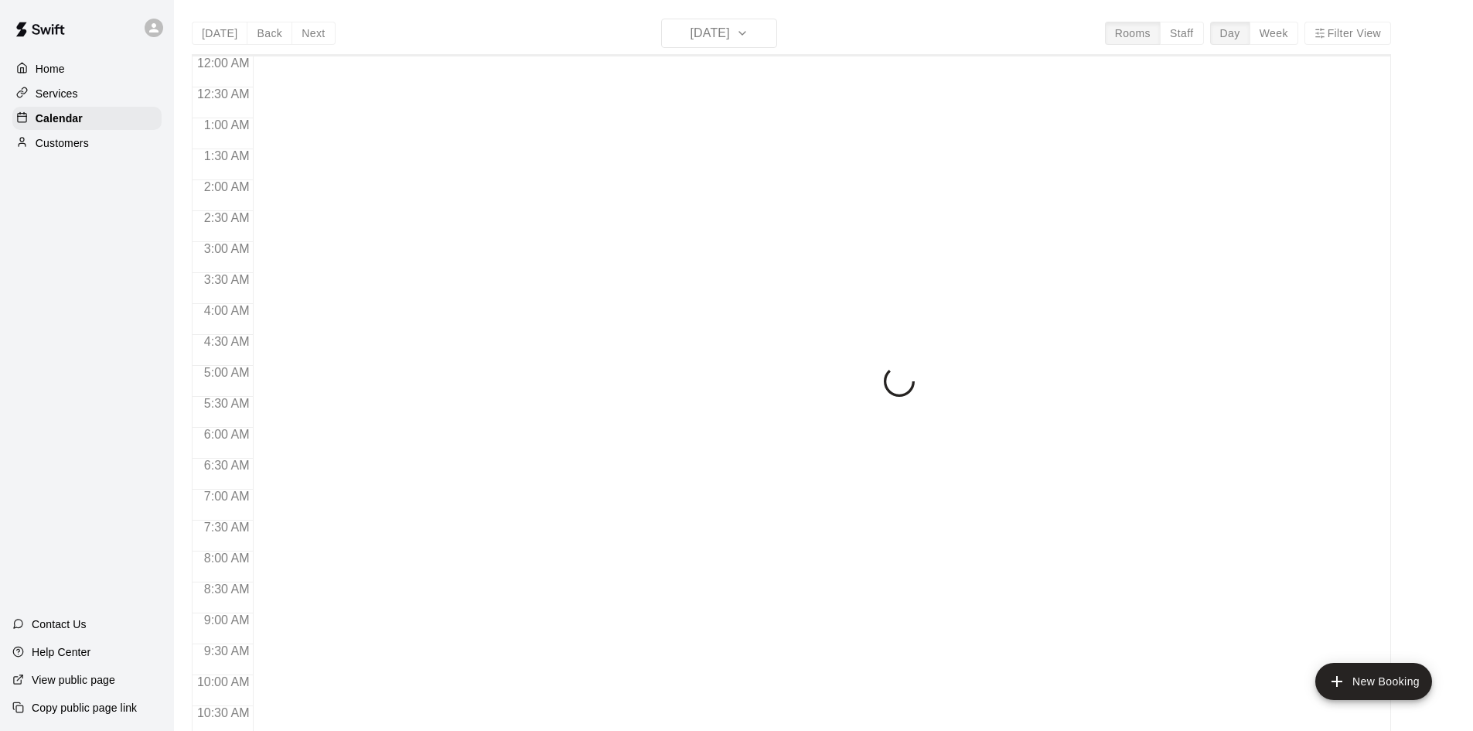
scroll to position [793, 0]
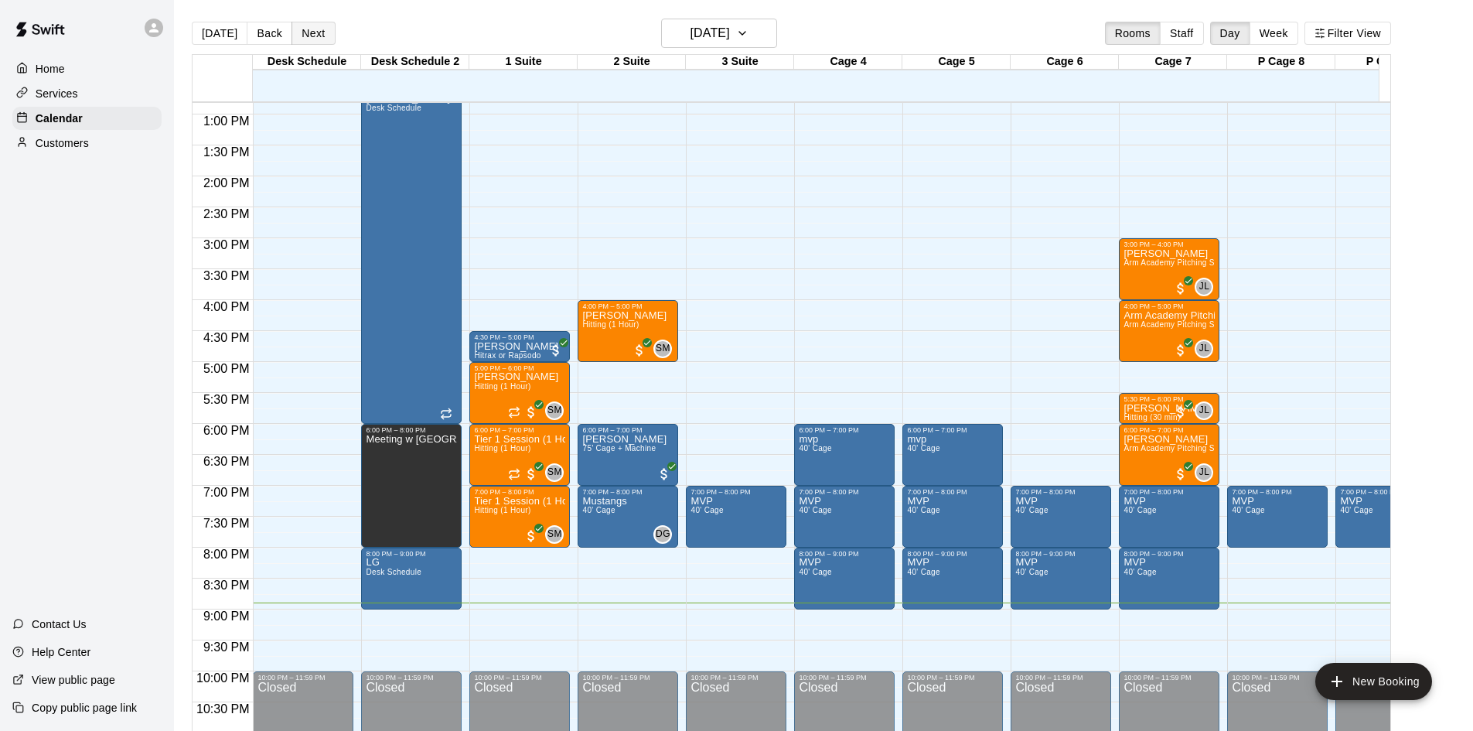
click at [309, 37] on button "Next" at bounding box center [313, 33] width 43 height 23
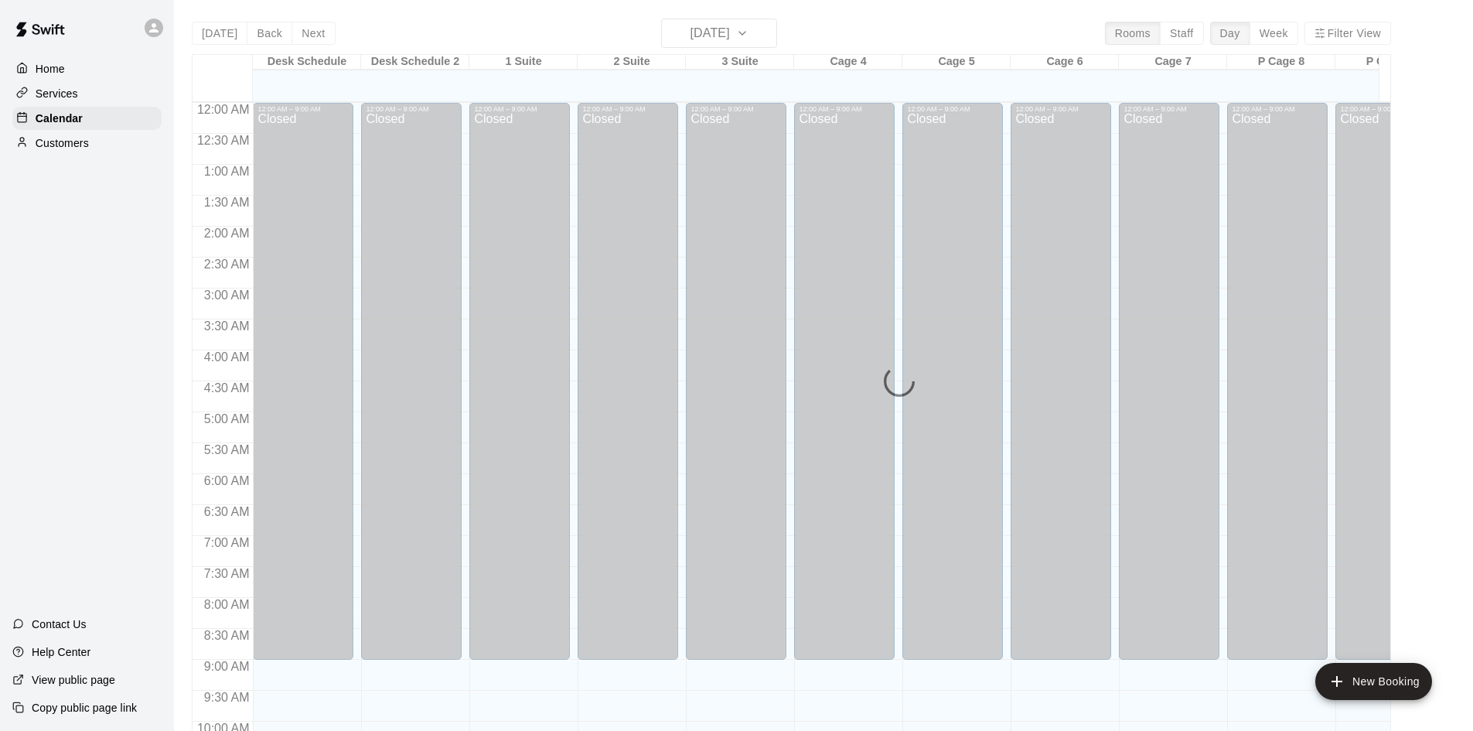
scroll to position [793, 0]
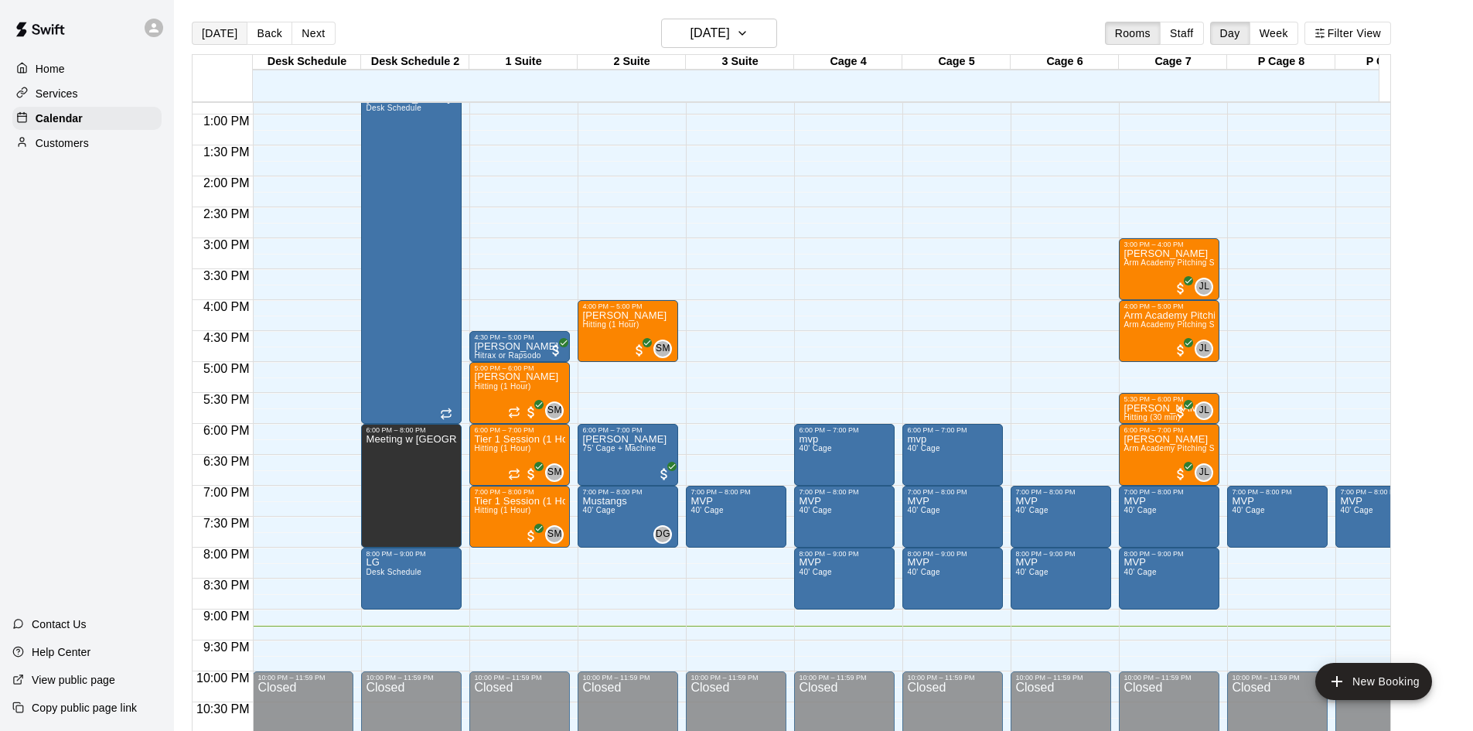
click at [205, 34] on button "[DATE]" at bounding box center [220, 33] width 56 height 23
click at [746, 46] on button "[DATE]" at bounding box center [719, 33] width 116 height 29
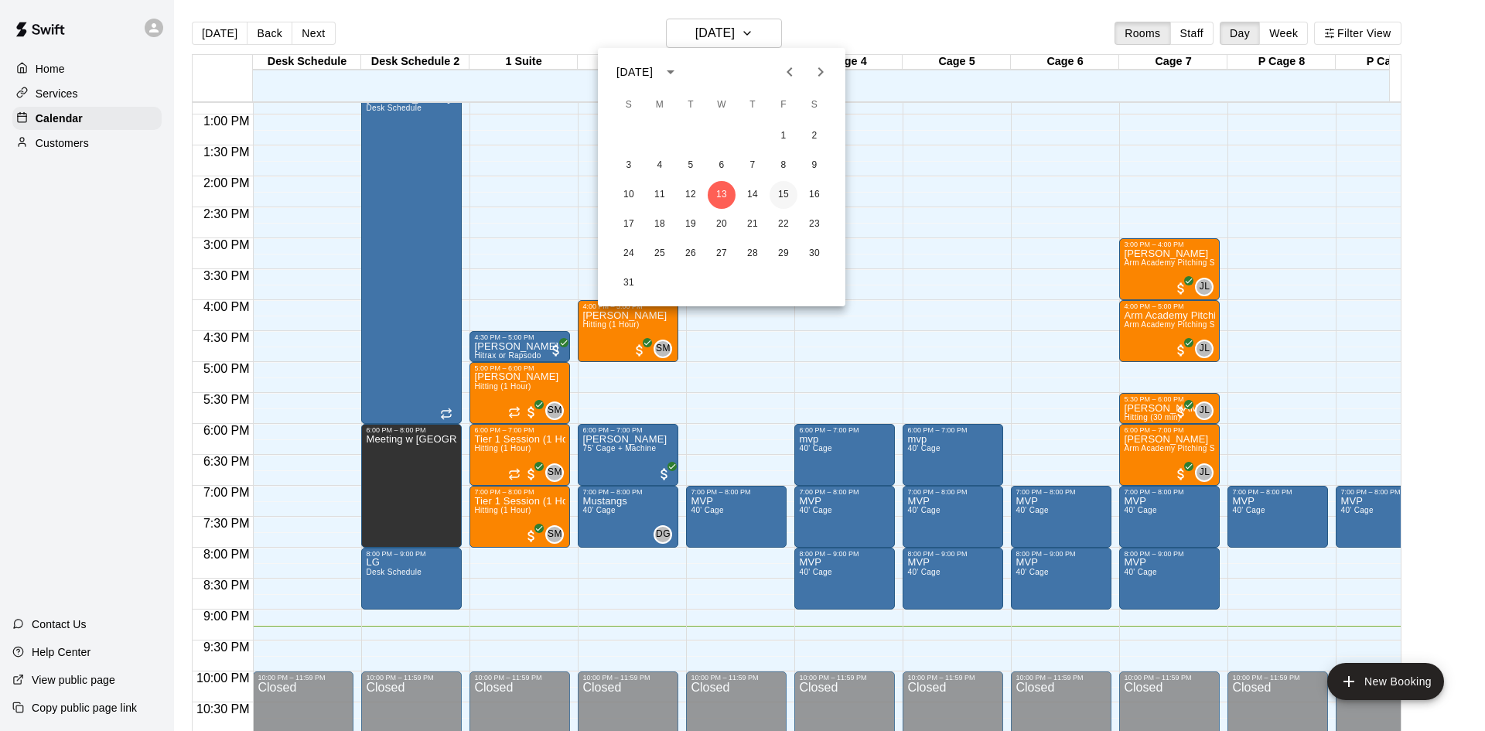
click at [783, 198] on button "15" at bounding box center [783, 195] width 28 height 28
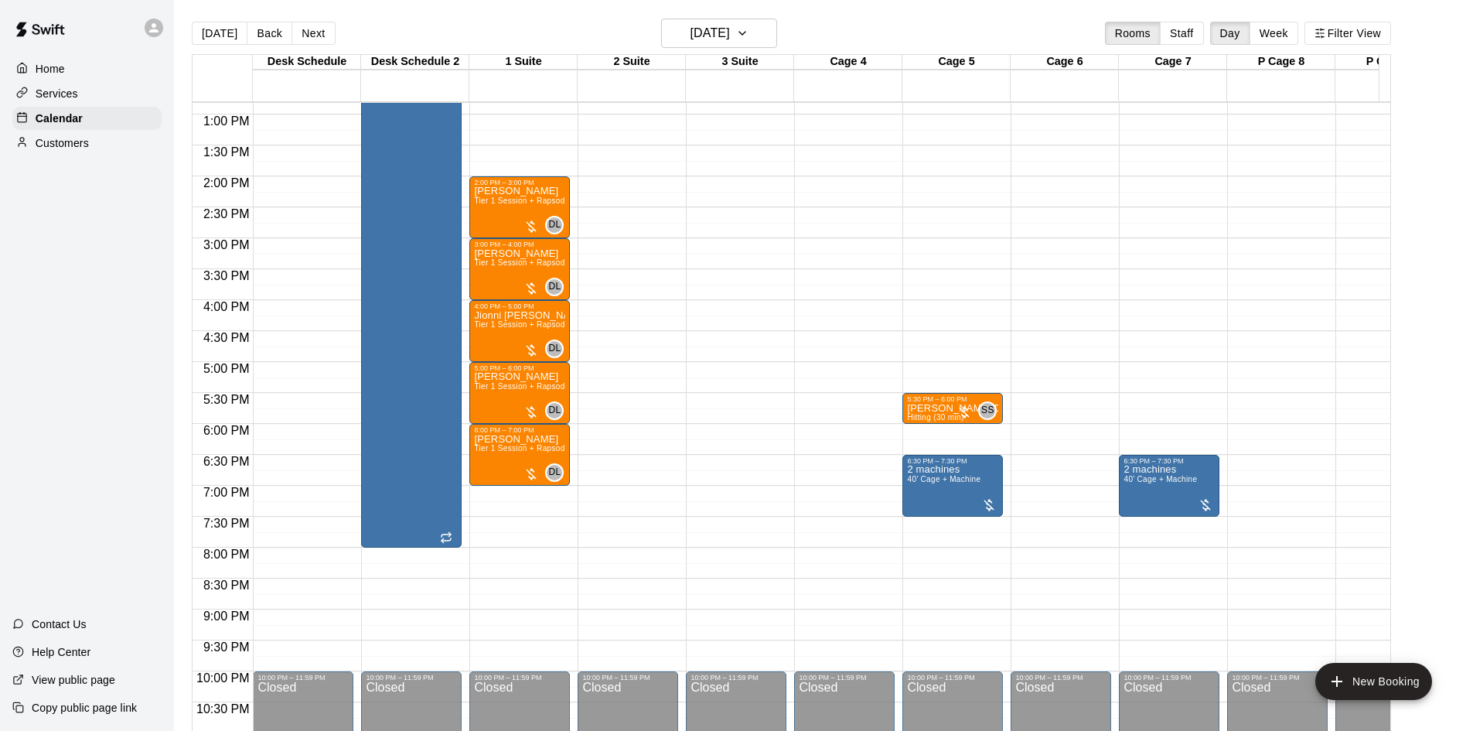
click at [315, 33] on button "Next" at bounding box center [313, 33] width 43 height 23
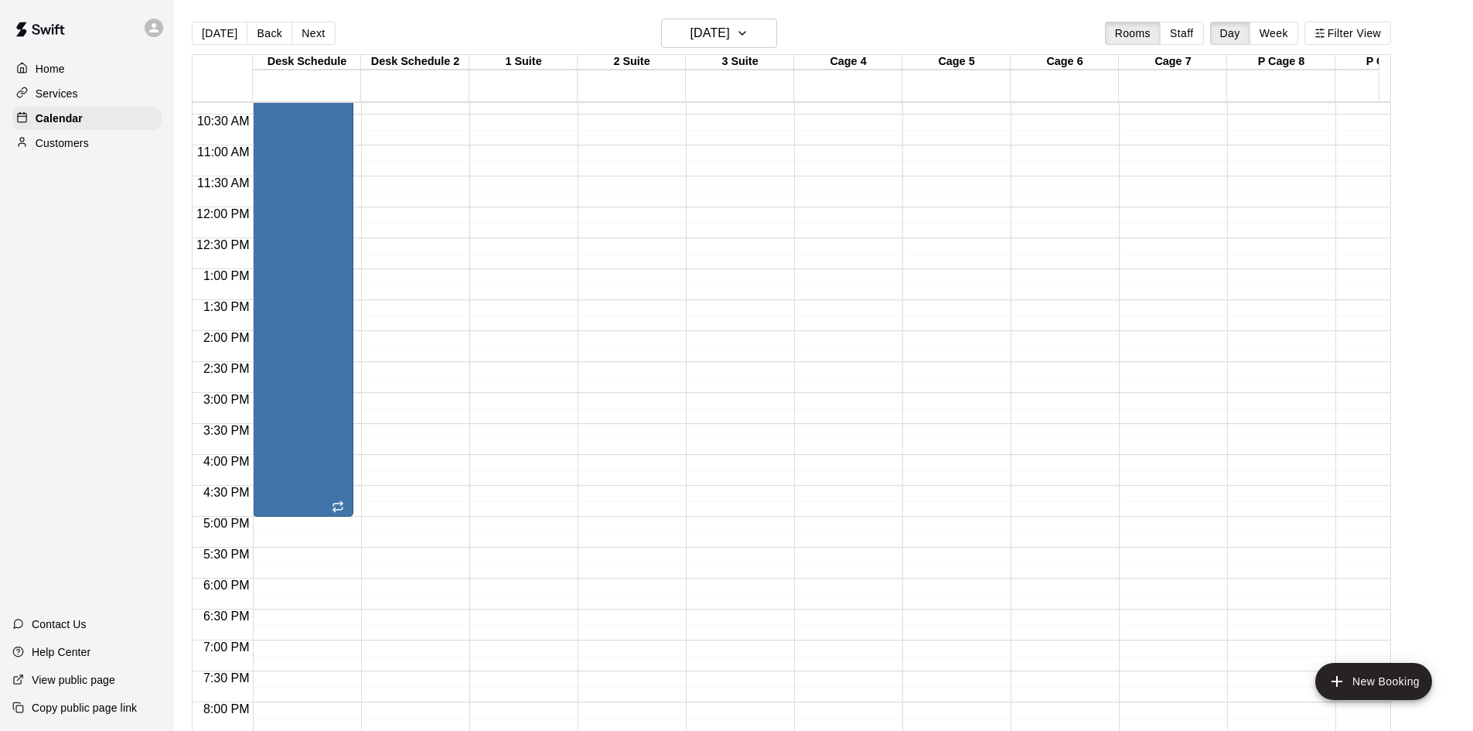
scroll to position [406, 0]
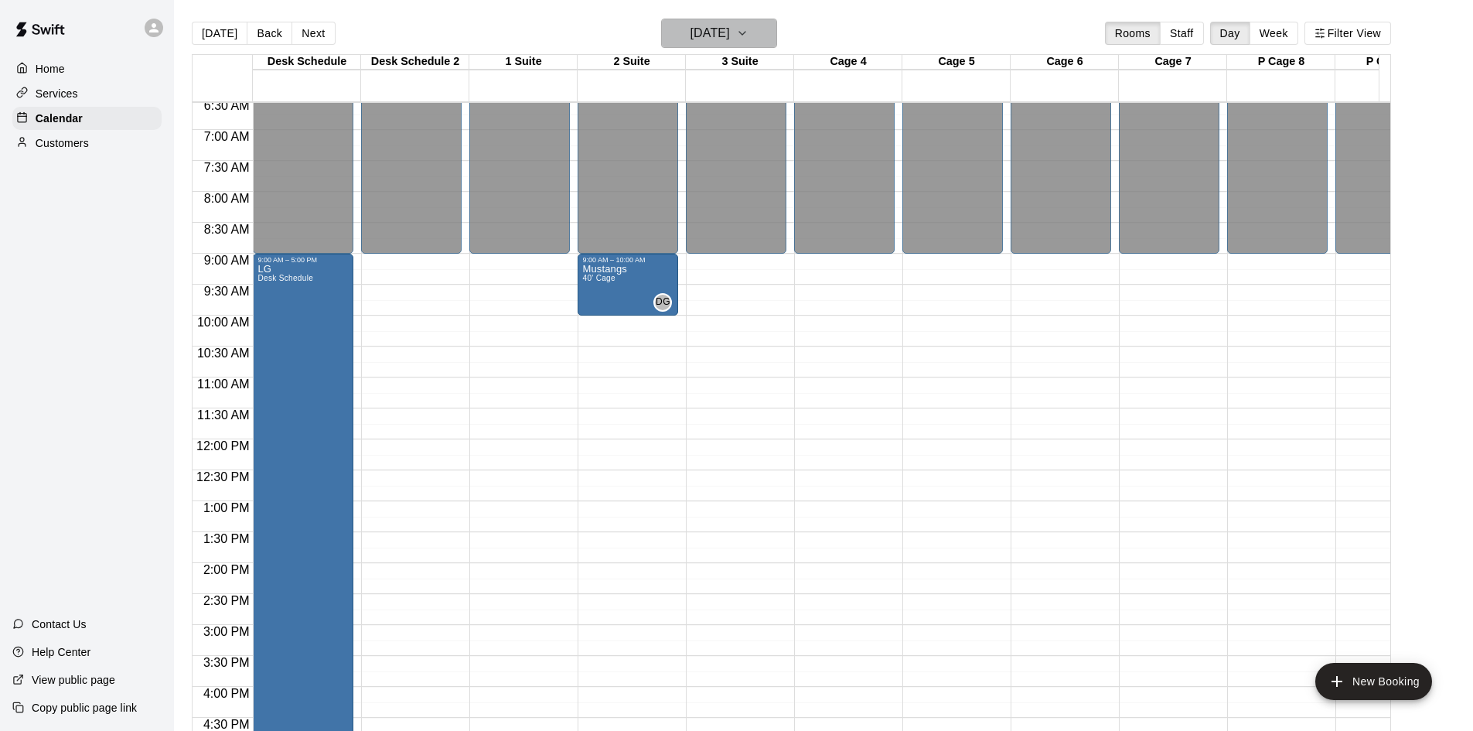
click at [730, 23] on h6 "Saturday Aug 16" at bounding box center [710, 33] width 39 height 22
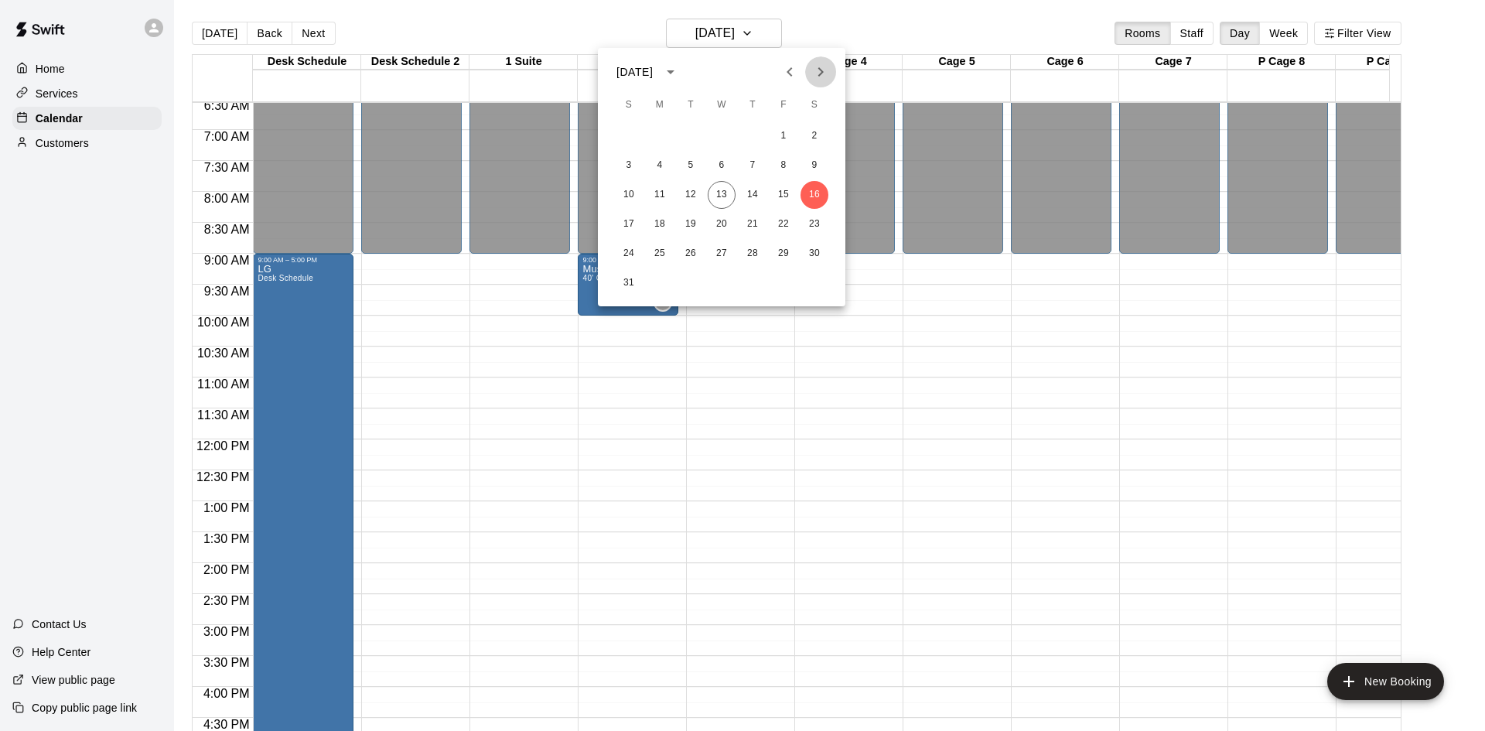
click at [830, 69] on button "Next month" at bounding box center [820, 71] width 31 height 31
click at [814, 133] on button "6" at bounding box center [814, 136] width 28 height 28
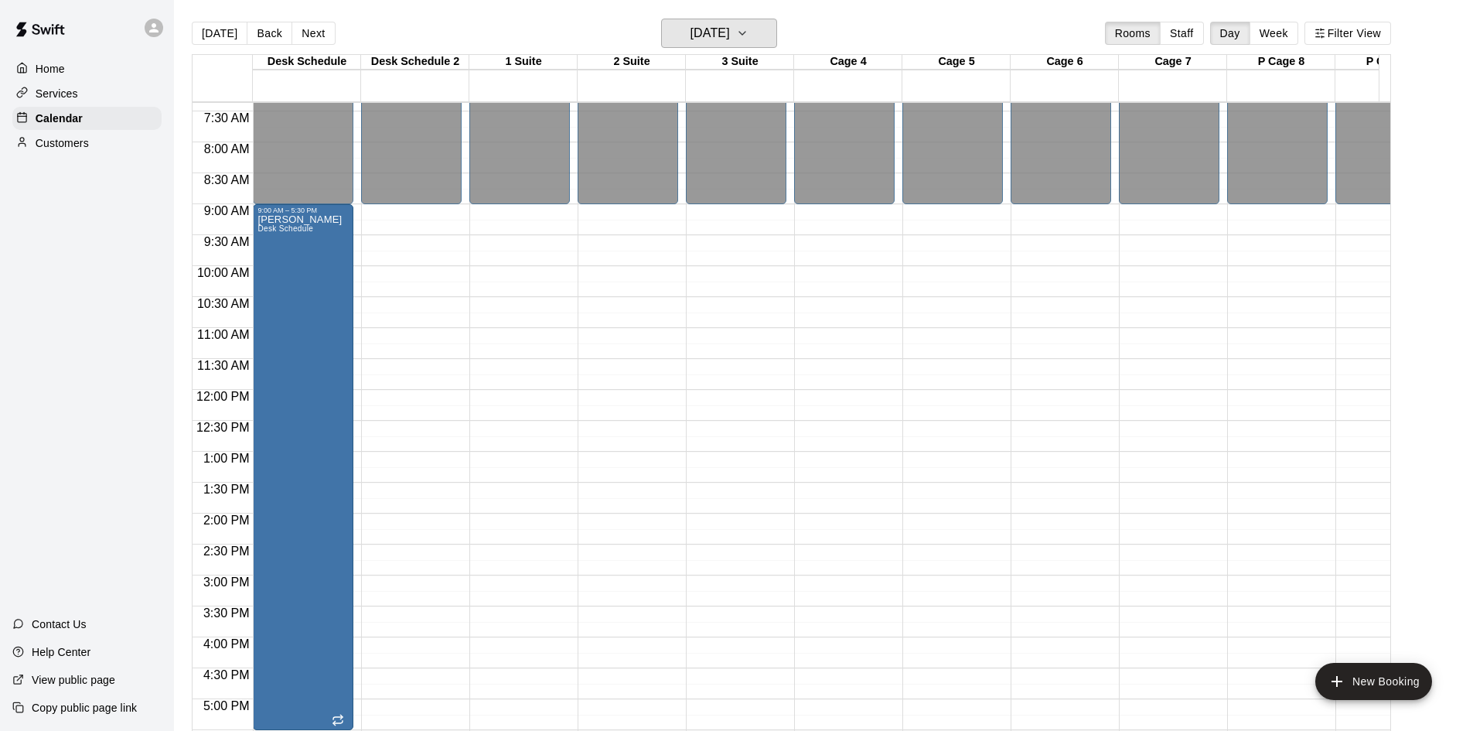
scroll to position [483, 0]
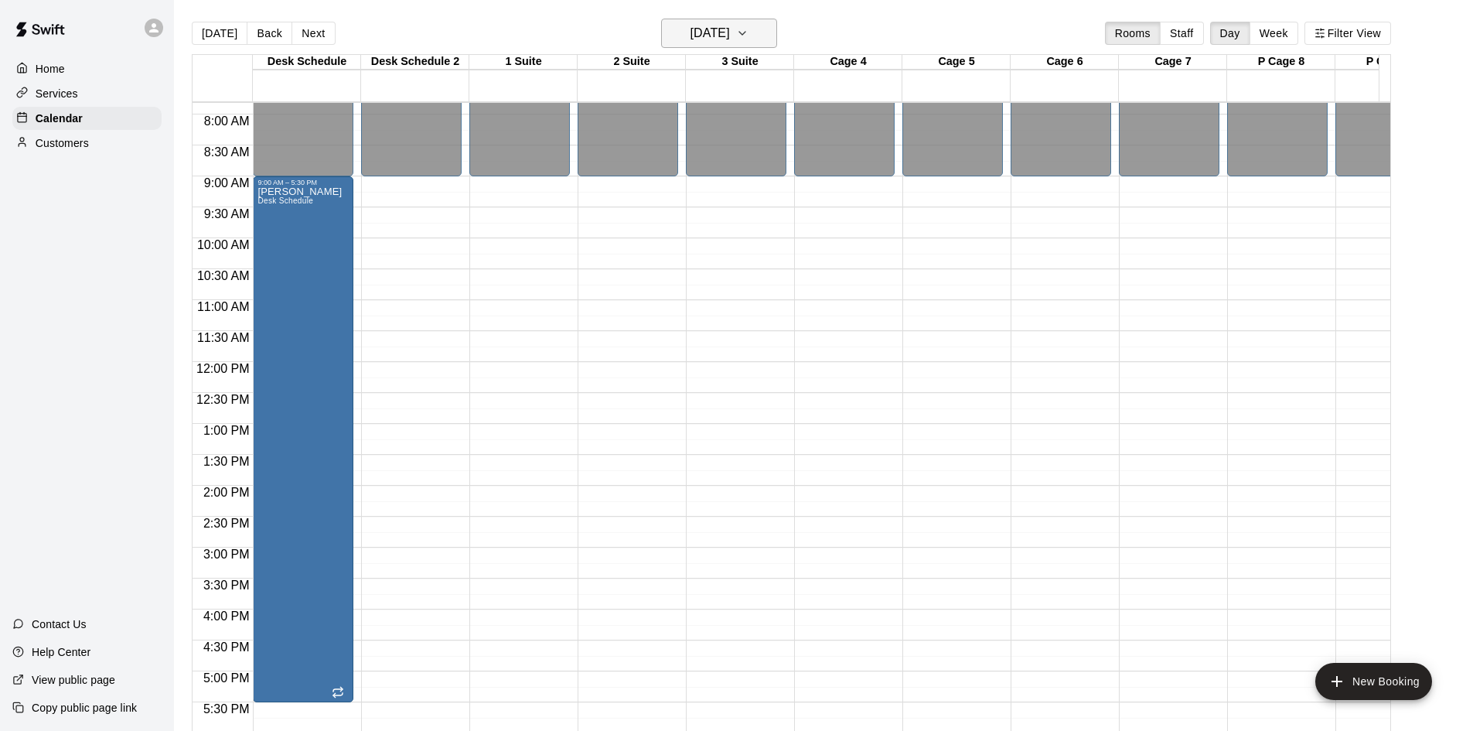
click at [730, 30] on h6 "Saturday Sep 06" at bounding box center [710, 33] width 39 height 22
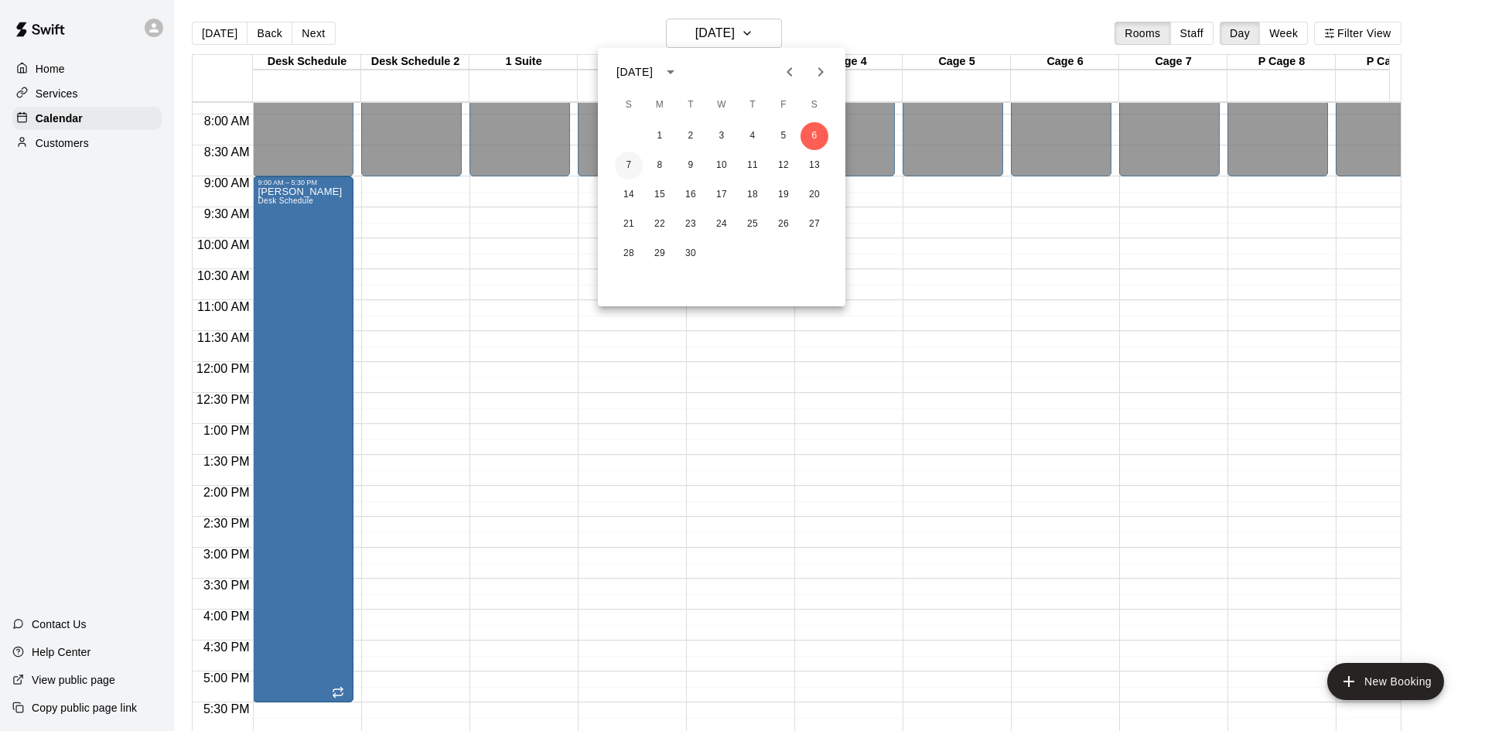
click at [623, 169] on button "7" at bounding box center [629, 166] width 28 height 28
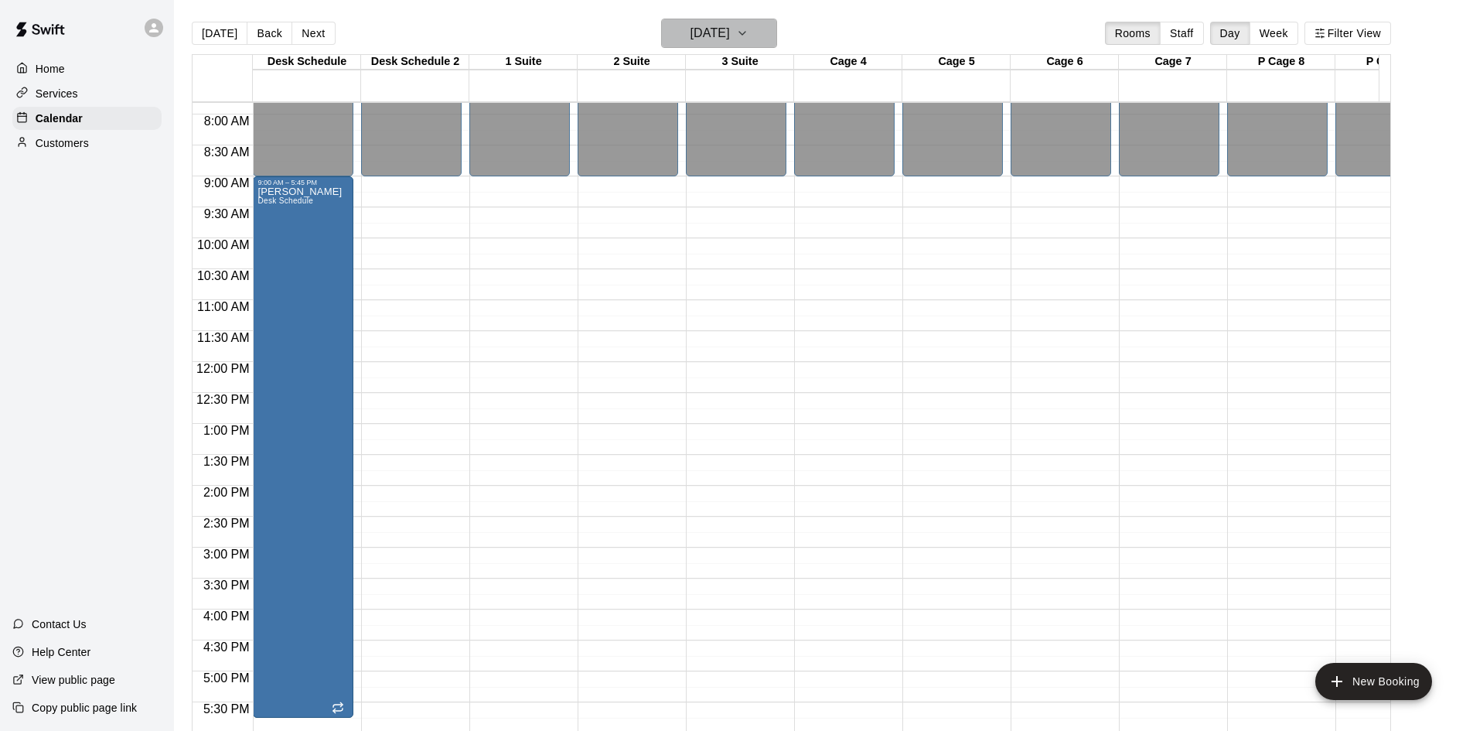
click at [717, 40] on h6 "Sunday Sep 07" at bounding box center [710, 33] width 39 height 22
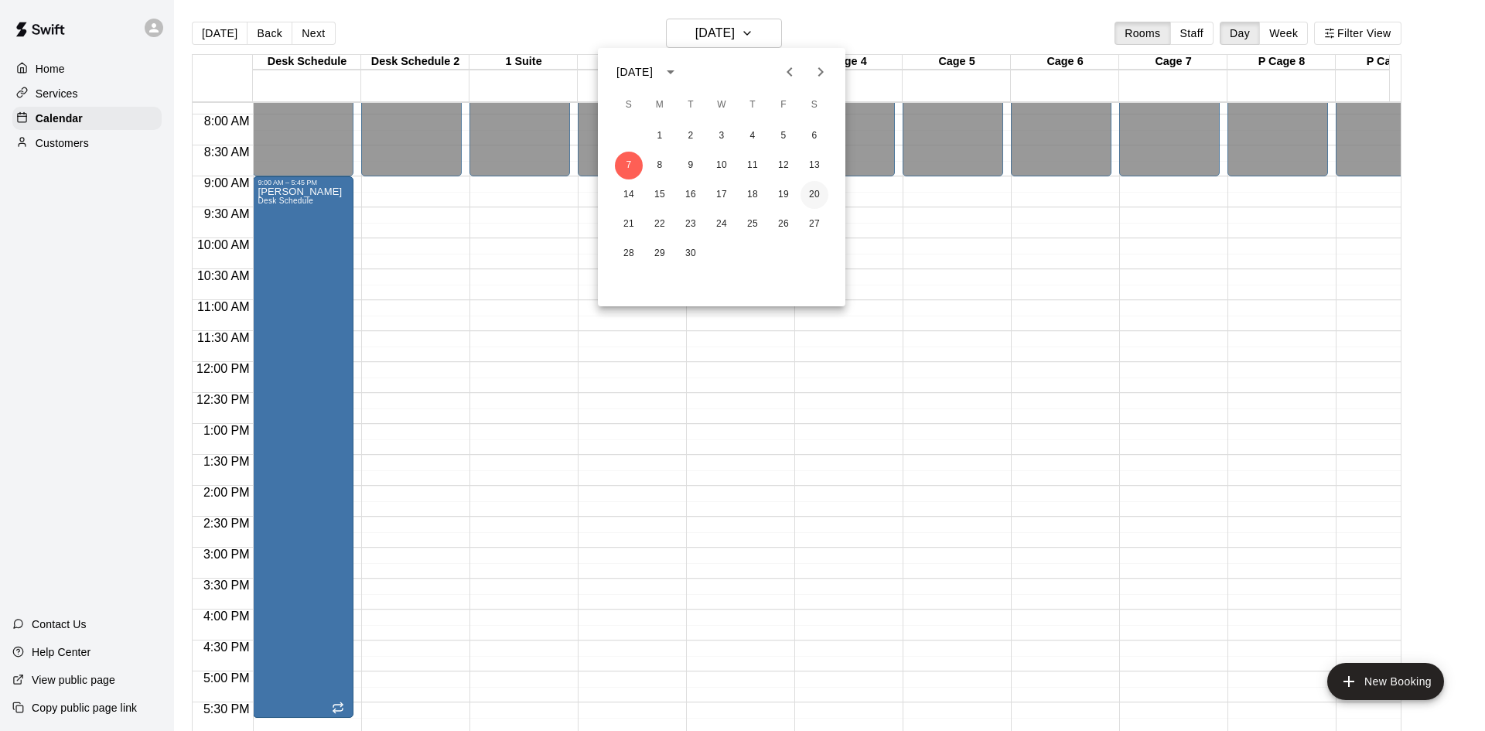
click at [820, 186] on button "20" at bounding box center [814, 195] width 28 height 28
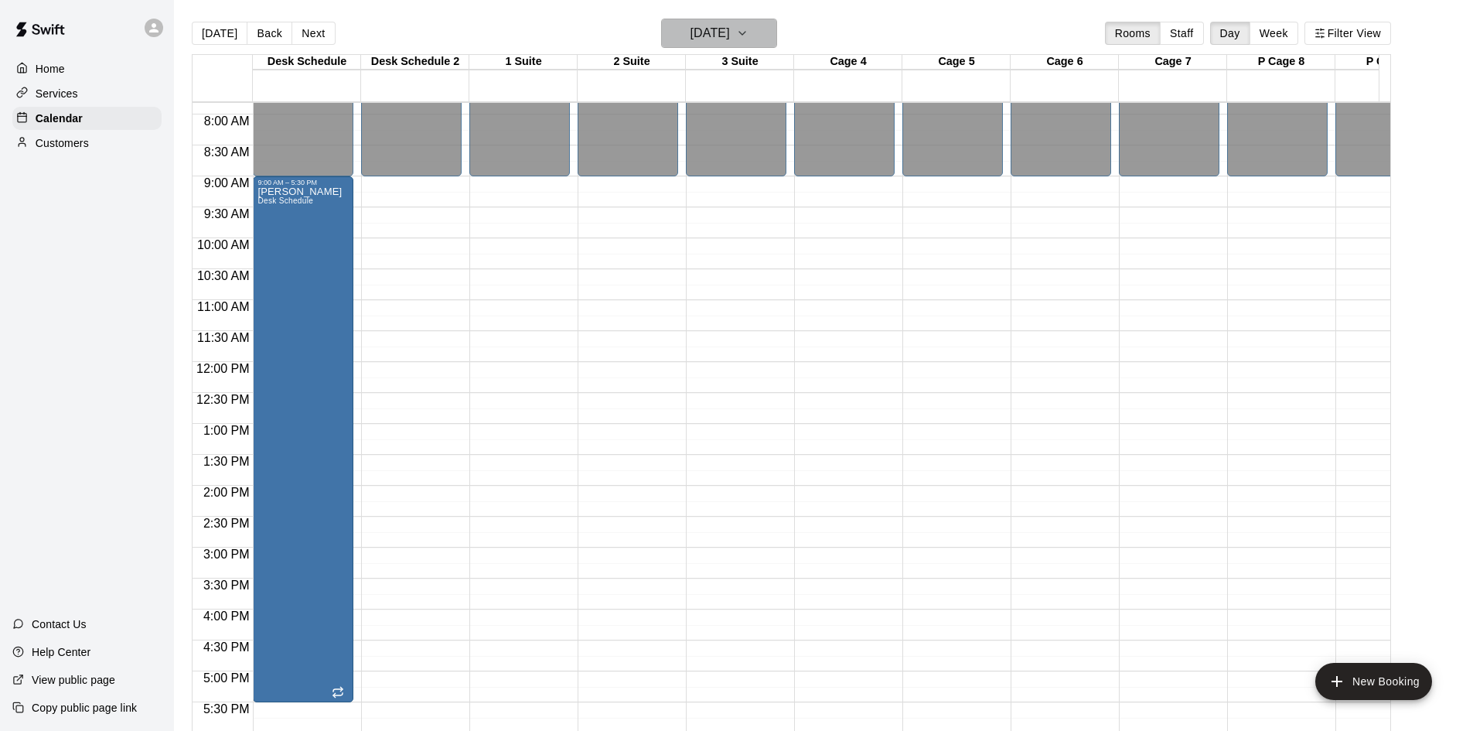
click at [701, 34] on h6 "Saturday Sep 20" at bounding box center [710, 33] width 39 height 22
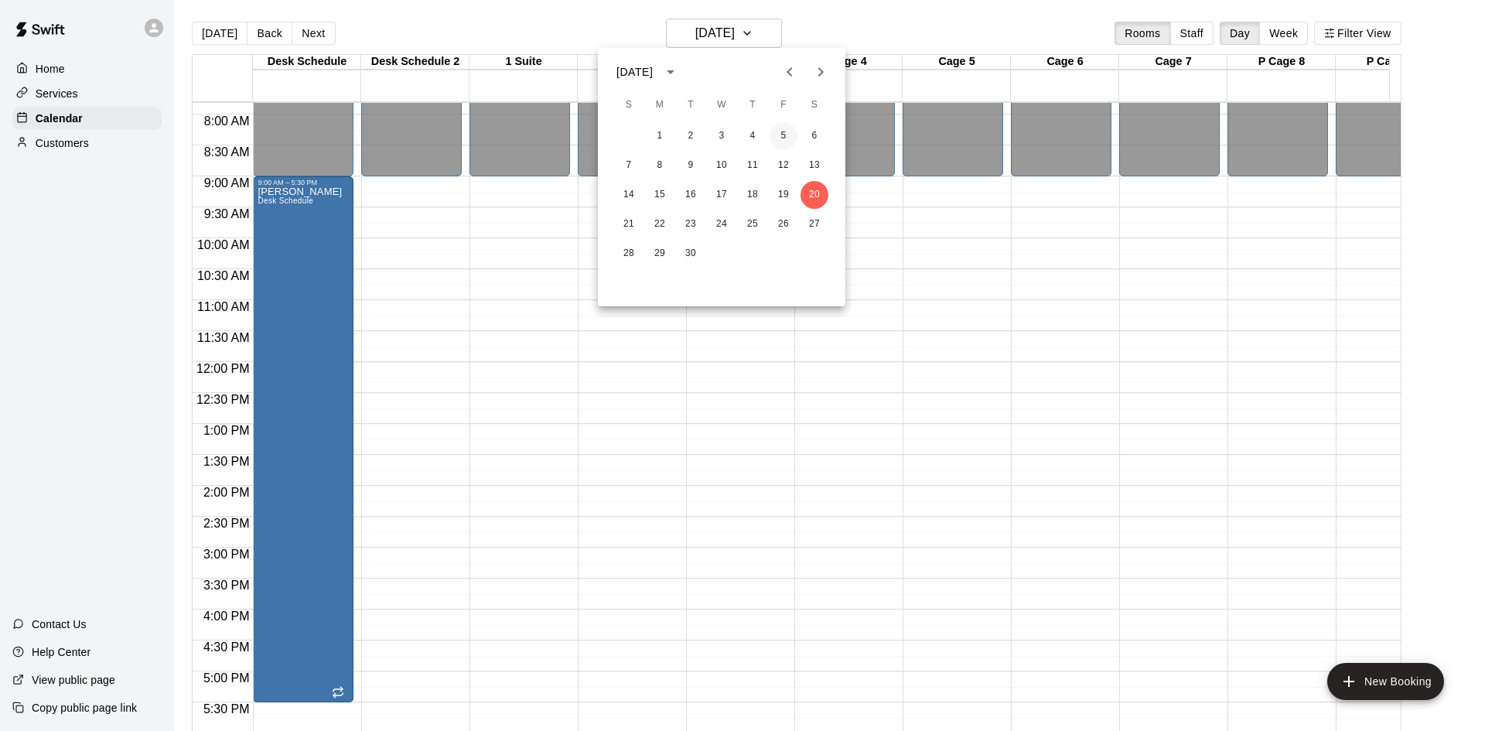
click at [776, 130] on button "5" at bounding box center [783, 136] width 28 height 28
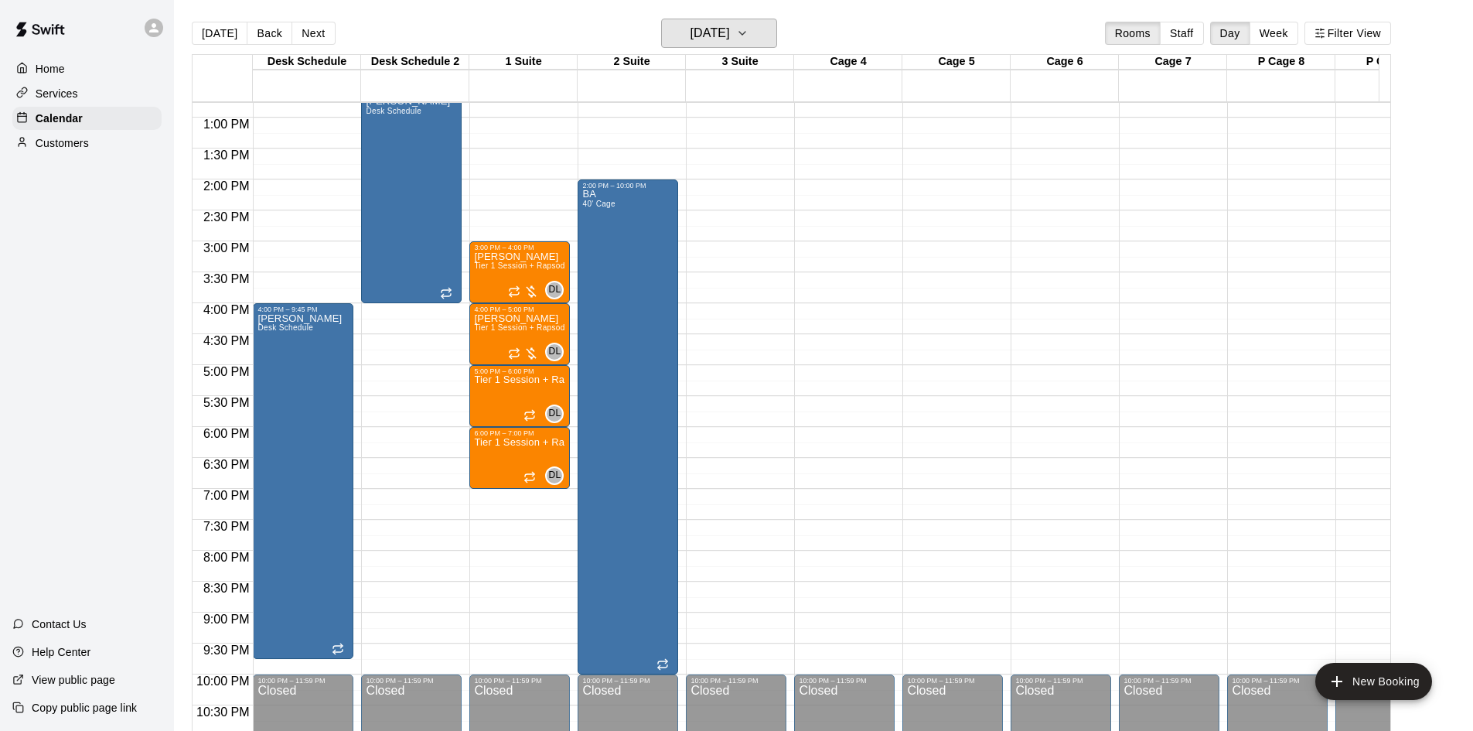
scroll to position [793, 0]
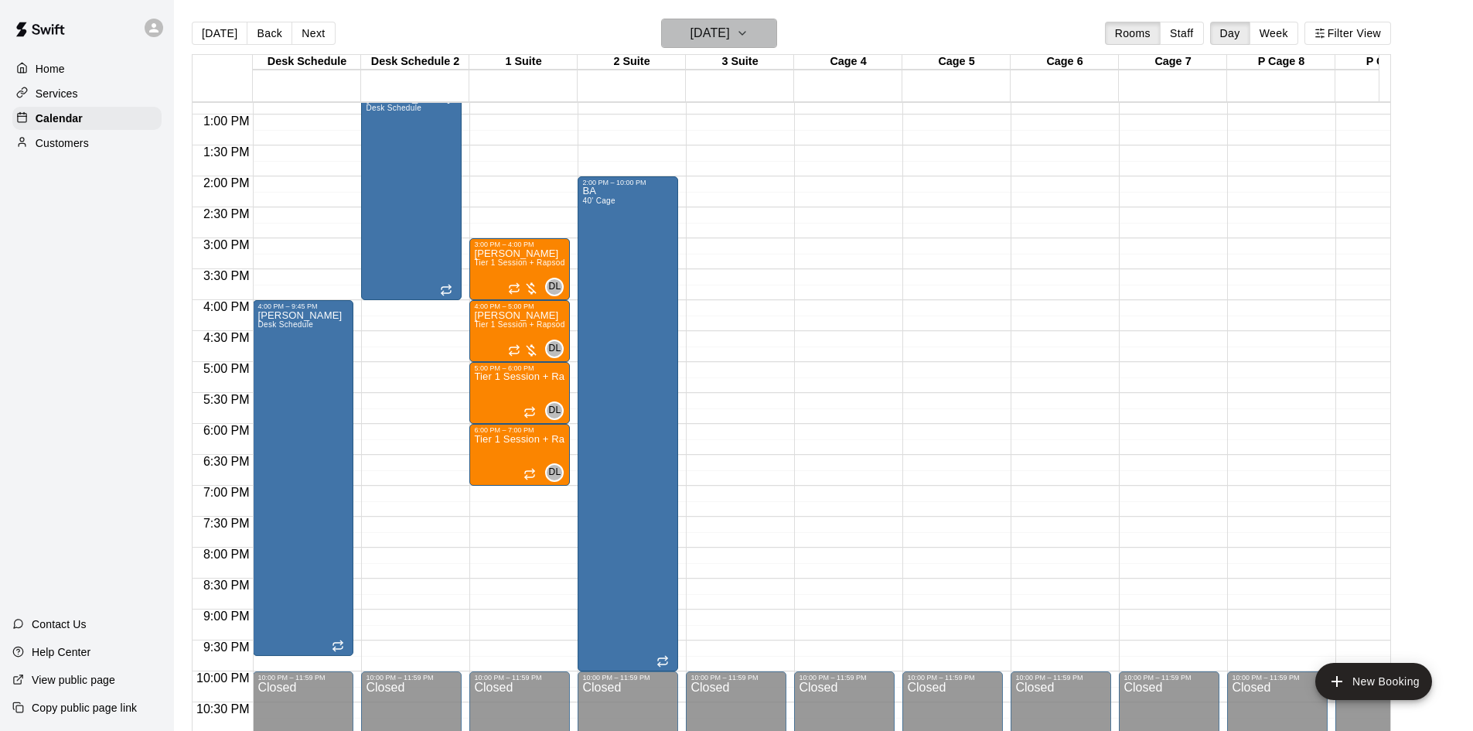
click at [725, 23] on h6 "[DATE]" at bounding box center [710, 33] width 39 height 22
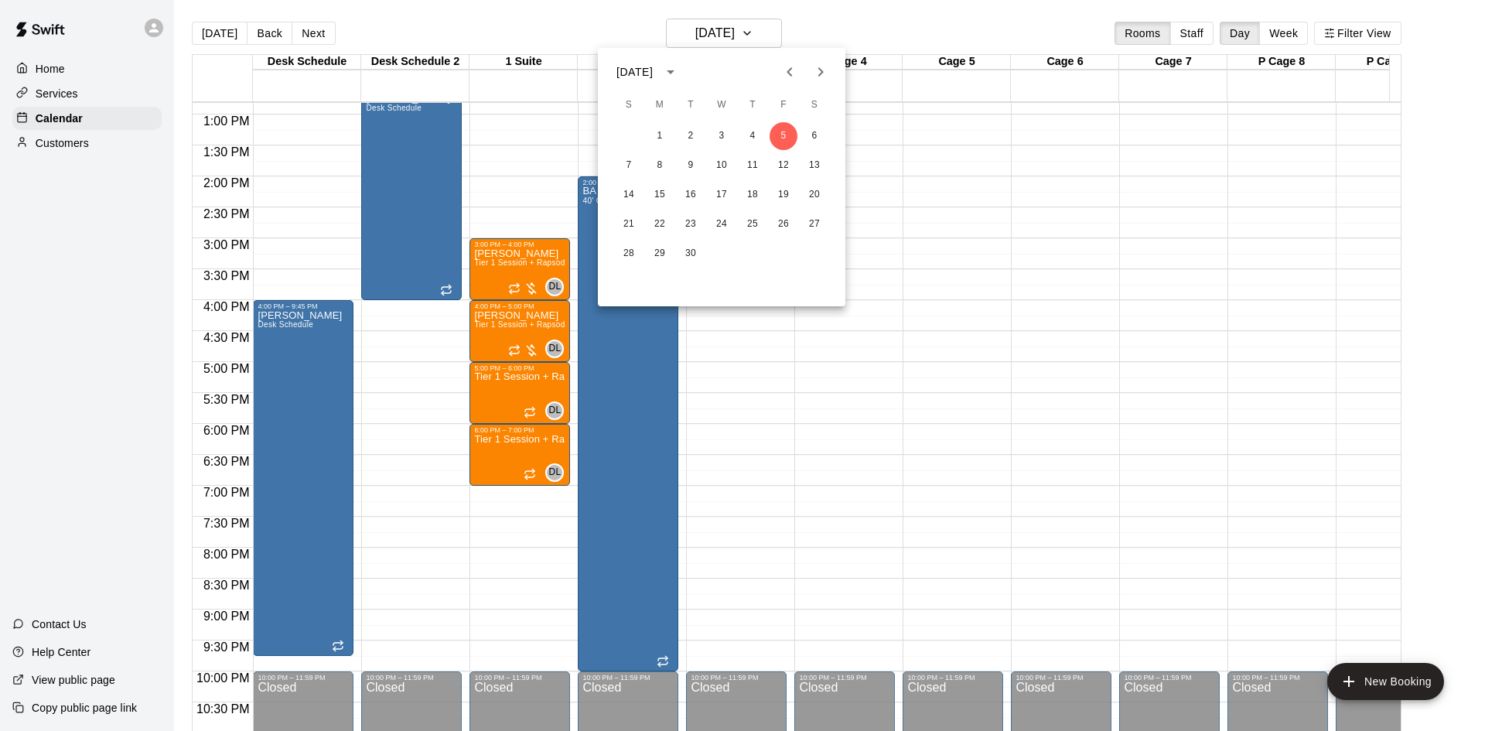
click at [946, 221] on div at bounding box center [742, 365] width 1485 height 731
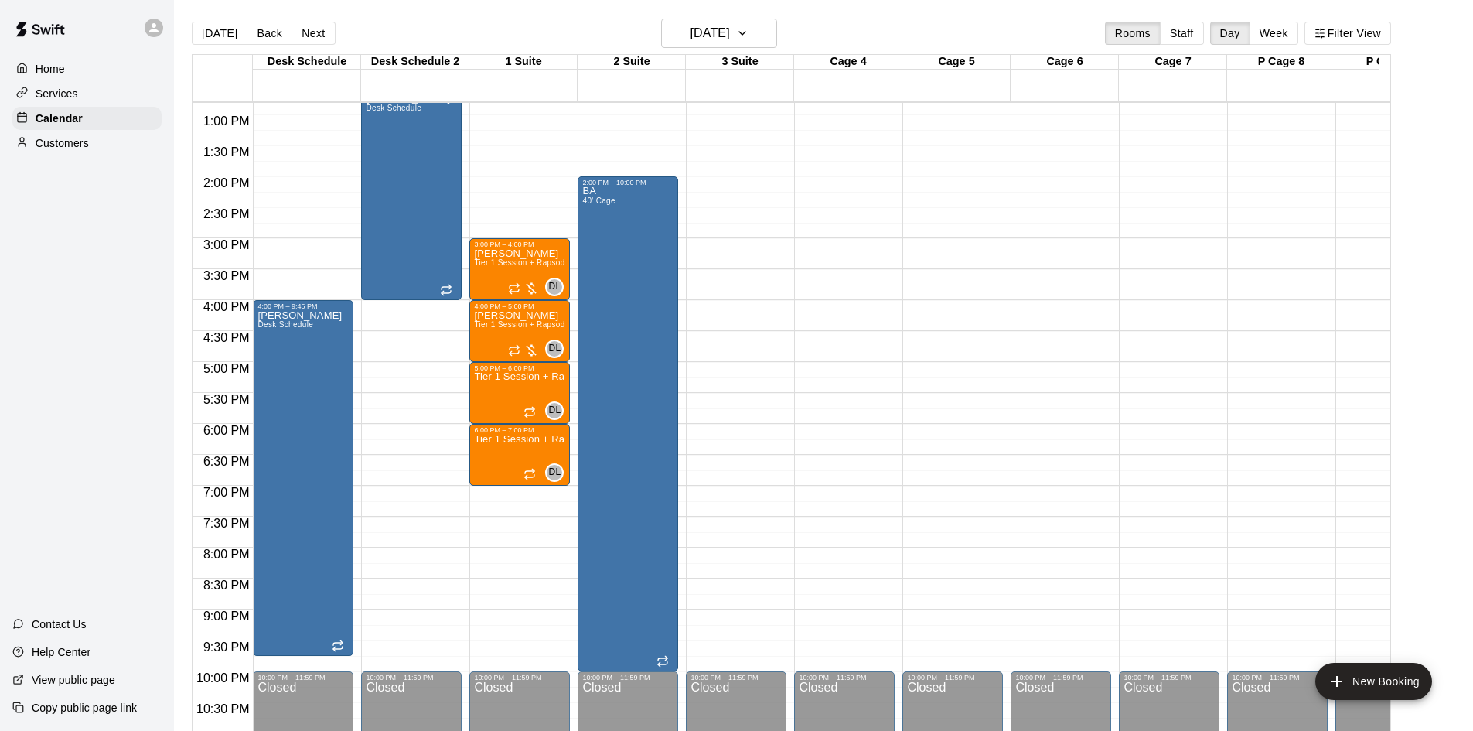
drag, startPoint x: 899, startPoint y: 232, endPoint x: 711, endPoint y: 629, distance: 439.3
